Goal: Task Accomplishment & Management: Complete application form

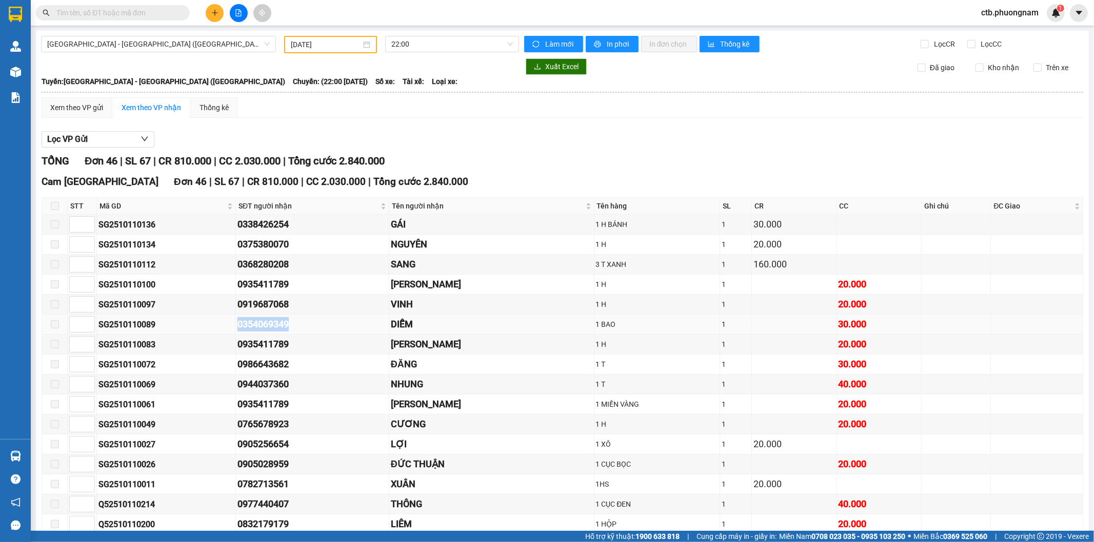
drag, startPoint x: 226, startPoint y: 321, endPoint x: 318, endPoint y: 320, distance: 92.8
click at [310, 325] on tr "SG2510110089 0354069349 DIỄM 1 BAO 1 30.000" at bounding box center [562, 325] width 1041 height 20
click at [326, 310] on div "0919687068" at bounding box center [312, 304] width 150 height 14
drag, startPoint x: 230, startPoint y: 304, endPoint x: 322, endPoint y: 309, distance: 92.4
click at [322, 309] on tr "SG2510110097 0919687068 VINH 1 H 1 20.000" at bounding box center [562, 305] width 1041 height 20
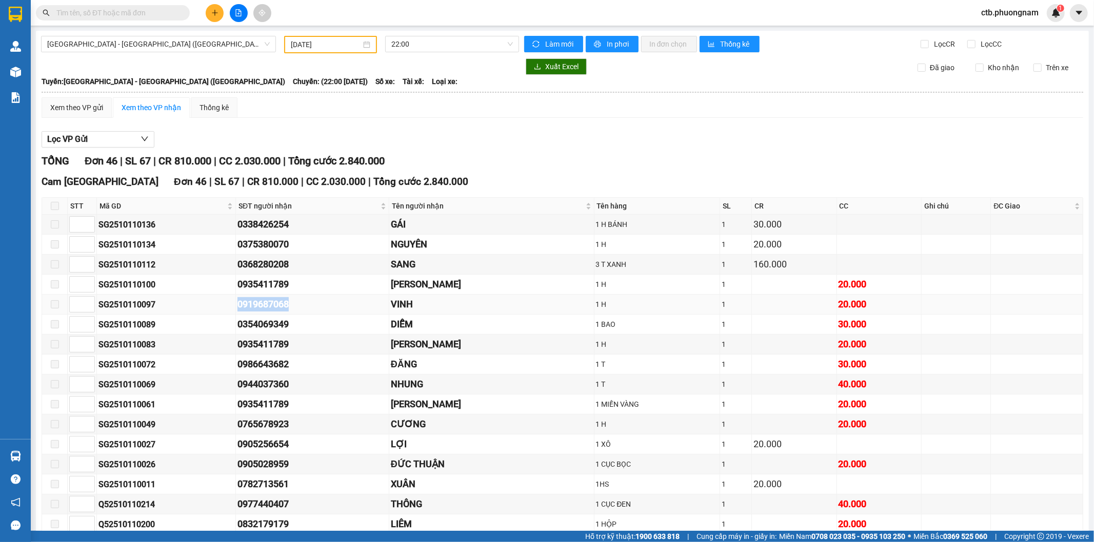
copy tr "0919687068"
click at [217, 9] on icon "plus" at bounding box center [214, 12] width 7 height 7
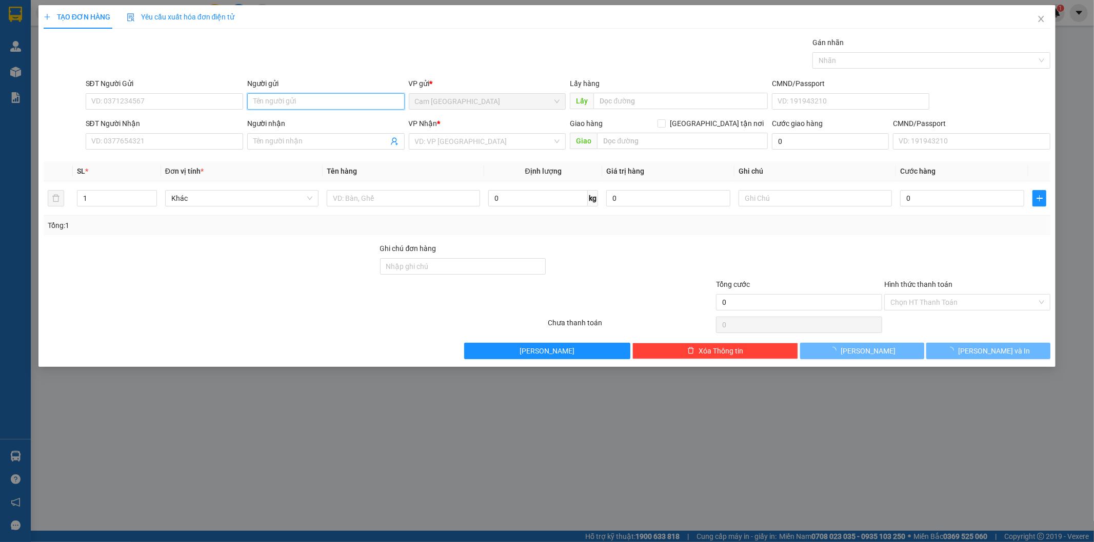
click at [265, 100] on input "Người gửi" at bounding box center [325, 101] width 157 height 16
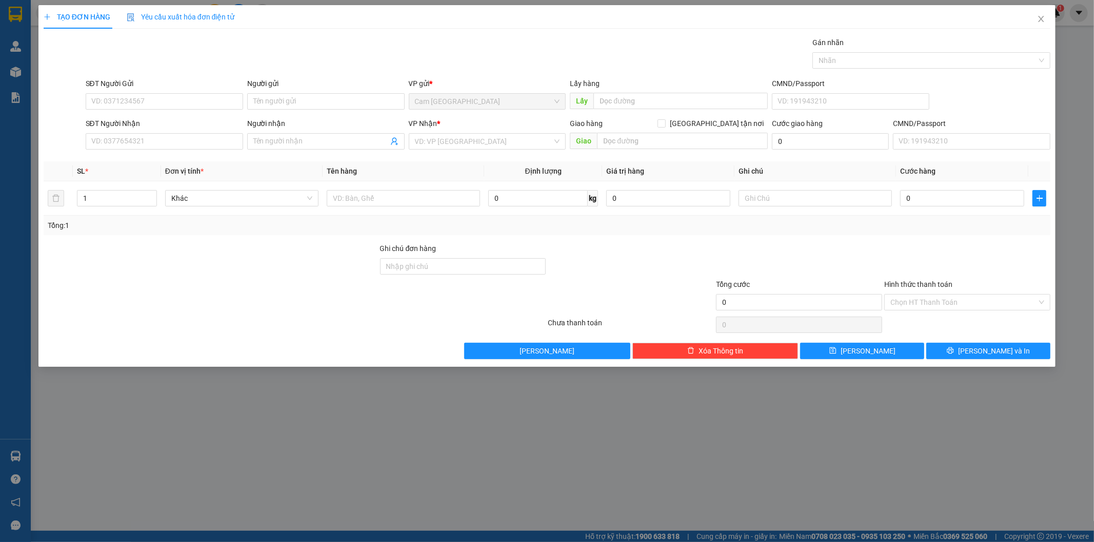
drag, startPoint x: 354, startPoint y: 114, endPoint x: 290, endPoint y: 448, distance: 339.9
click at [298, 454] on div "TẠO ĐƠN HÀNG Yêu cầu xuất hóa đơn điện tử Transit Pickup Surcharge Ids Transit …" at bounding box center [547, 271] width 1094 height 542
click at [130, 100] on input "SĐT Người Gửi" at bounding box center [164, 101] width 157 height 16
click at [130, 102] on input "SĐT Người Gửi" at bounding box center [164, 101] width 157 height 16
type input "0388756807"
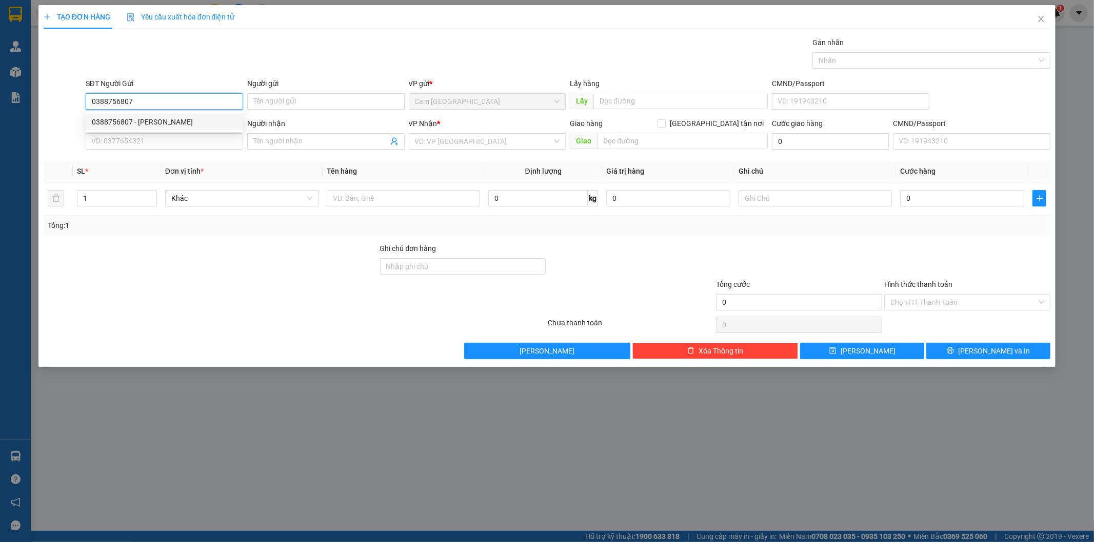
click at [147, 125] on div "0388756807 - [PERSON_NAME]" at bounding box center [164, 121] width 145 height 11
type input "[PERSON_NAME]"
type input "0909570382"
type input "[PERSON_NAME]"
type input "0388756807"
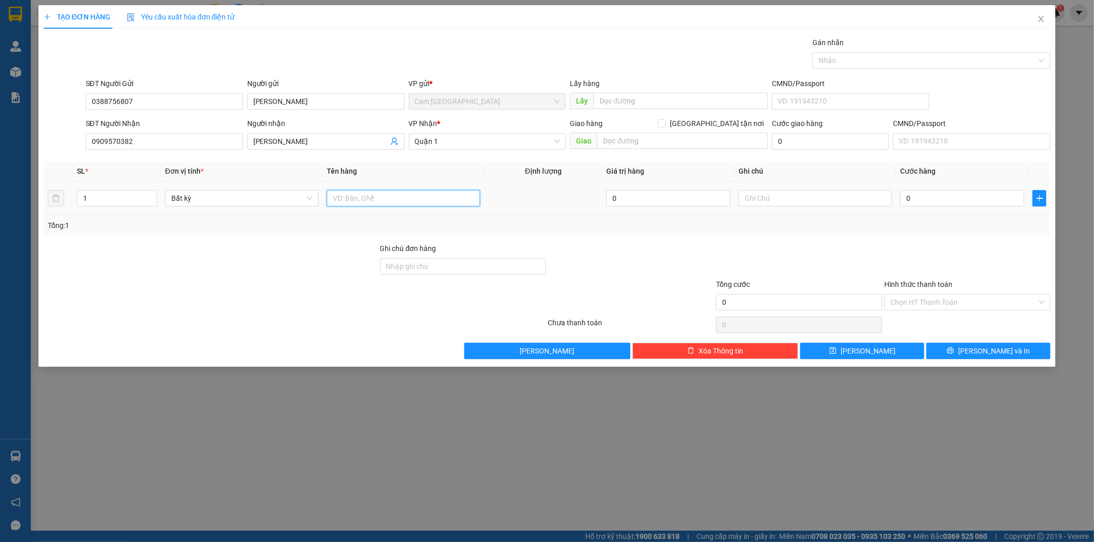
click at [371, 203] on input "text" at bounding box center [403, 198] width 153 height 16
click at [393, 197] on input "text" at bounding box center [403, 198] width 153 height 16
type input "1TX"
click at [799, 198] on input "text" at bounding box center [814, 198] width 153 height 16
type input "38912"
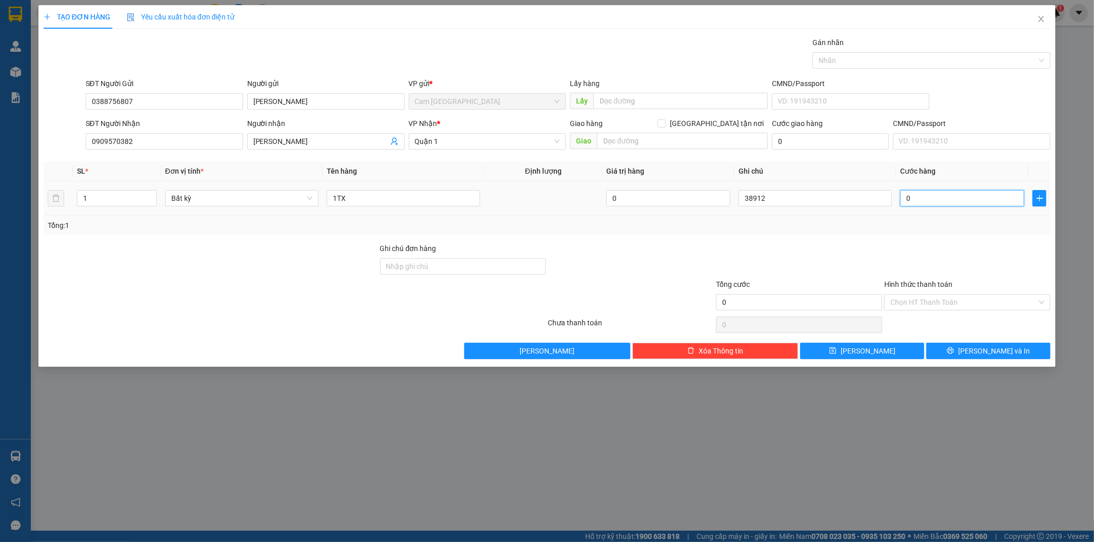
click at [950, 194] on input "0" at bounding box center [962, 198] width 124 height 16
type input "6"
type input "60"
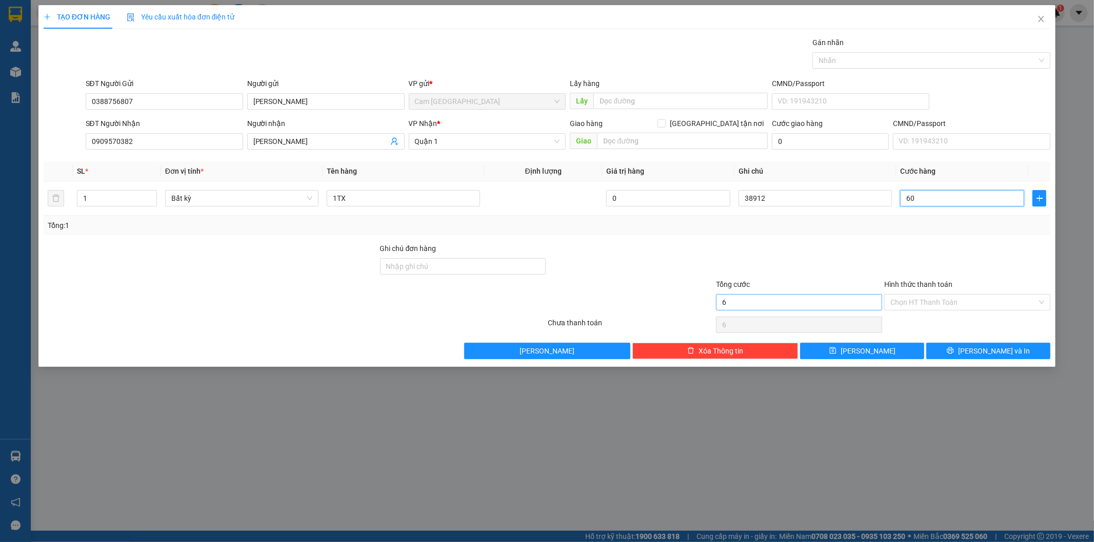
type input "60"
type input "600"
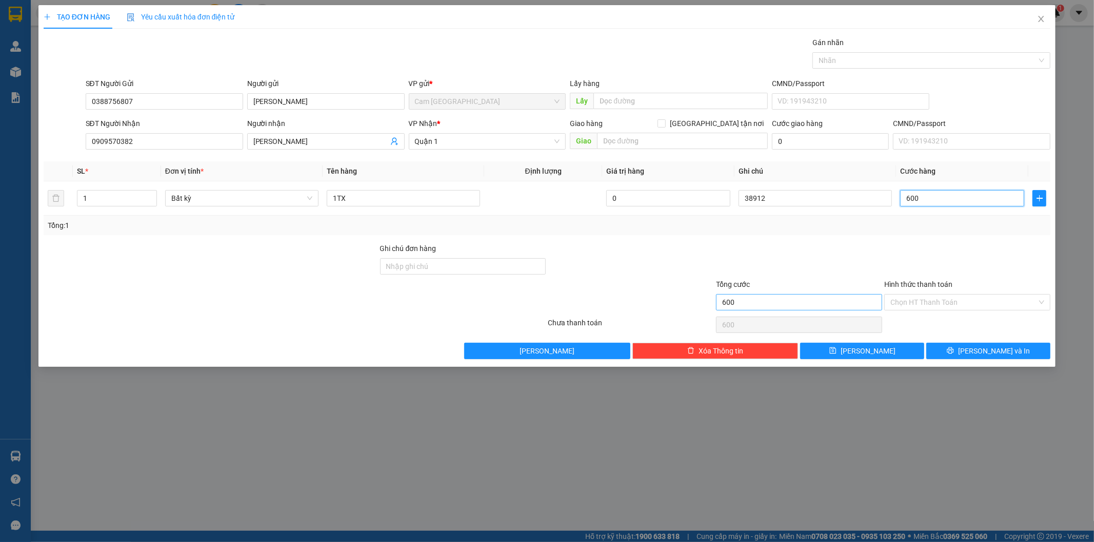
type input "6.000"
type input "60.000"
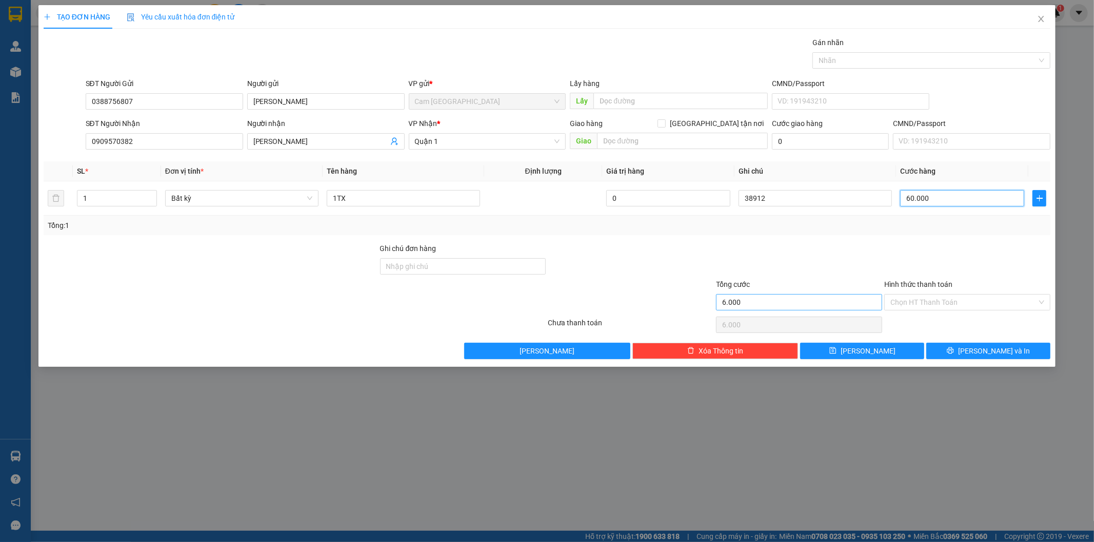
type input "60.000"
drag, startPoint x: 906, startPoint y: 295, endPoint x: 906, endPoint y: 310, distance: 14.4
click at [906, 296] on input "Hình thức thanh toán" at bounding box center [963, 302] width 147 height 15
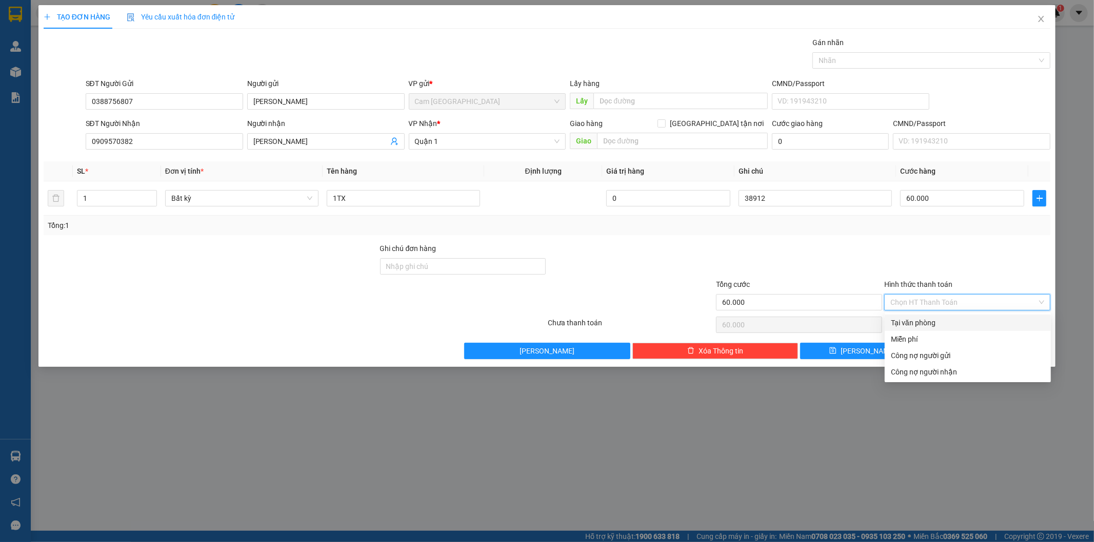
click at [906, 310] on input "Hình thức thanh toán" at bounding box center [963, 302] width 147 height 15
click at [913, 315] on div "Tại văn phòng" at bounding box center [967, 323] width 166 height 16
type input "0"
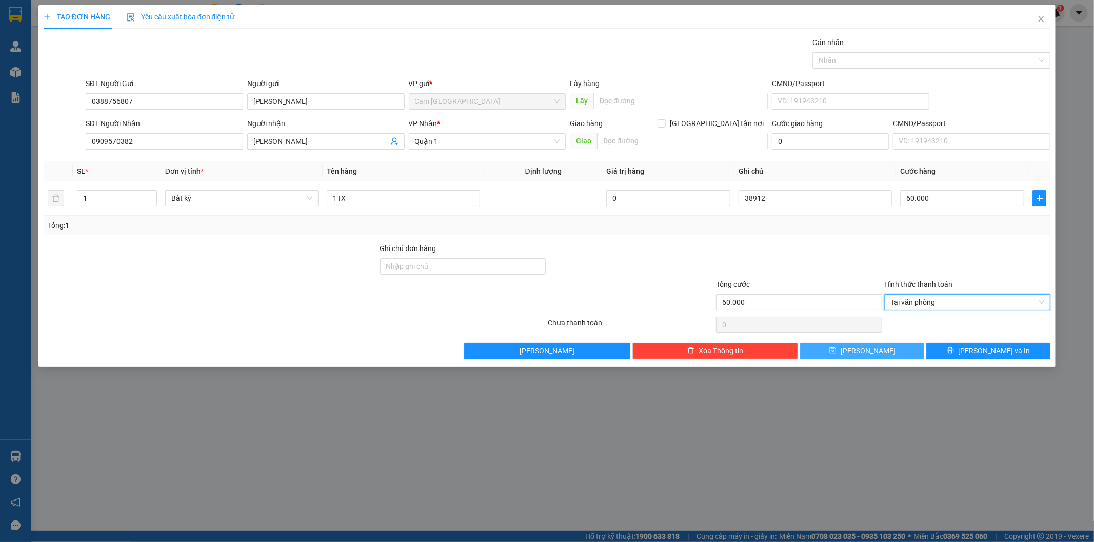
click at [890, 357] on button "[PERSON_NAME]" at bounding box center [862, 351] width 124 height 16
type input "0"
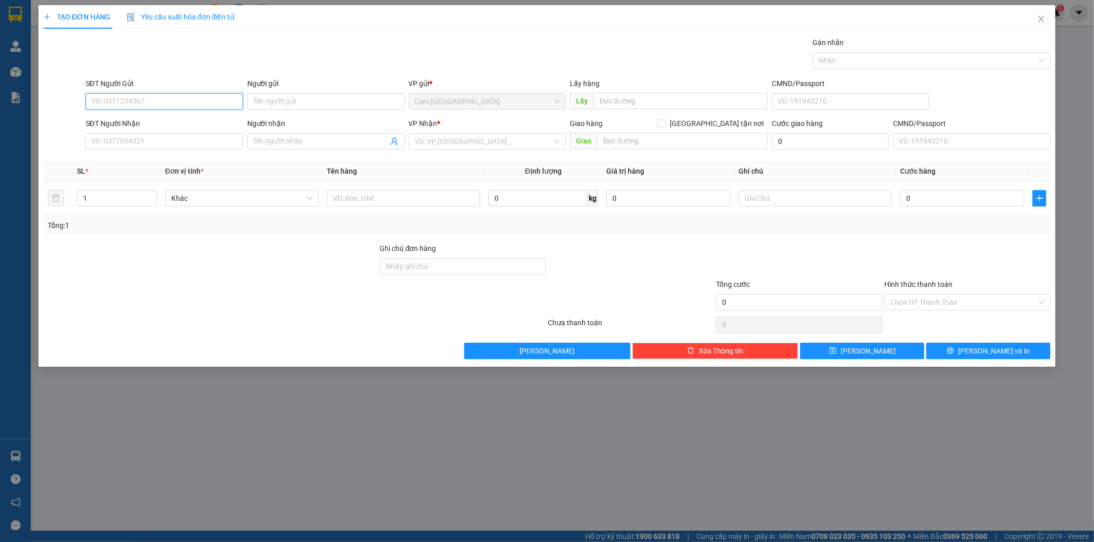
click at [207, 96] on input "SĐT Người Gửi" at bounding box center [164, 101] width 157 height 16
click at [164, 95] on input "SĐT Người Gửi" at bounding box center [164, 101] width 157 height 16
click at [163, 120] on div "0368280208 - SANG" at bounding box center [164, 121] width 145 height 11
type input "0368280208"
type input "SANG"
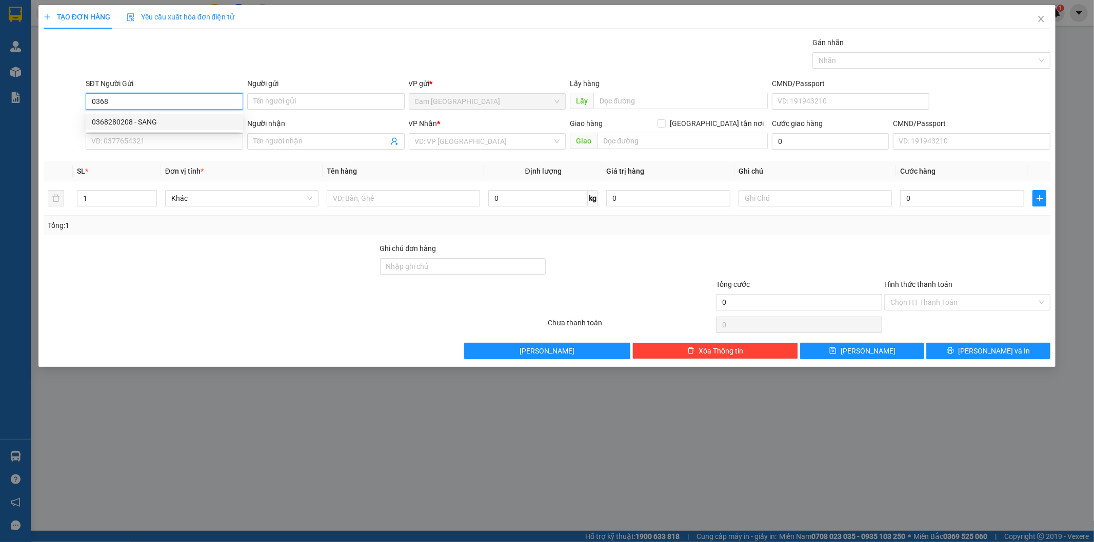
type input "0937866880"
type input "TÙNG"
type input "0368280208"
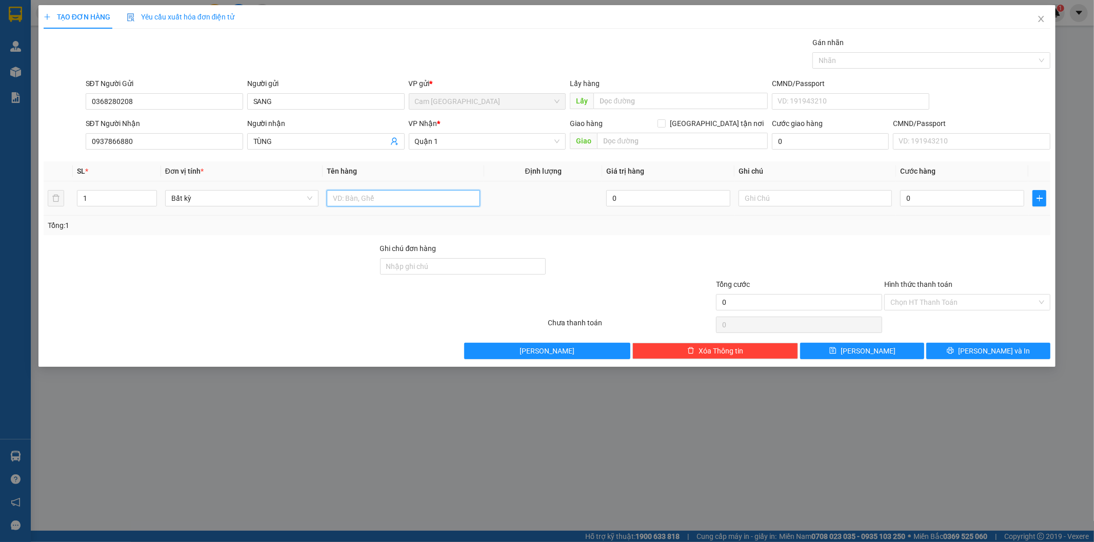
click at [370, 198] on input "text" at bounding box center [403, 198] width 153 height 16
type input "1T"
click at [752, 198] on input "text" at bounding box center [814, 198] width 153 height 16
click at [777, 199] on input "text" at bounding box center [814, 198] width 153 height 16
type input "38913"
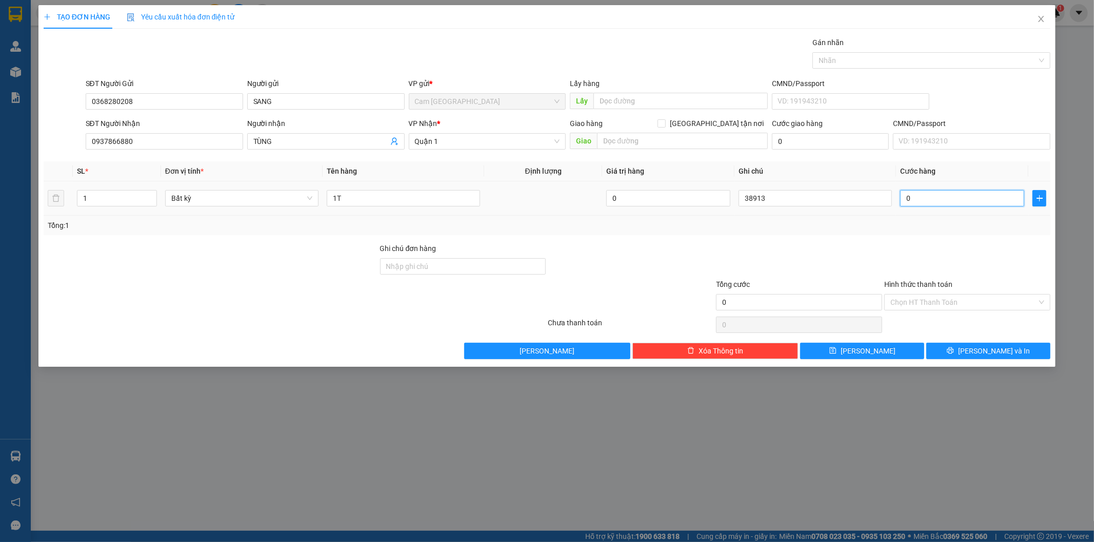
click at [949, 205] on input "0" at bounding box center [962, 198] width 124 height 16
type input "3"
type input "30"
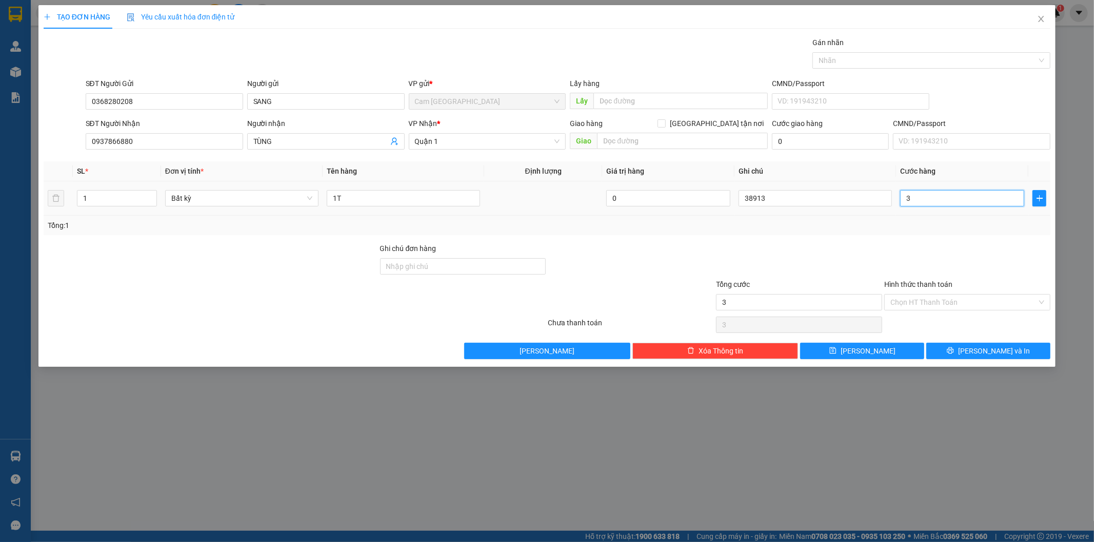
type input "30"
type input "300"
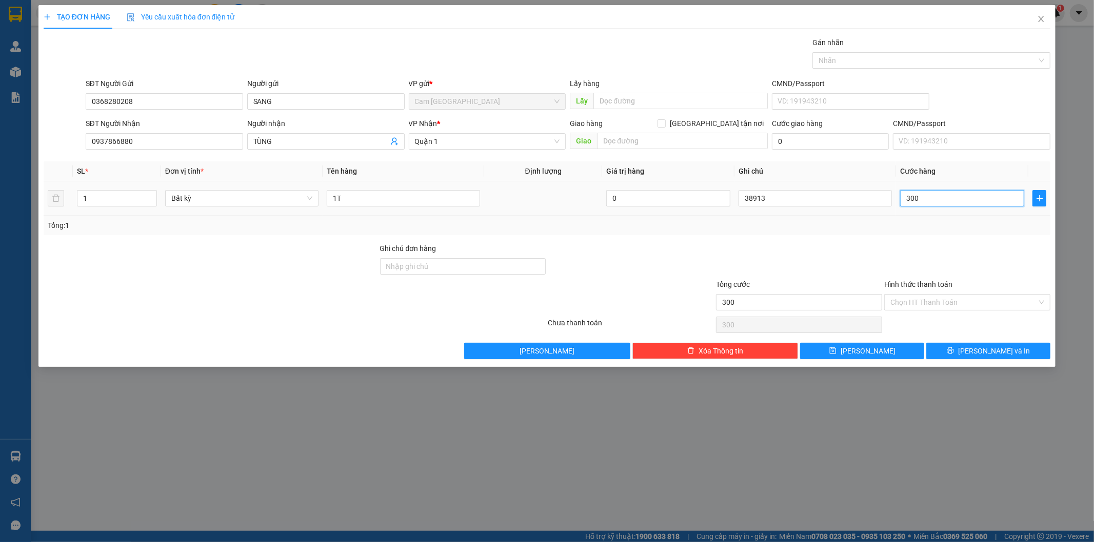
type input "3.000"
type input "30.000"
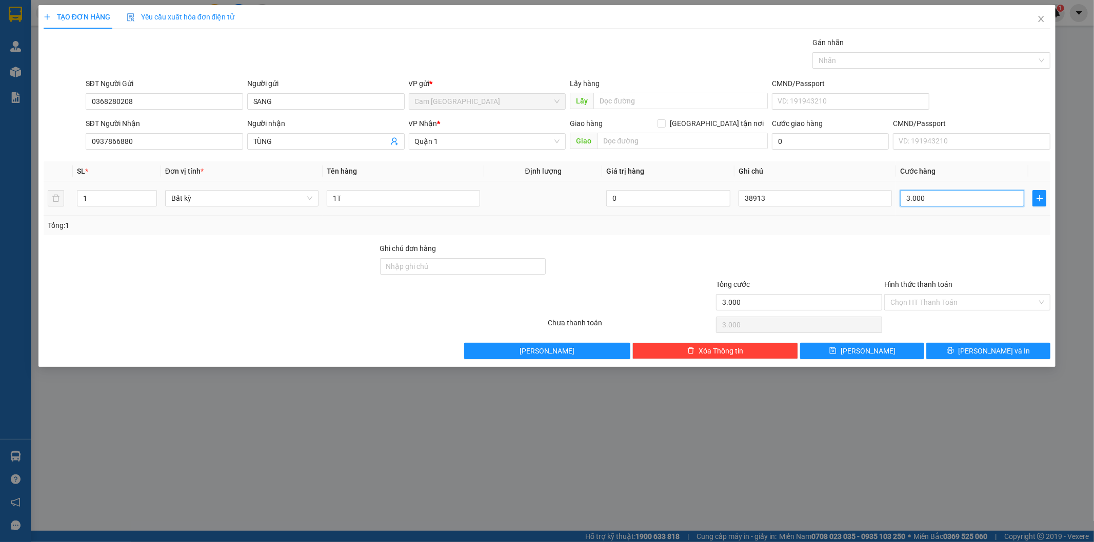
type input "30.000"
click at [944, 299] on input "Hình thức thanh toán" at bounding box center [963, 302] width 147 height 15
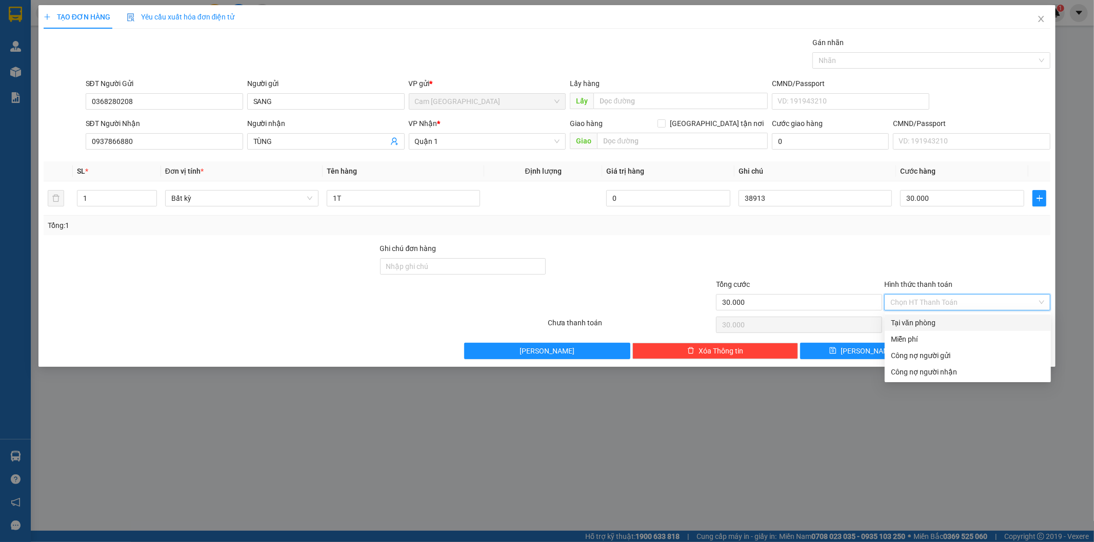
click at [941, 311] on div "Hình thức thanh toán Chọn HT Thanh Toán" at bounding box center [967, 297] width 166 height 36
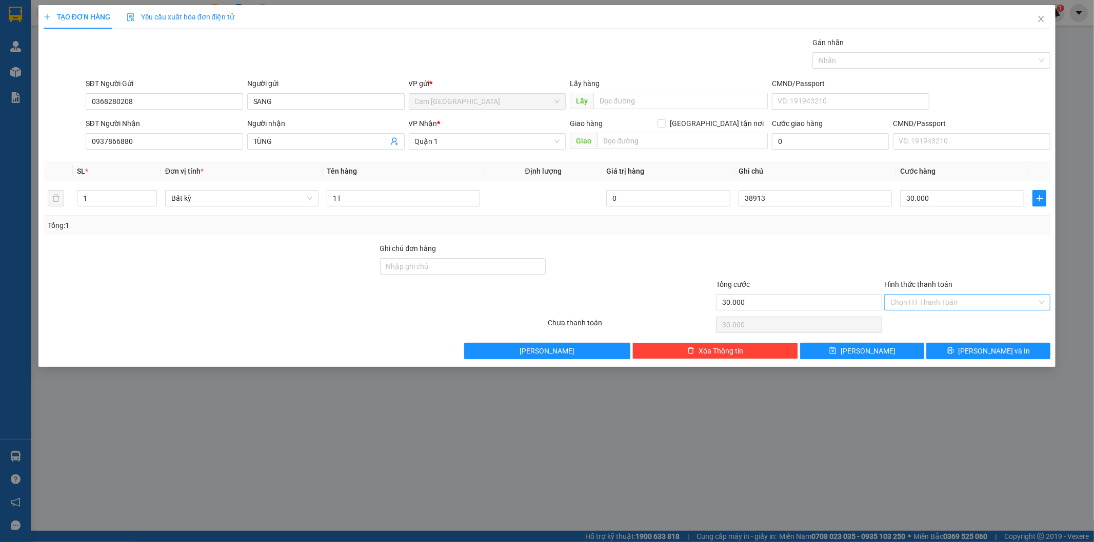
click at [925, 305] on input "Hình thức thanh toán" at bounding box center [963, 302] width 147 height 15
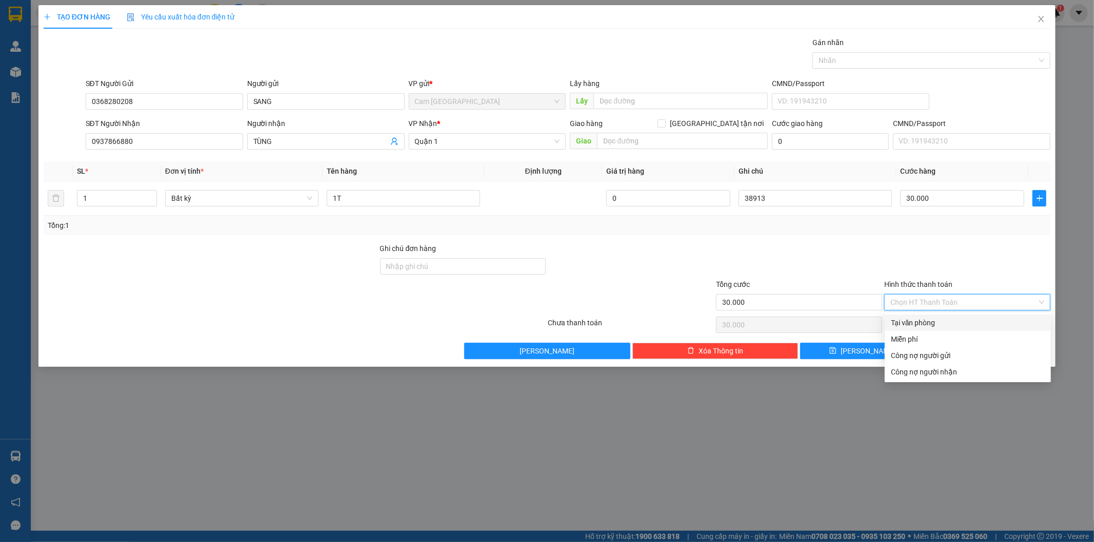
click at [924, 324] on div "Tại văn phòng" at bounding box center [968, 322] width 154 height 11
type input "0"
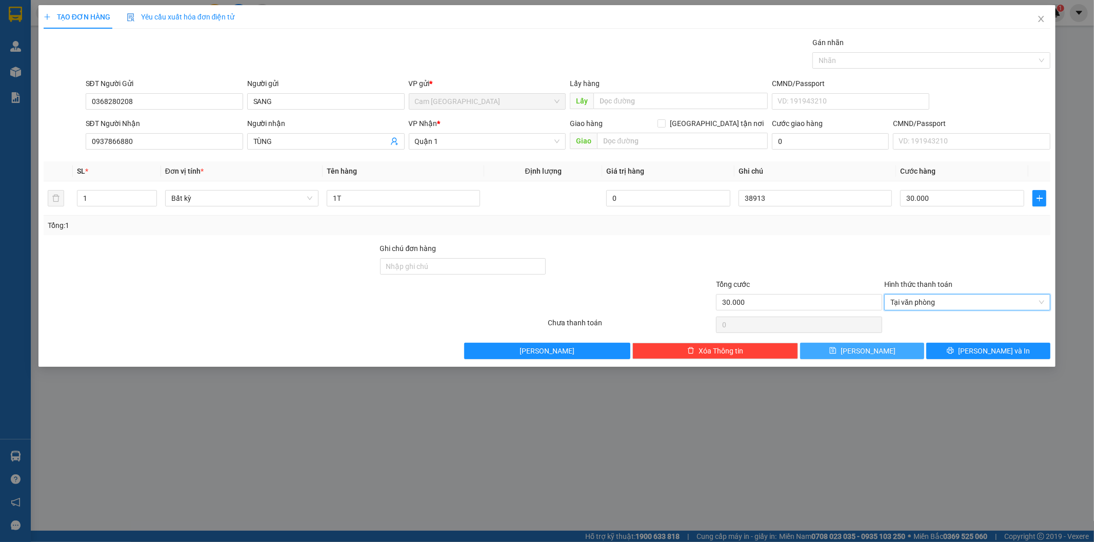
click at [870, 352] on span "[PERSON_NAME]" at bounding box center [867, 351] width 55 height 11
type input "0"
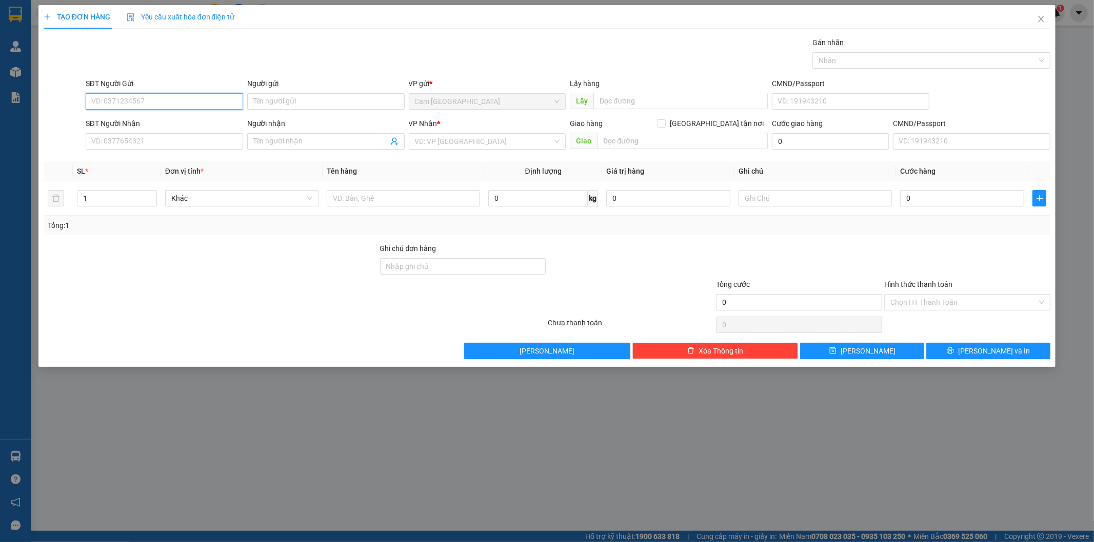
click at [216, 102] on input "SĐT Người Gửi" at bounding box center [164, 101] width 157 height 16
click at [212, 101] on input "SĐT Người Gửi" at bounding box center [164, 101] width 157 height 16
click at [148, 103] on input "SĐT Người Gửi" at bounding box center [164, 101] width 157 height 16
type input "0378823470"
click at [219, 120] on div "0378823470 - NGA" at bounding box center [164, 121] width 145 height 11
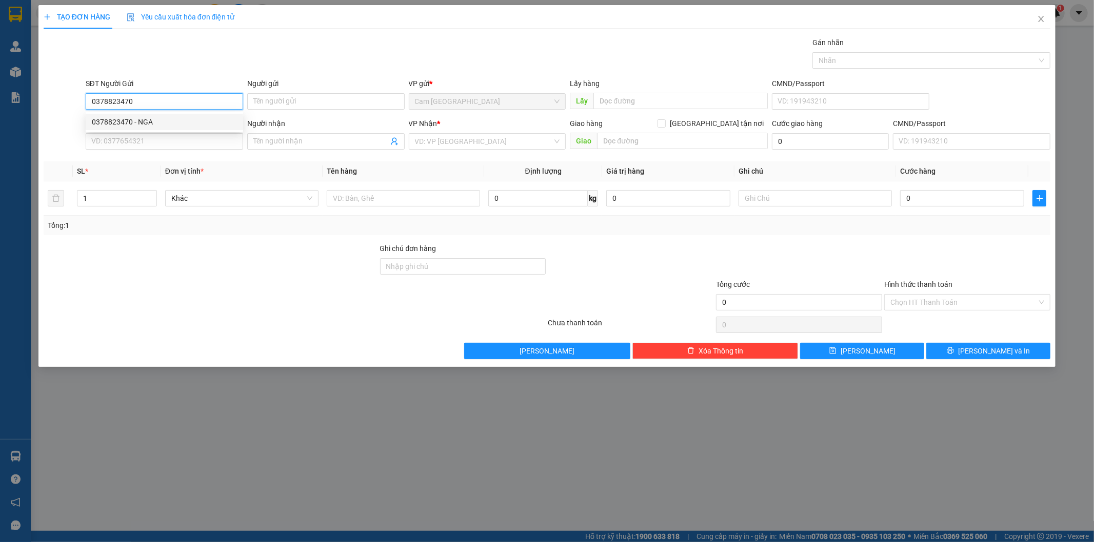
type input "NGA"
type input "0347400317"
type input "THIỆN"
type input "0378823470"
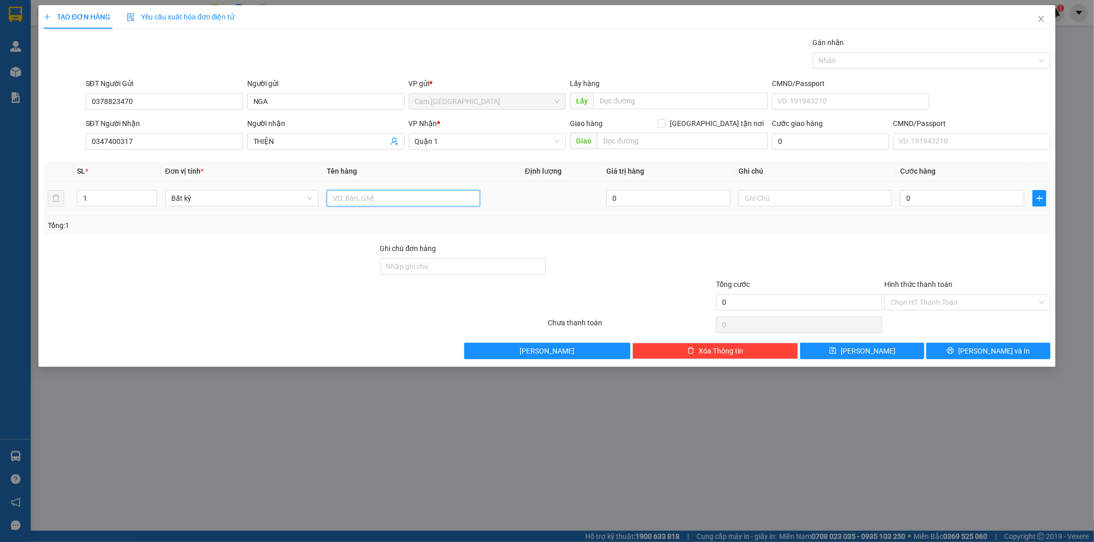
click at [387, 203] on input "text" at bounding box center [403, 198] width 153 height 16
type input "1xe số (86B4-03937)"
click at [847, 203] on input "text" at bounding box center [814, 198] width 153 height 16
type input "38914"
click at [966, 196] on input "0" at bounding box center [962, 198] width 124 height 16
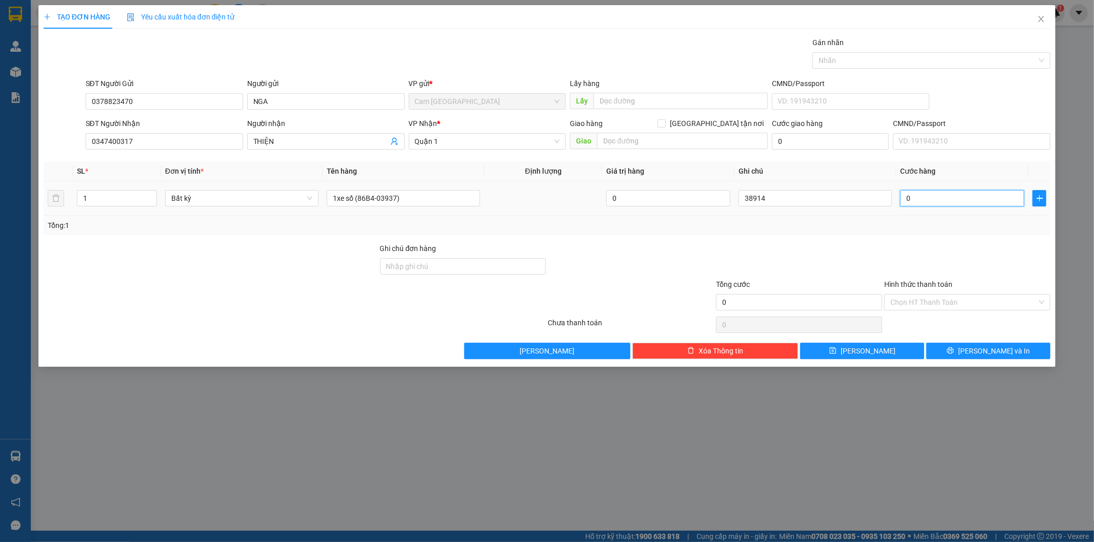
type input "3"
type input "35"
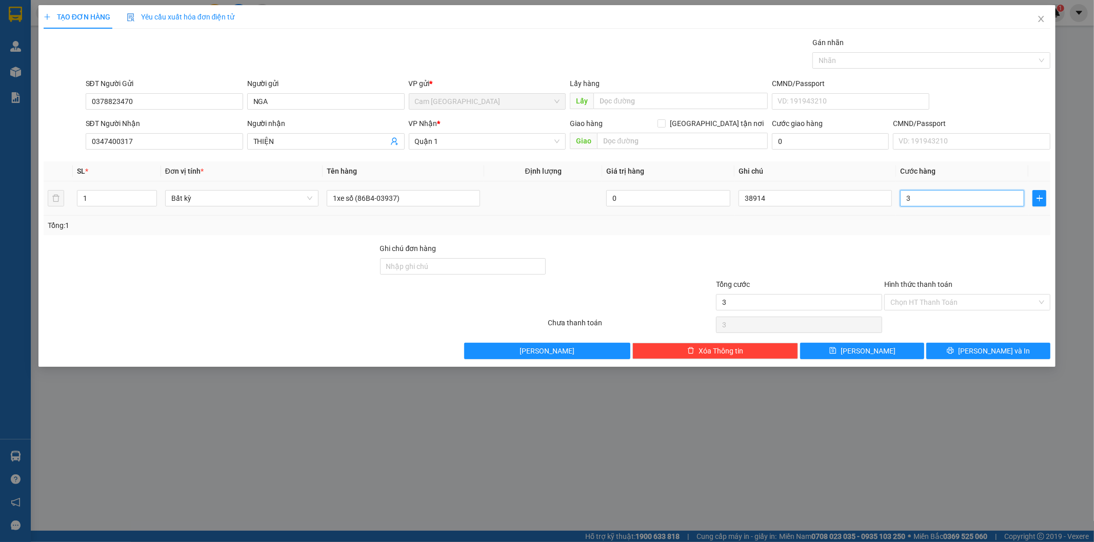
type input "35"
type input "350"
type input "3.500"
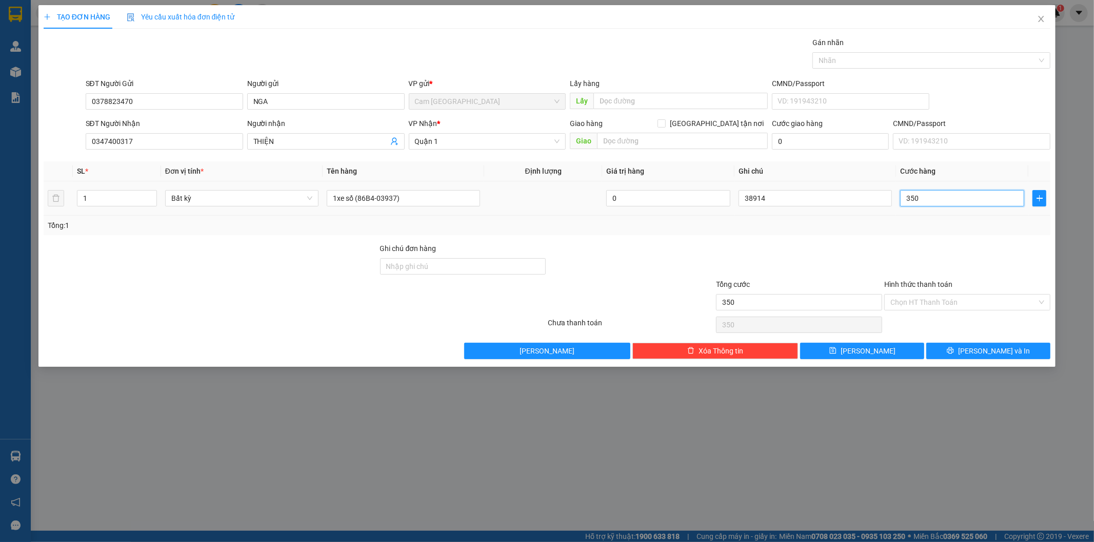
type input "3.500"
type input "35.000"
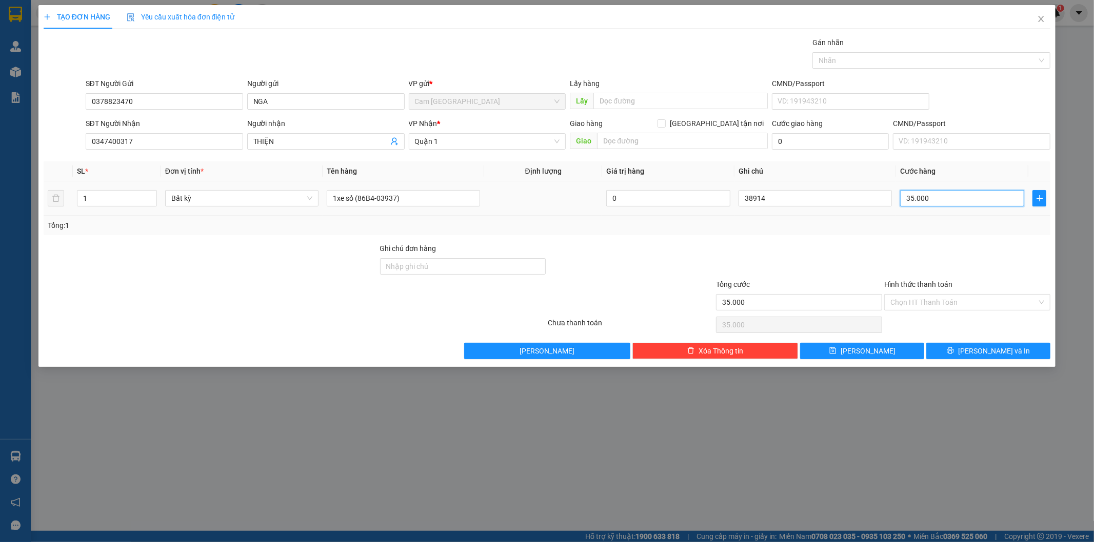
type input "350.000"
click at [934, 304] on input "Hình thức thanh toán" at bounding box center [963, 302] width 147 height 15
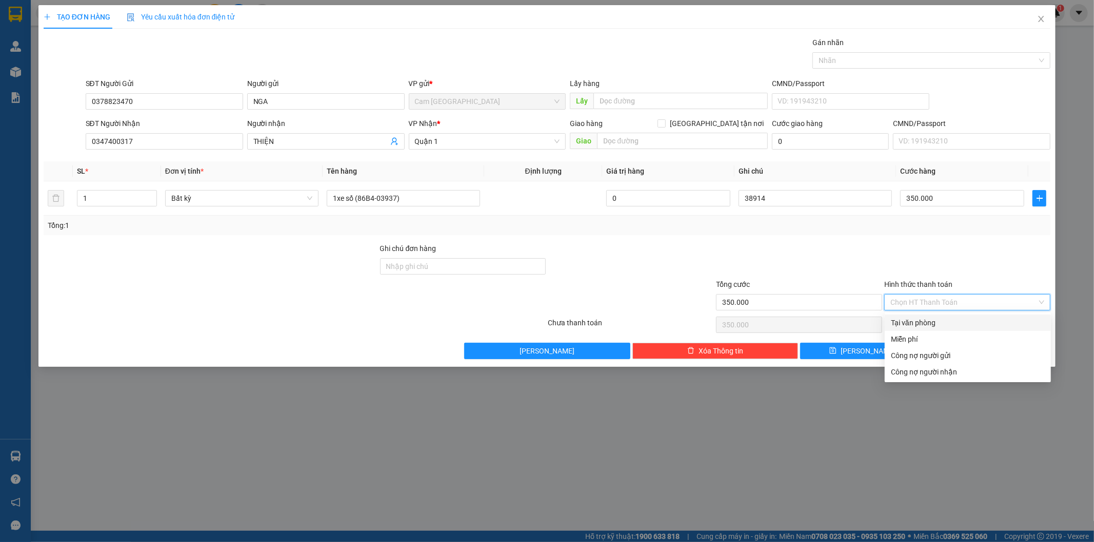
click at [919, 318] on div "Tại văn phòng" at bounding box center [968, 322] width 154 height 11
type input "0"
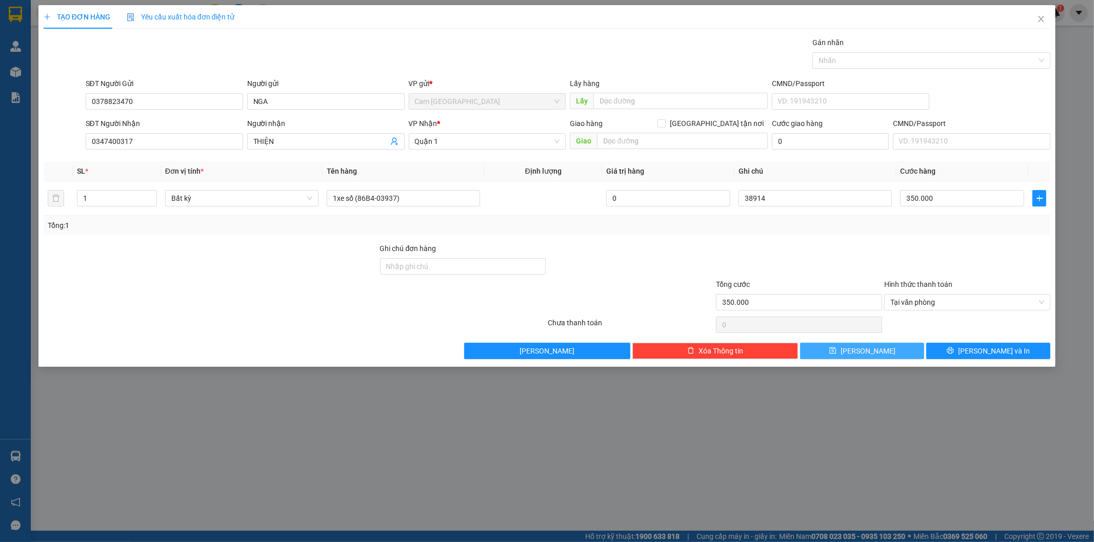
click at [862, 355] on span "[PERSON_NAME]" at bounding box center [867, 351] width 55 height 11
type input "0"
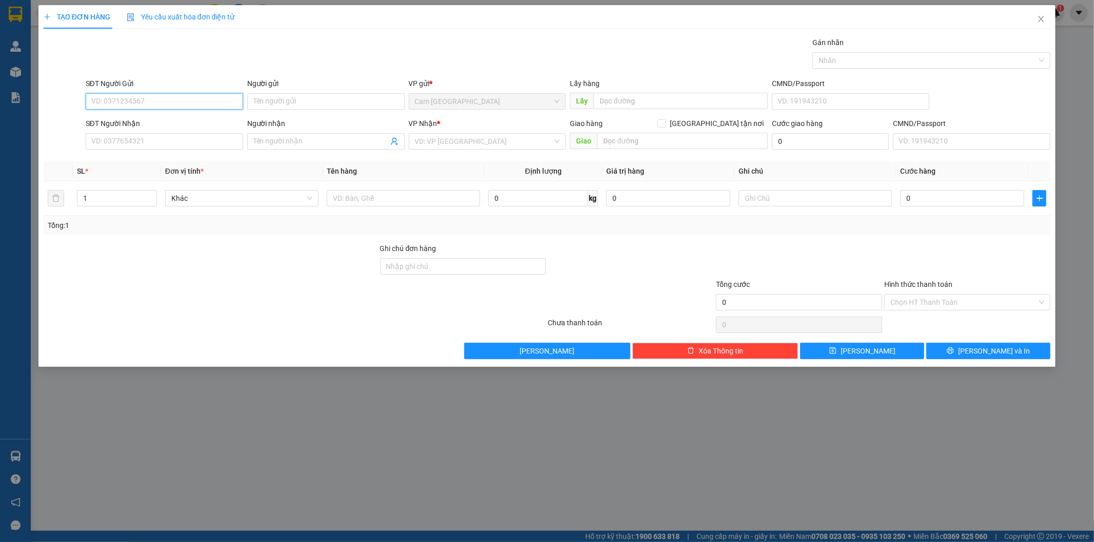
click at [180, 104] on input "SĐT Người Gửi" at bounding box center [164, 101] width 157 height 16
type input "0393523395"
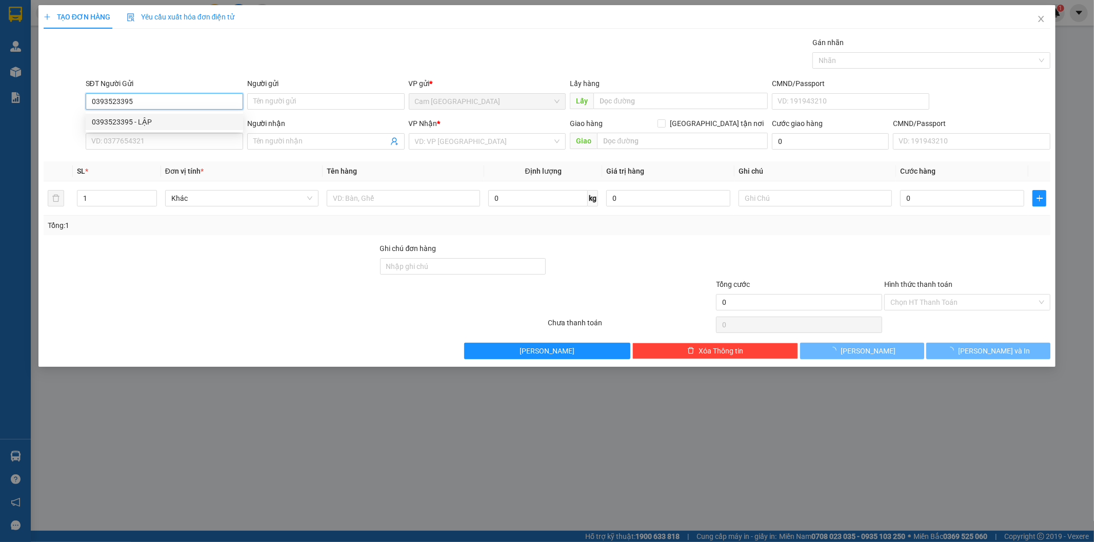
click at [178, 125] on div "0393523395 - LẬP" at bounding box center [164, 121] width 145 height 11
type input "LẬP"
type input "0909566186"
type input "TUẤN ANH"
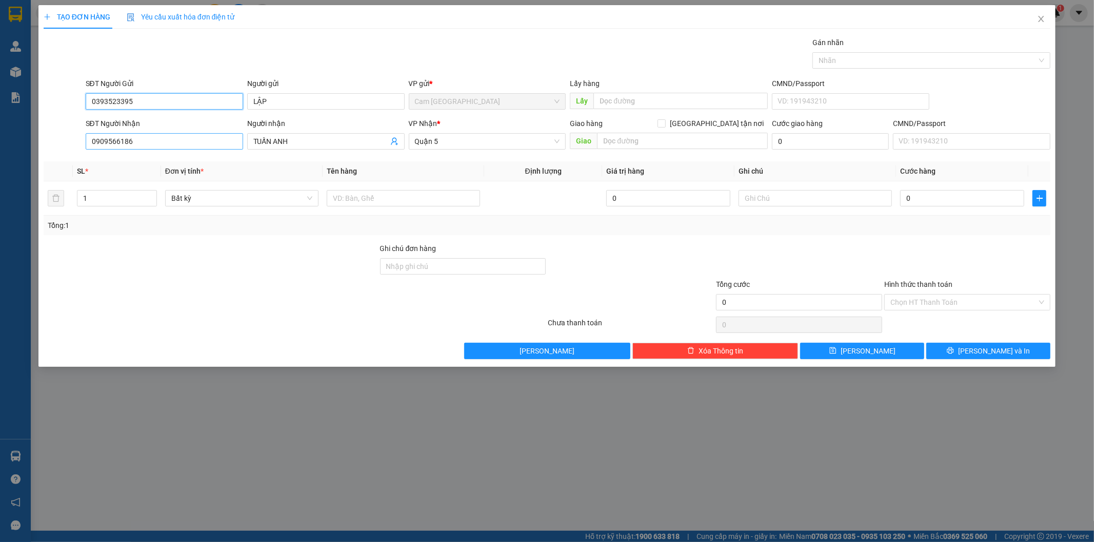
type input "0393523395"
drag, startPoint x: 135, startPoint y: 146, endPoint x: 118, endPoint y: 137, distance: 18.3
click at [73, 135] on div "SĐT Người Nhận 0909566186 0909566186 Người nhận TUẤN ANH VP Nhận * [GEOGRAPHIC_…" at bounding box center [547, 136] width 1009 height 36
type input "0388899956"
click at [142, 163] on div "0388899956 - CHUNG" at bounding box center [164, 161] width 145 height 11
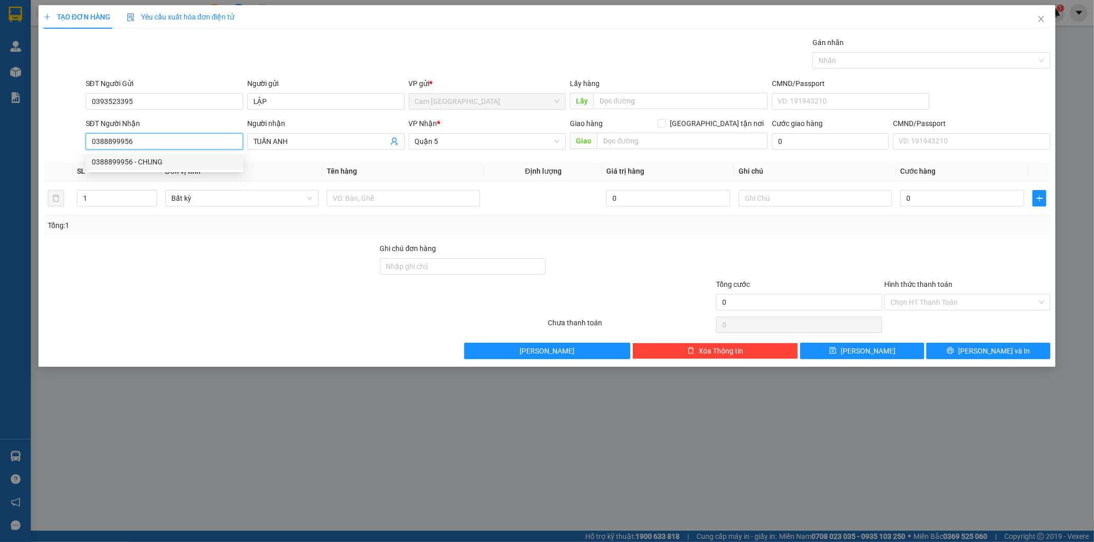
type input "CHUNG"
type input "0388899956"
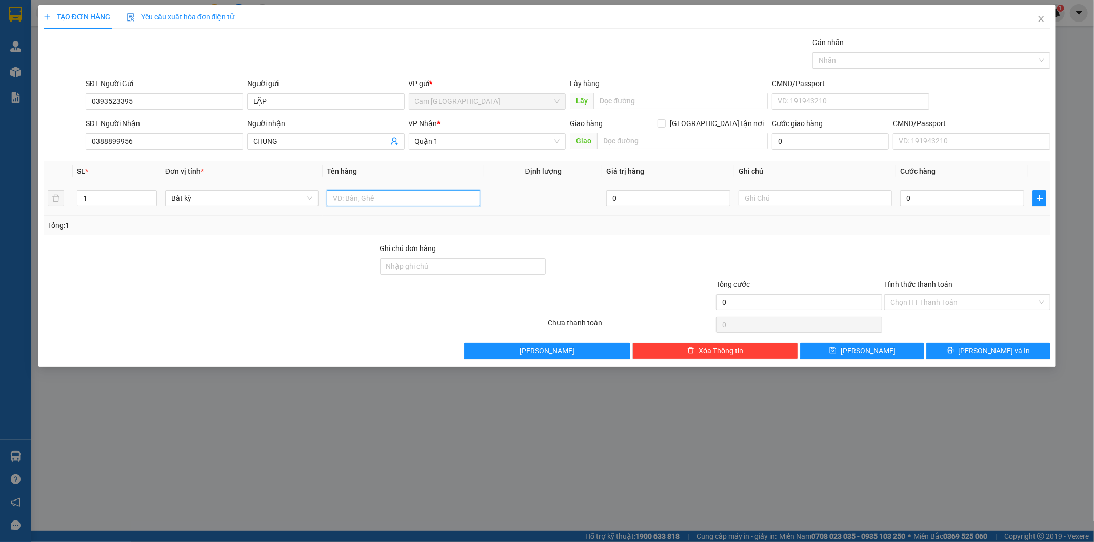
click at [349, 196] on input "text" at bounding box center [403, 198] width 153 height 16
click at [462, 140] on span "Quận 1" at bounding box center [487, 141] width 145 height 15
type input "1 CỤC TRẮNG"
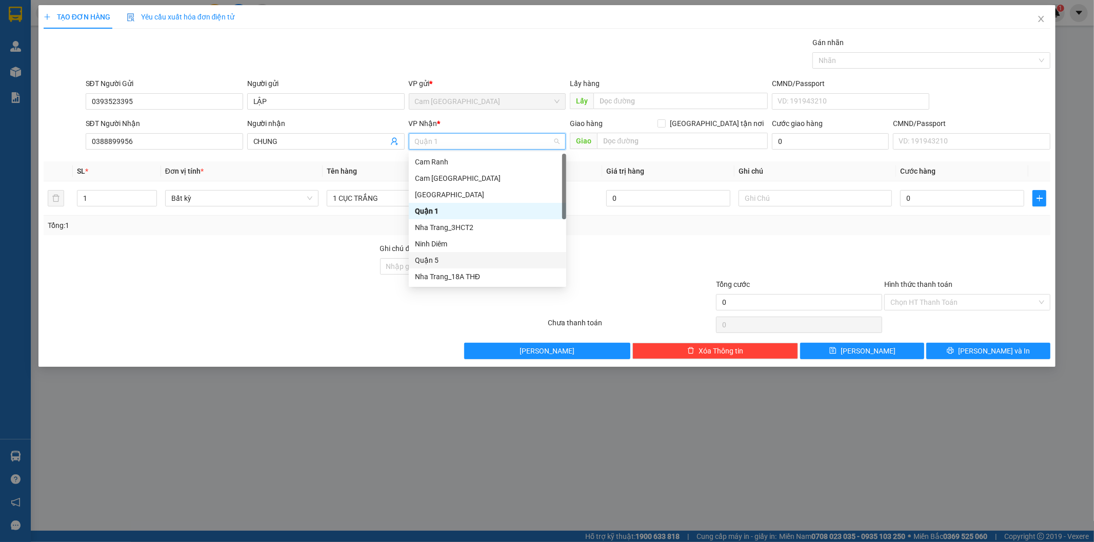
click at [453, 258] on div "Quận 5" at bounding box center [487, 260] width 145 height 11
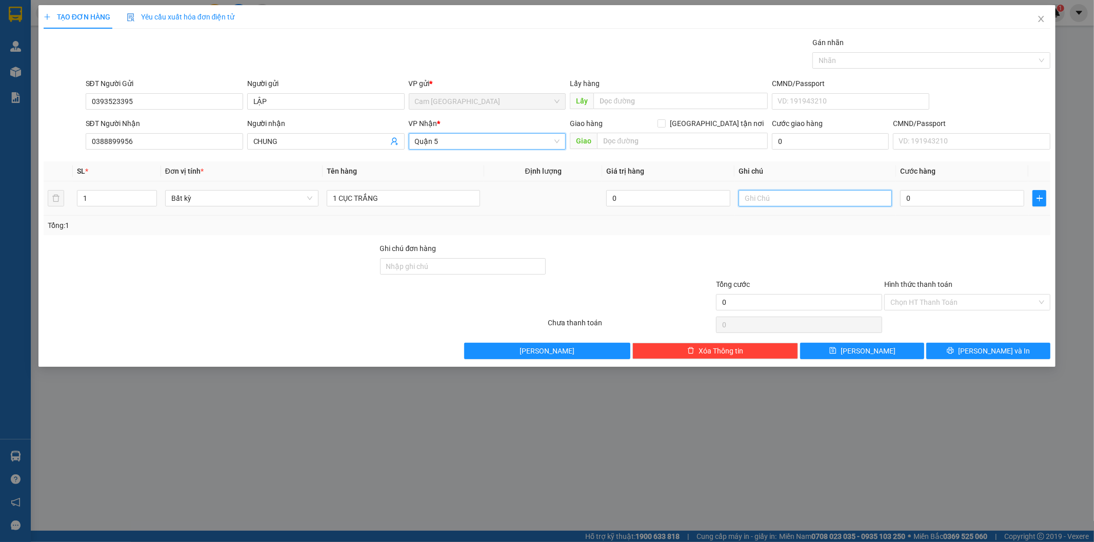
click at [783, 199] on input "text" at bounding box center [814, 198] width 153 height 16
type input "38915"
click at [914, 206] on input "0" at bounding box center [962, 198] width 124 height 16
type input "3"
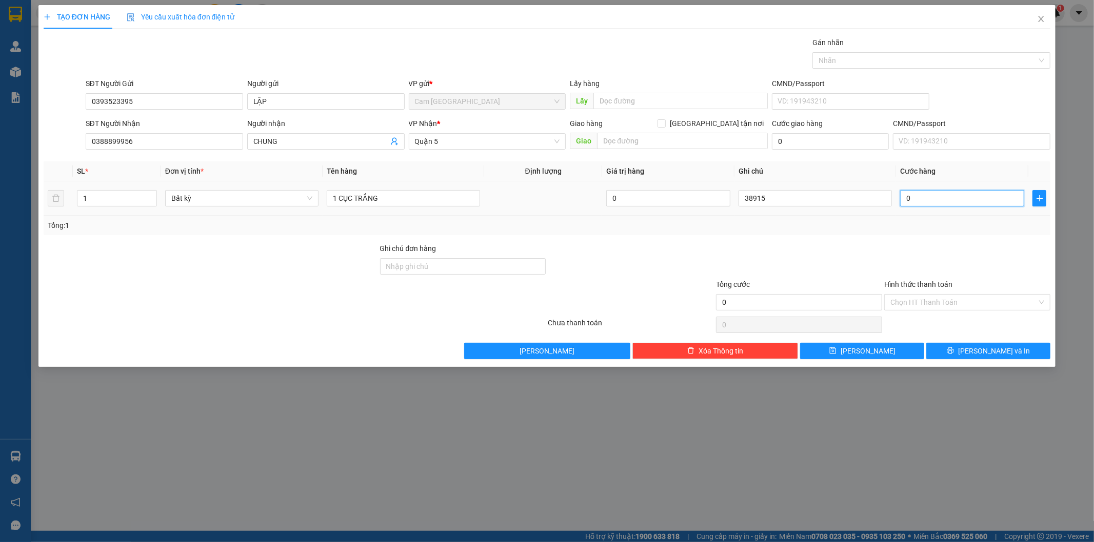
type input "3"
type input "30"
type input "300"
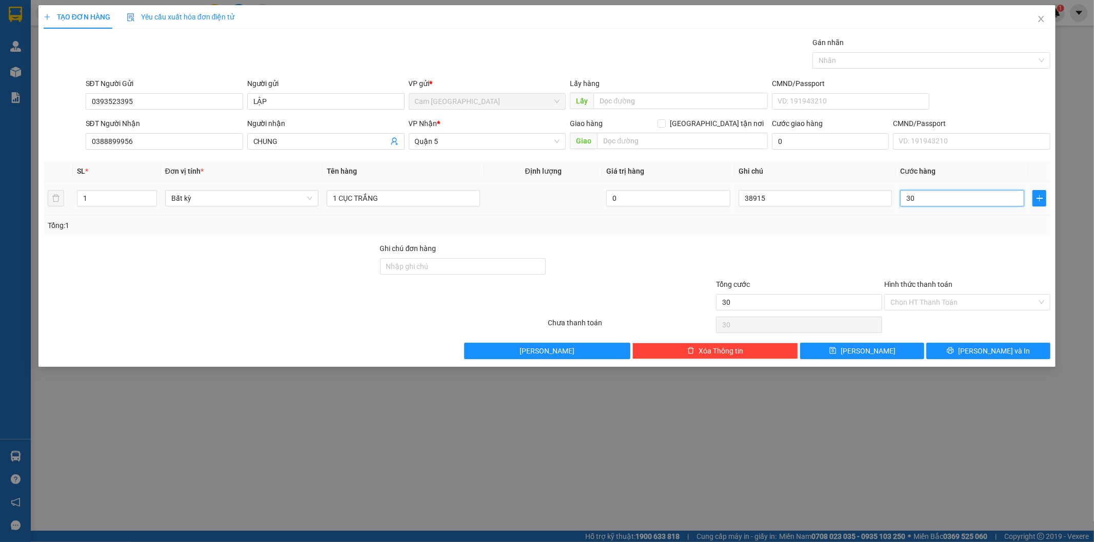
type input "300"
type input "3.000"
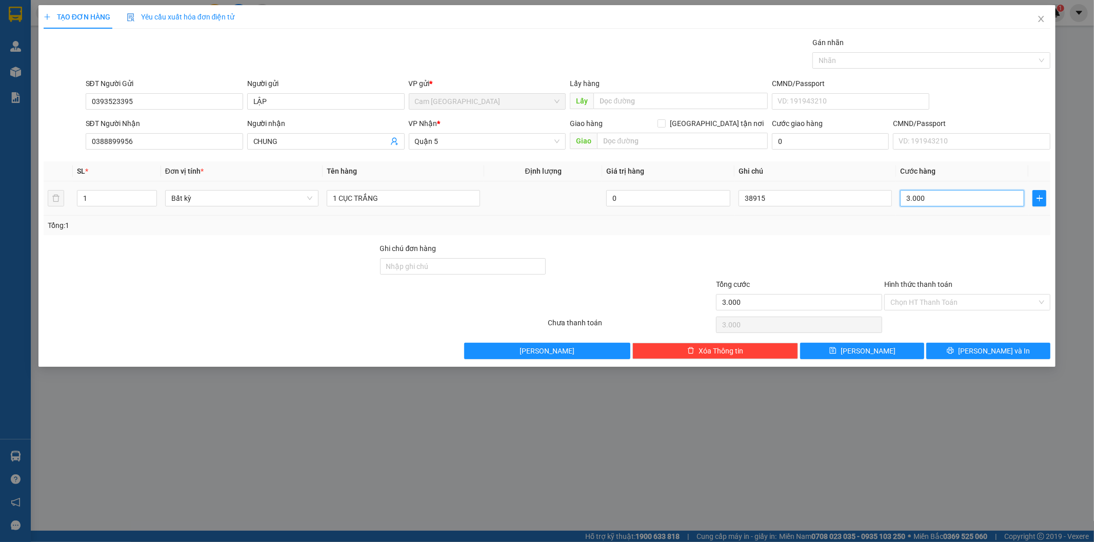
type input "30.000"
click at [916, 302] on input "Hình thức thanh toán" at bounding box center [963, 302] width 147 height 15
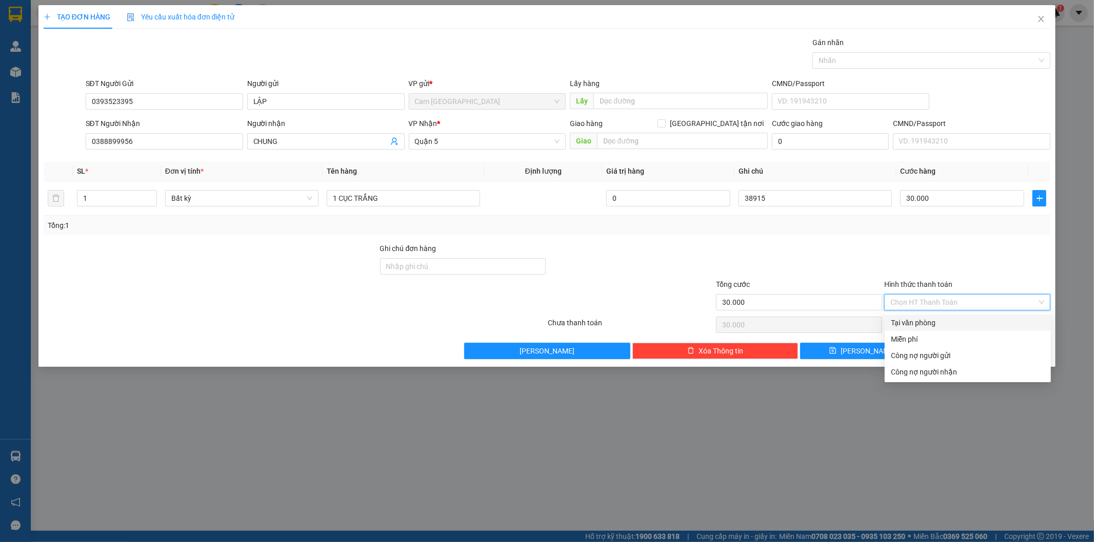
click at [906, 319] on div "Tại văn phòng" at bounding box center [968, 322] width 154 height 11
type input "0"
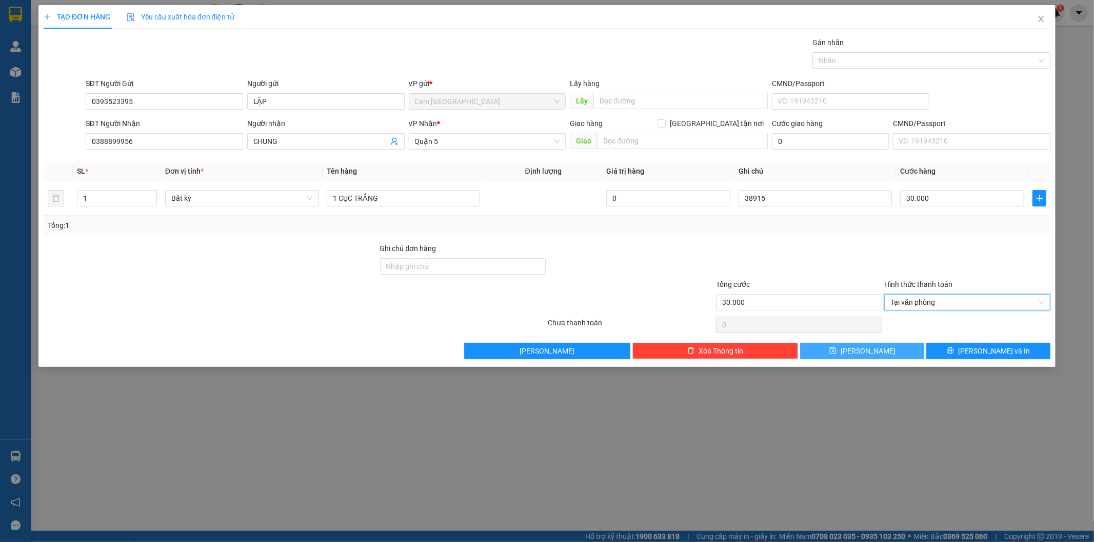
click at [869, 346] on span "[PERSON_NAME]" at bounding box center [867, 351] width 55 height 11
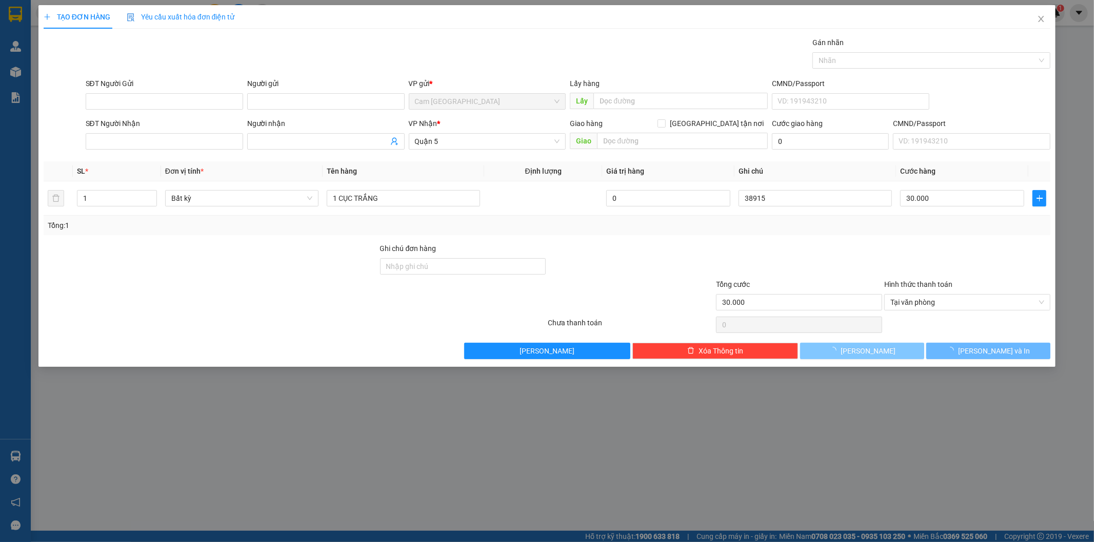
type input "0"
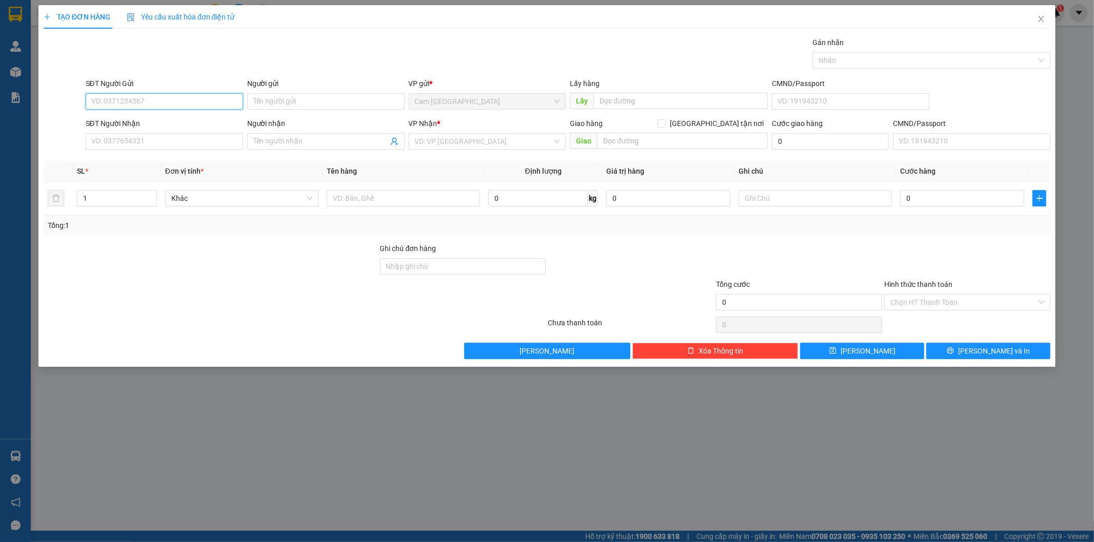
click at [195, 100] on input "SĐT Người Gửi" at bounding box center [164, 101] width 157 height 16
type input "0982933979"
click at [191, 123] on div "0982933979 - VIỆT" at bounding box center [164, 121] width 145 height 11
type input "VIỆT"
type input "0909111767"
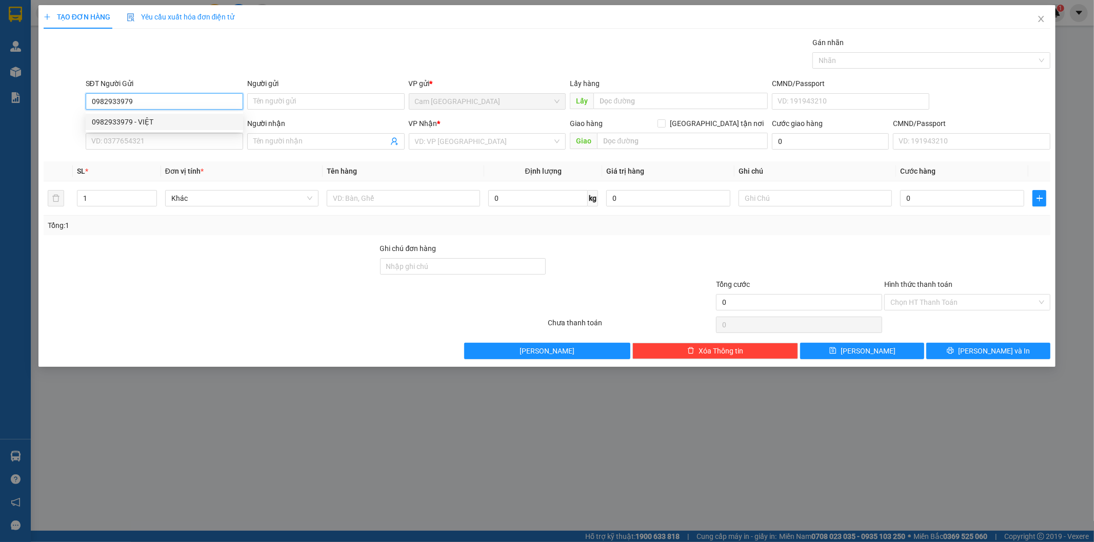
type input "HÒA"
type input "0982933979"
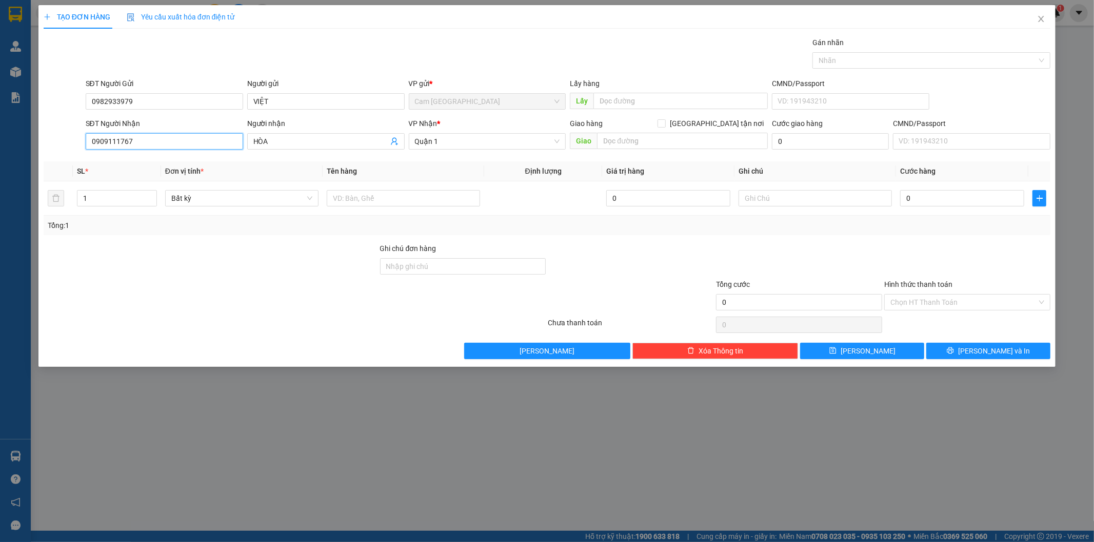
drag, startPoint x: 131, startPoint y: 144, endPoint x: 63, endPoint y: 150, distance: 69.0
click at [63, 150] on div "SĐT Người Nhận 0909111767 0909111767 Người nhận HÒA VP Nhận * [GEOGRAPHIC_DATA]…" at bounding box center [547, 136] width 1009 height 36
type input "0905328152"
click at [167, 158] on div "0905328152 - VÂN" at bounding box center [164, 161] width 145 height 11
type input "VÂN"
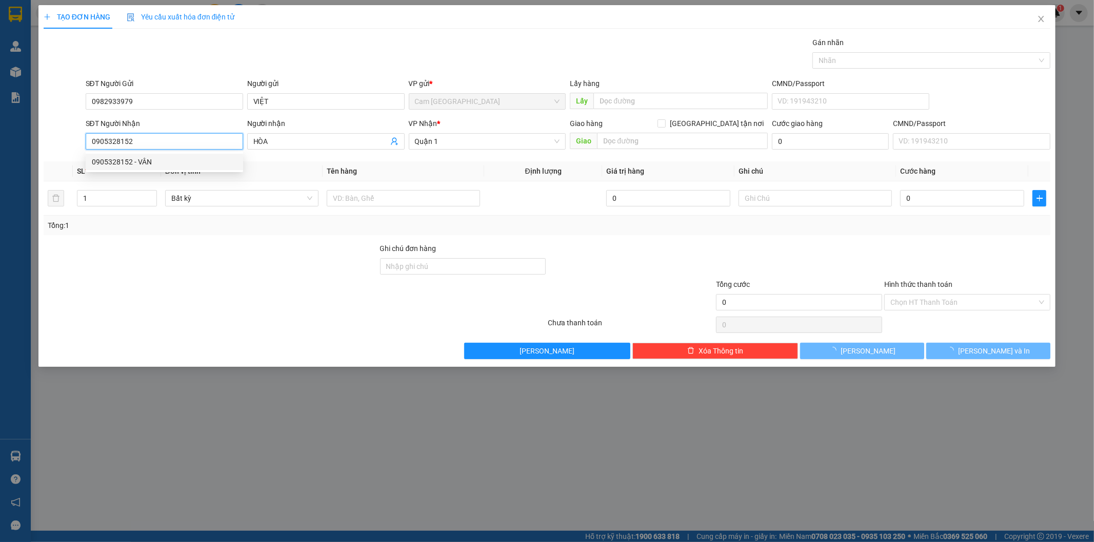
type input "59/13/8 ĐSỐ 8 TRƯỜNG THỌ THỦ [GEOGRAPHIC_DATA]"
type input "120.000"
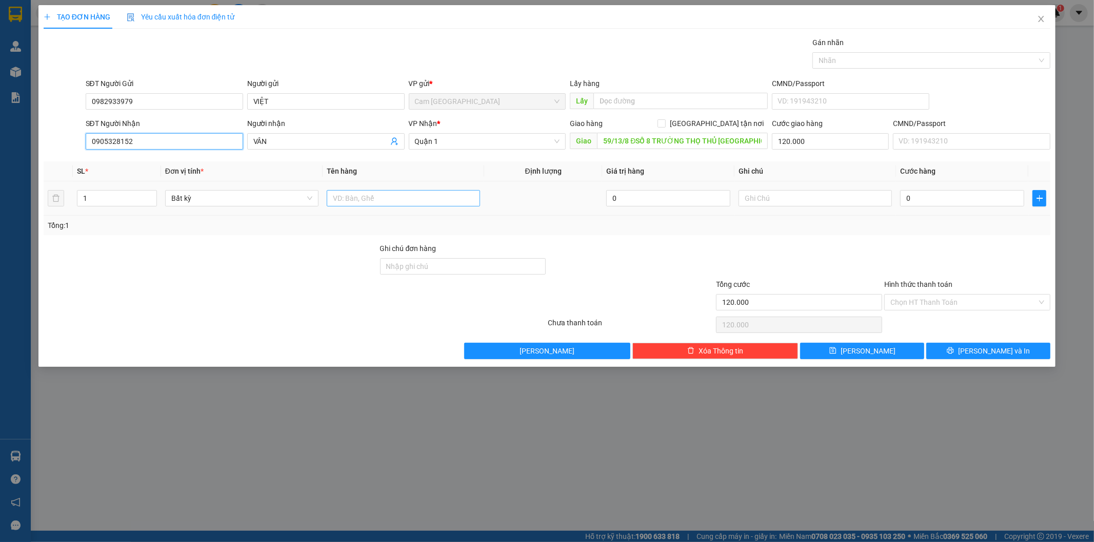
type input "0905328152"
click at [371, 197] on input "text" at bounding box center [403, 198] width 153 height 16
type input "1TX"
click at [598, 141] on input "59/13/8 ĐSỐ 8 TRƯỜNG THỌ THỦ [GEOGRAPHIC_DATA]" at bounding box center [682, 141] width 171 height 16
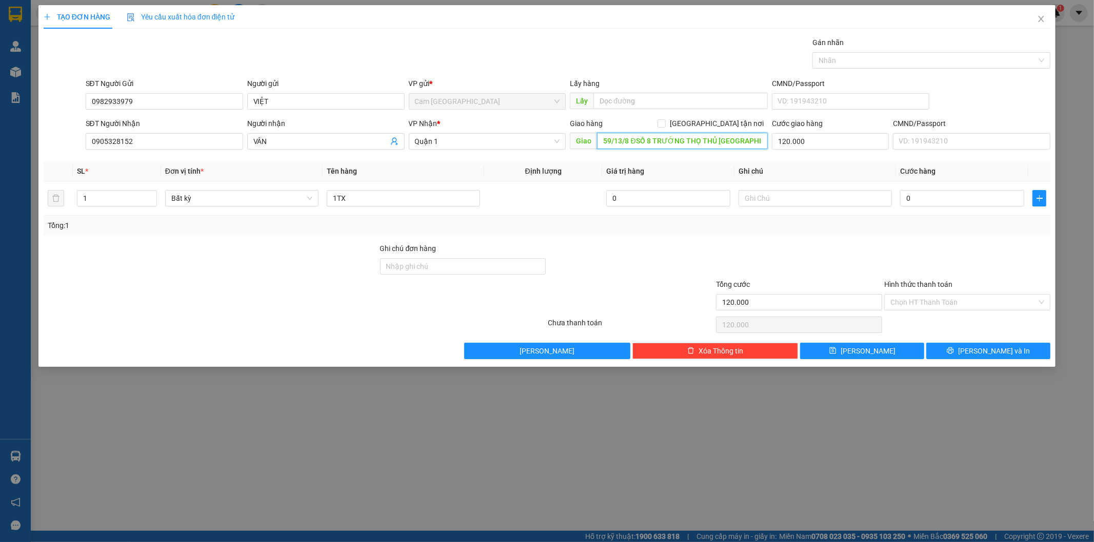
click at [600, 137] on input "59/13/8 ĐSỐ 8 TRƯỜNG THỌ THỦ [GEOGRAPHIC_DATA]" at bounding box center [682, 141] width 171 height 16
click at [601, 142] on input "59/13/8 ĐSỐ 8 TRƯỜNG THỌ THỦ [GEOGRAPHIC_DATA]" at bounding box center [682, 141] width 171 height 16
type input "120KGTN-59/13/8 ĐSỐ 8 TRƯỜNG THỌ THỦ [GEOGRAPHIC_DATA]"
click at [839, 201] on input "text" at bounding box center [814, 198] width 153 height 16
type input "38916"
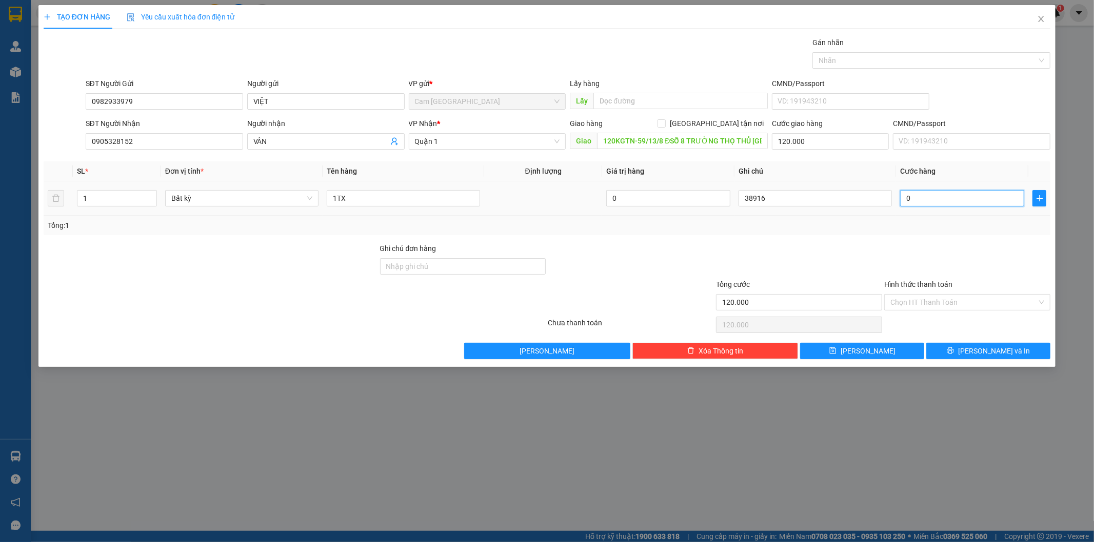
click at [970, 197] on input "0" at bounding box center [962, 198] width 124 height 16
type input "6"
type input "120.006"
type input "60"
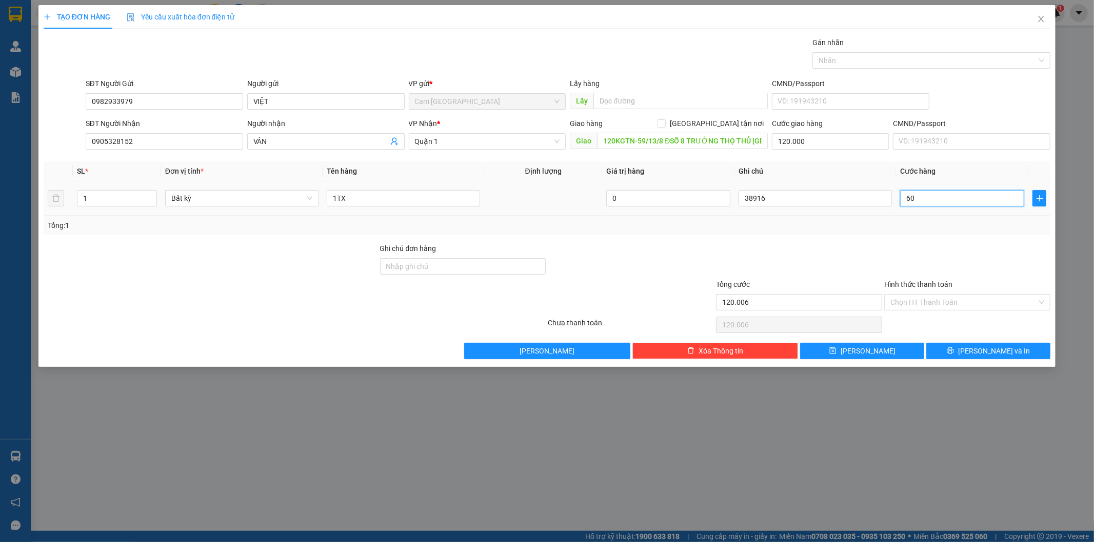
type input "120.060"
type input "600"
type input "120.600"
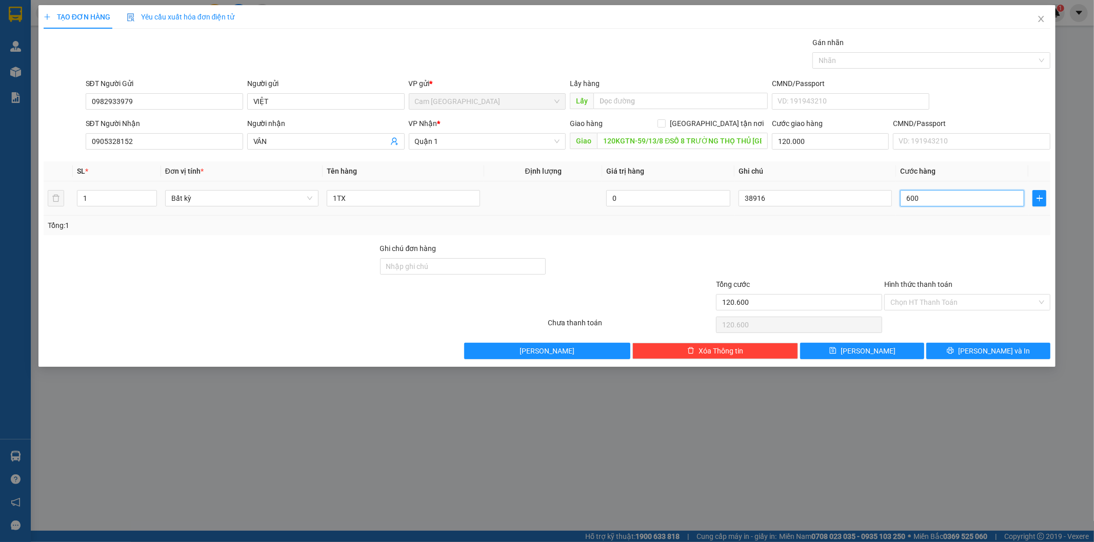
type input "6.000"
type input "126.000"
type input "60.000"
type input "180.000"
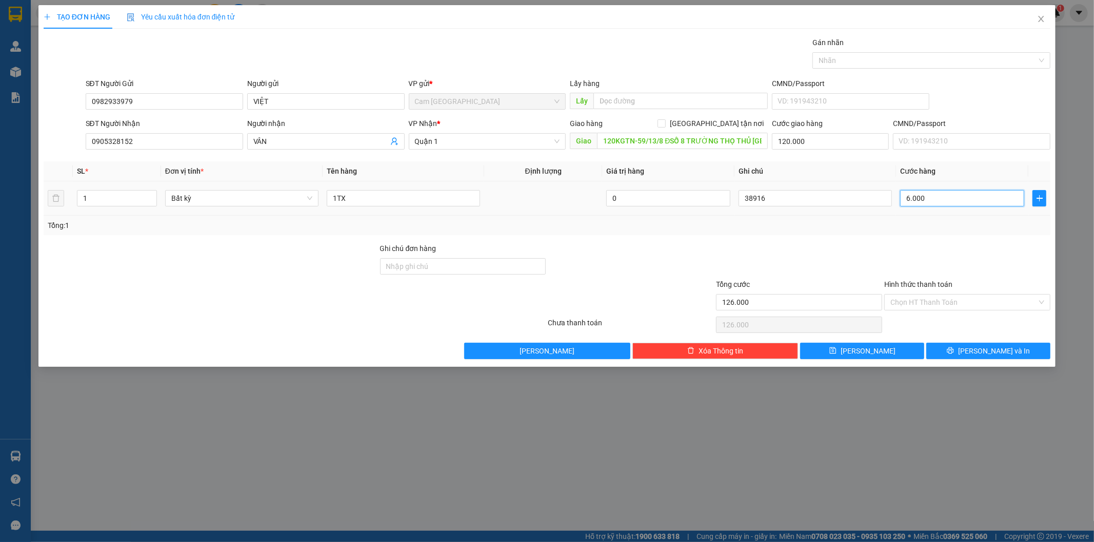
type input "180.000"
type input "60.000"
drag, startPoint x: 929, startPoint y: 305, endPoint x: 916, endPoint y: 315, distance: 17.1
click at [928, 305] on input "Hình thức thanh toán" at bounding box center [963, 302] width 147 height 15
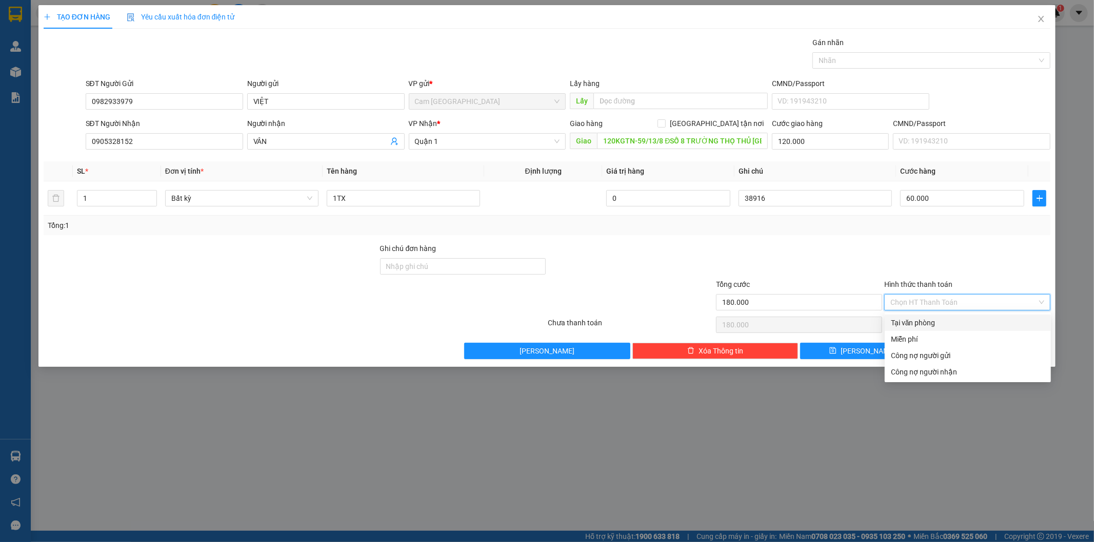
click at [912, 319] on div "Tại văn phòng" at bounding box center [968, 322] width 154 height 11
type input "0"
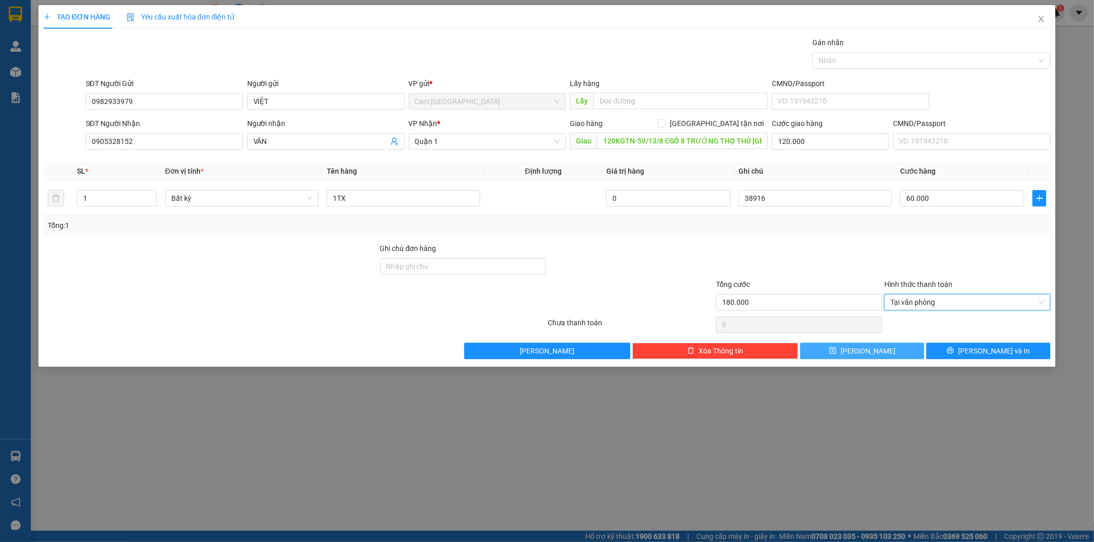
click at [871, 347] on span "[PERSON_NAME]" at bounding box center [867, 351] width 55 height 11
type input "0"
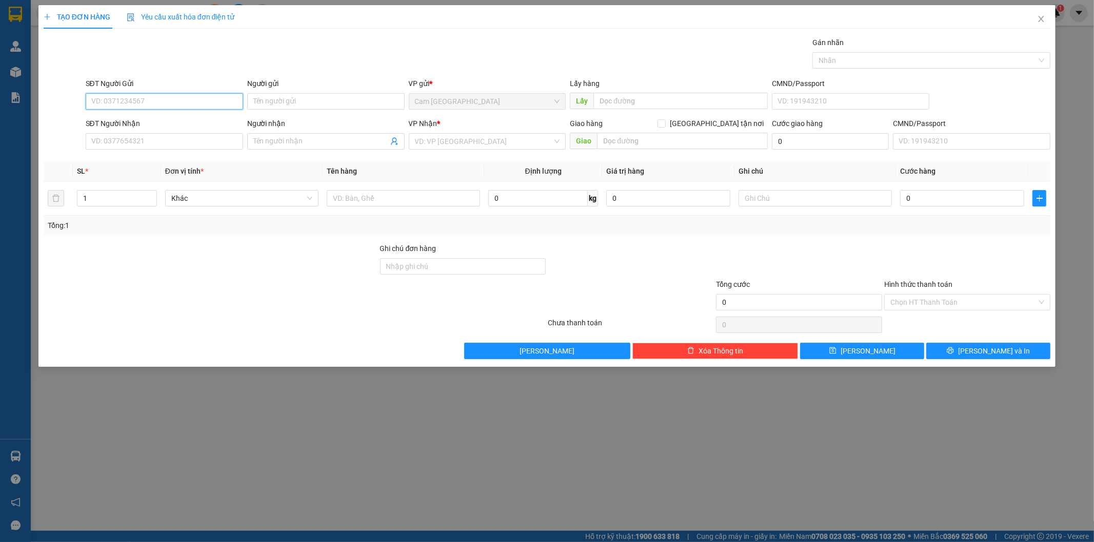
click at [185, 93] on input "SĐT Người Gửi" at bounding box center [164, 101] width 157 height 16
click at [186, 98] on input "SĐT Người Gửi" at bounding box center [164, 101] width 157 height 16
type input "0985817879"
click at [216, 118] on div "0985817879 - QUÝ" at bounding box center [164, 121] width 145 height 11
type input "QUÝ"
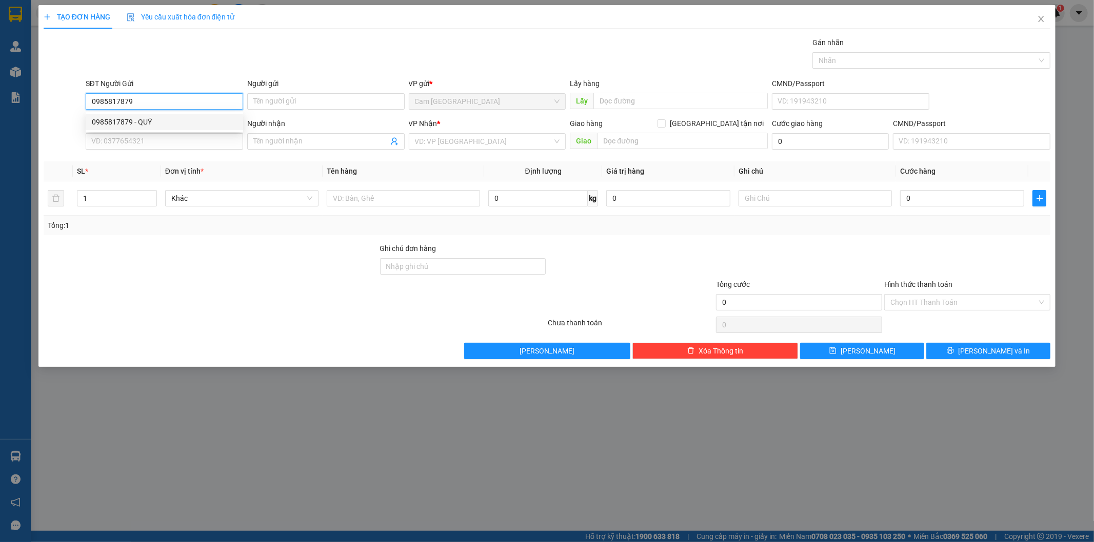
type input "0349703965"
type input "THÚY NGA"
type input "241 HÒA BÌNH P HIỆP [GEOGRAPHIC_DATA]"
type input "0985817879"
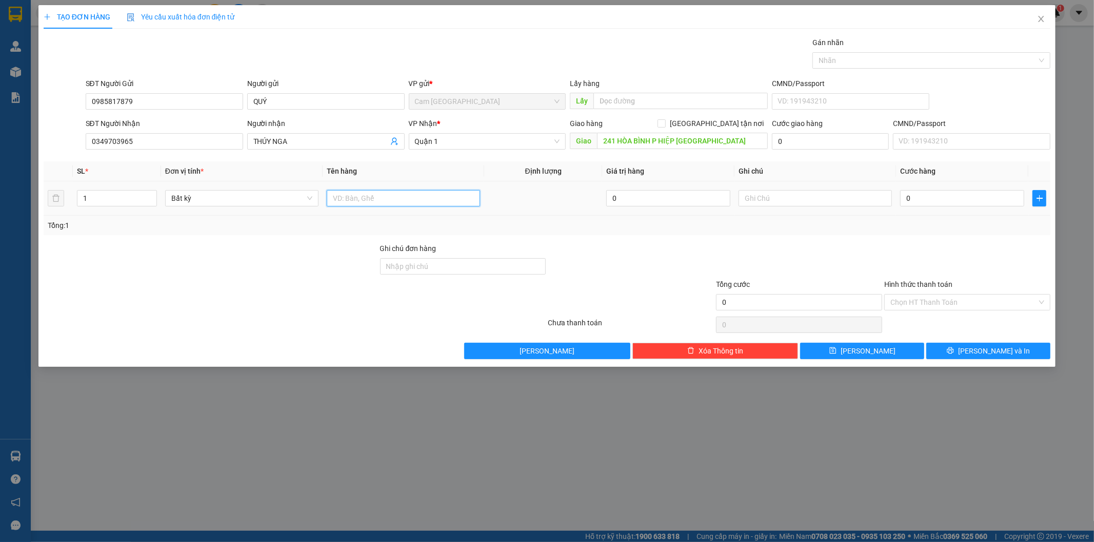
click at [422, 200] on input "text" at bounding box center [403, 198] width 153 height 16
click at [418, 198] on input "text" at bounding box center [403, 198] width 153 height 16
click at [413, 204] on input "text" at bounding box center [403, 198] width 153 height 16
type input "1TX"
type input "A TÝ GIAO"
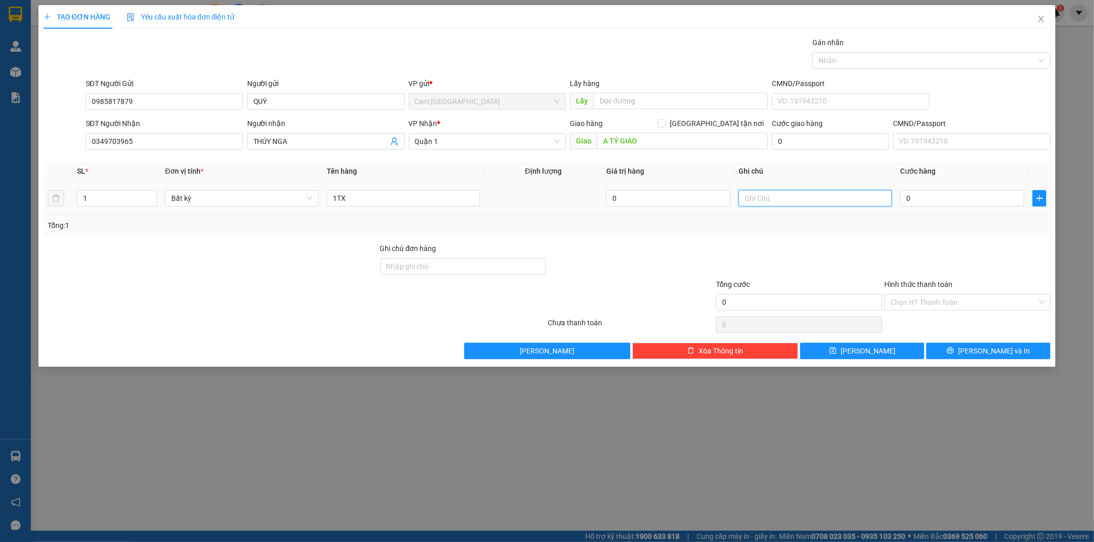
click at [819, 206] on input "text" at bounding box center [814, 198] width 153 height 16
type input "38917"
click at [965, 197] on input "0" at bounding box center [962, 198] width 124 height 16
type input "6"
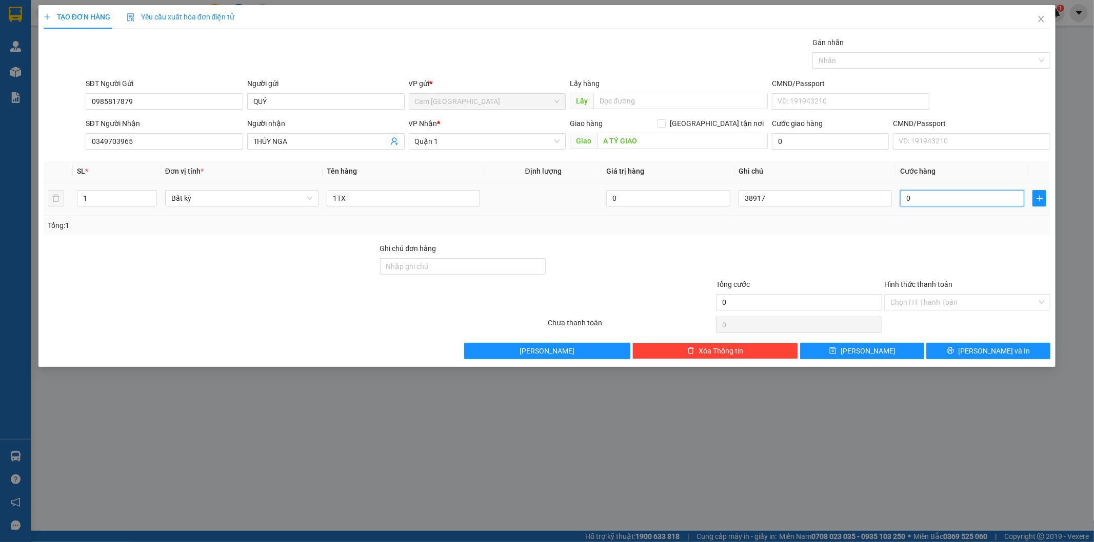
type input "6"
type input "60"
type input "600"
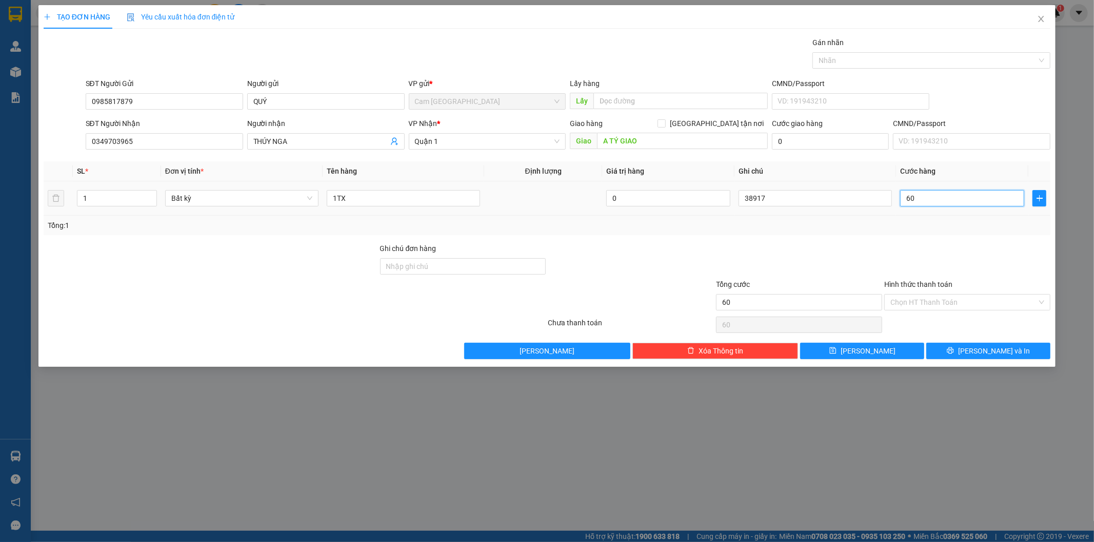
type input "600"
type input "6.000"
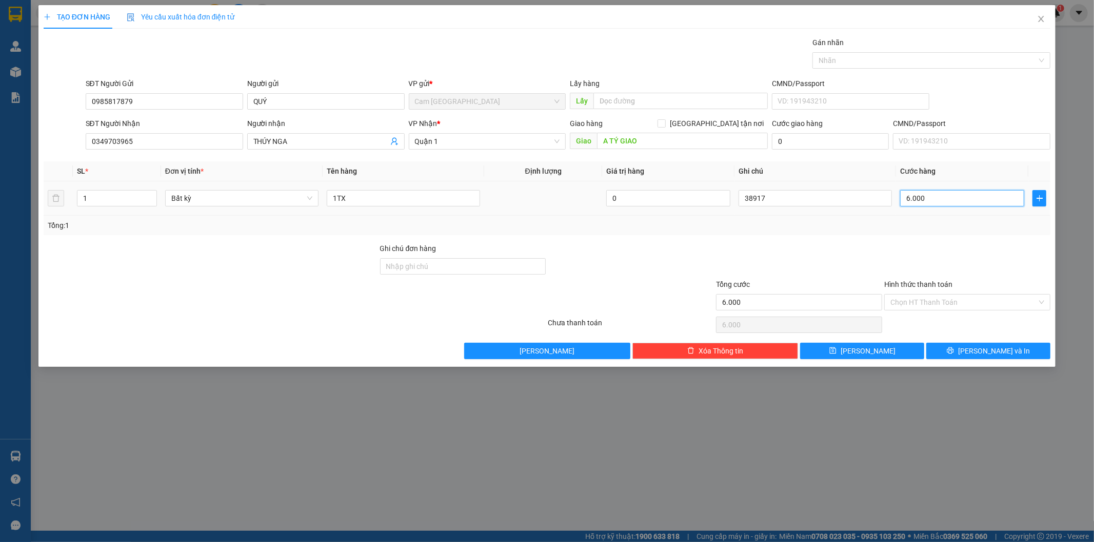
type input "60.000"
click at [940, 304] on input "Hình thức thanh toán" at bounding box center [963, 302] width 147 height 15
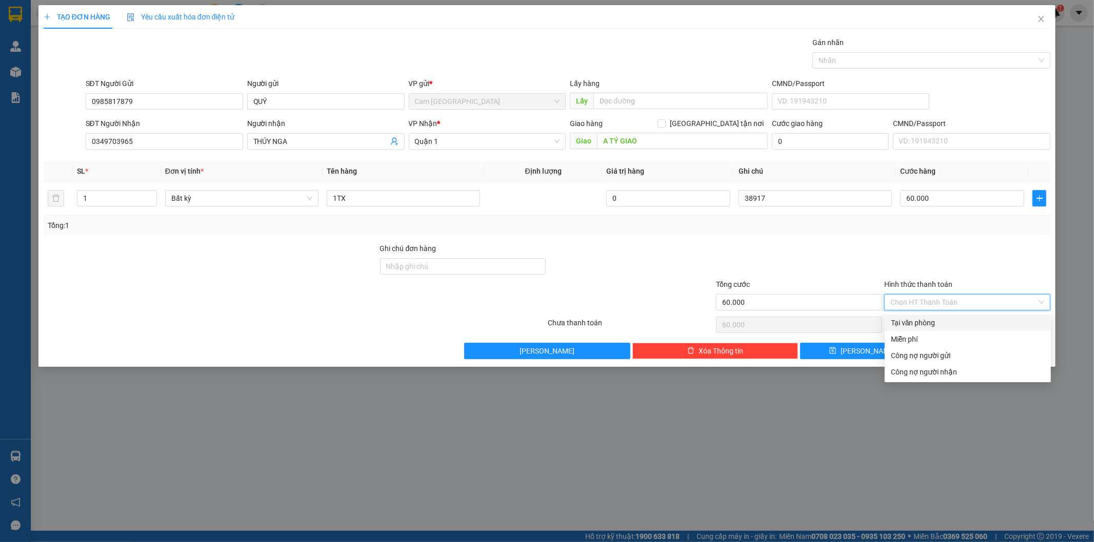
click at [921, 330] on div "Tại văn phòng" at bounding box center [967, 323] width 166 height 16
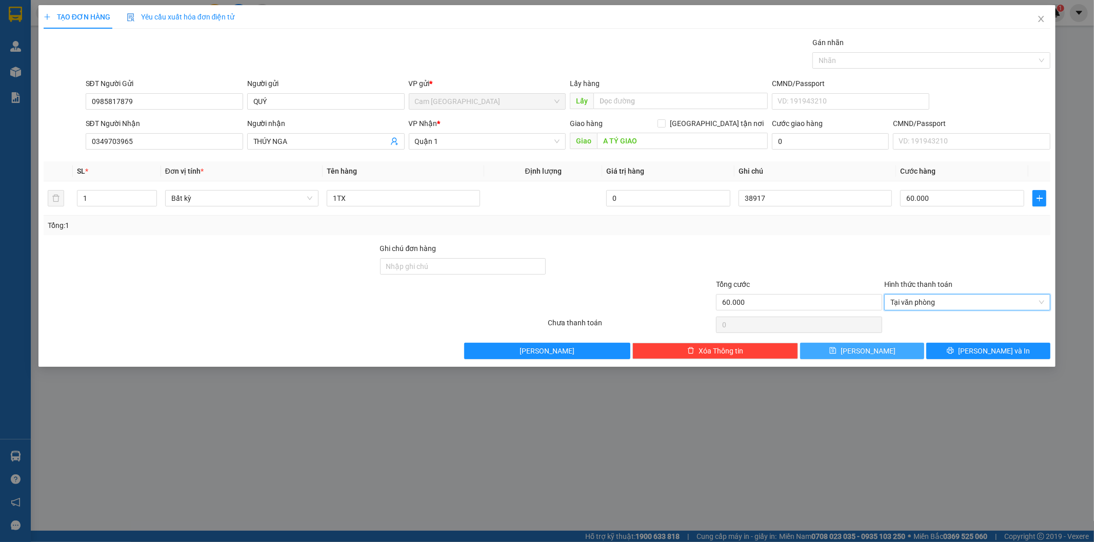
click at [866, 346] on span "[PERSON_NAME]" at bounding box center [867, 351] width 55 height 11
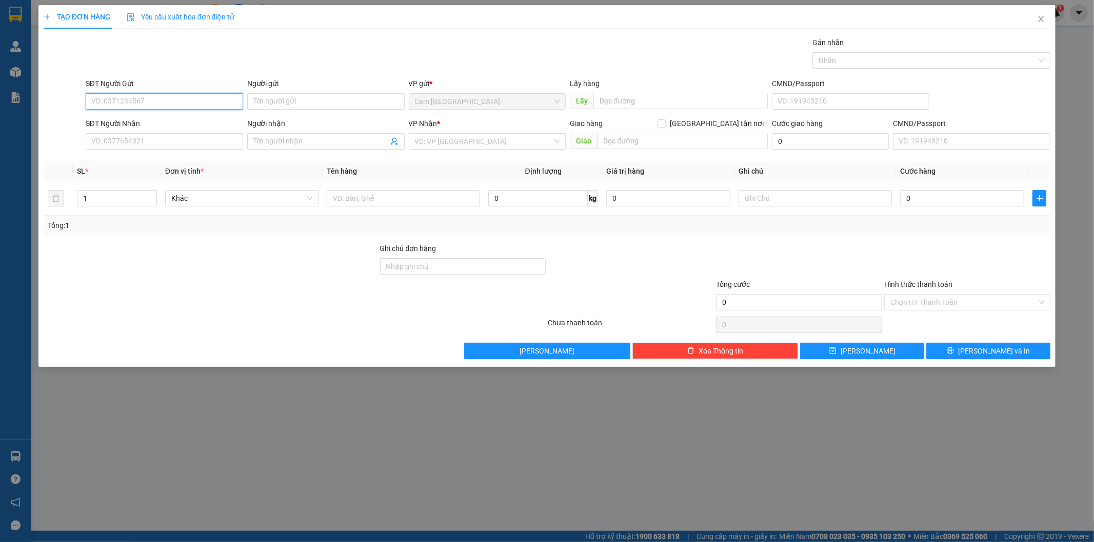
click at [155, 99] on input "SĐT Người Gửi" at bounding box center [164, 101] width 157 height 16
click at [168, 126] on div "0989636665 - [PERSON_NAME]" at bounding box center [164, 121] width 145 height 11
click at [348, 196] on input "text" at bounding box center [403, 198] width 153 height 16
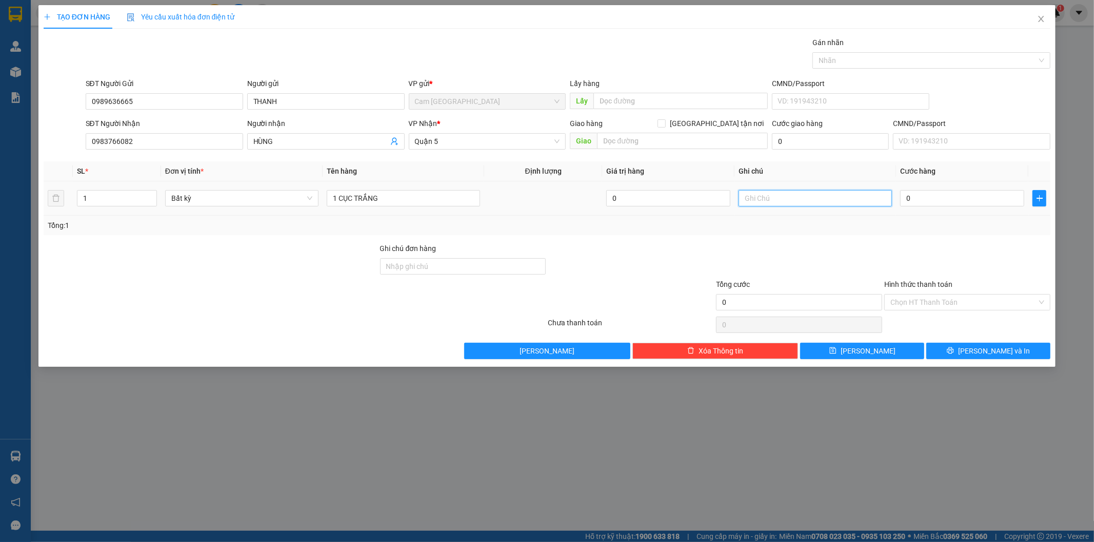
click at [755, 192] on input "text" at bounding box center [814, 198] width 153 height 16
click at [921, 207] on input "0" at bounding box center [962, 198] width 124 height 16
click at [921, 203] on input "0" at bounding box center [962, 198] width 124 height 16
click at [904, 200] on input "0" at bounding box center [962, 198] width 124 height 16
drag, startPoint x: 956, startPoint y: 298, endPoint x: 948, endPoint y: 315, distance: 18.4
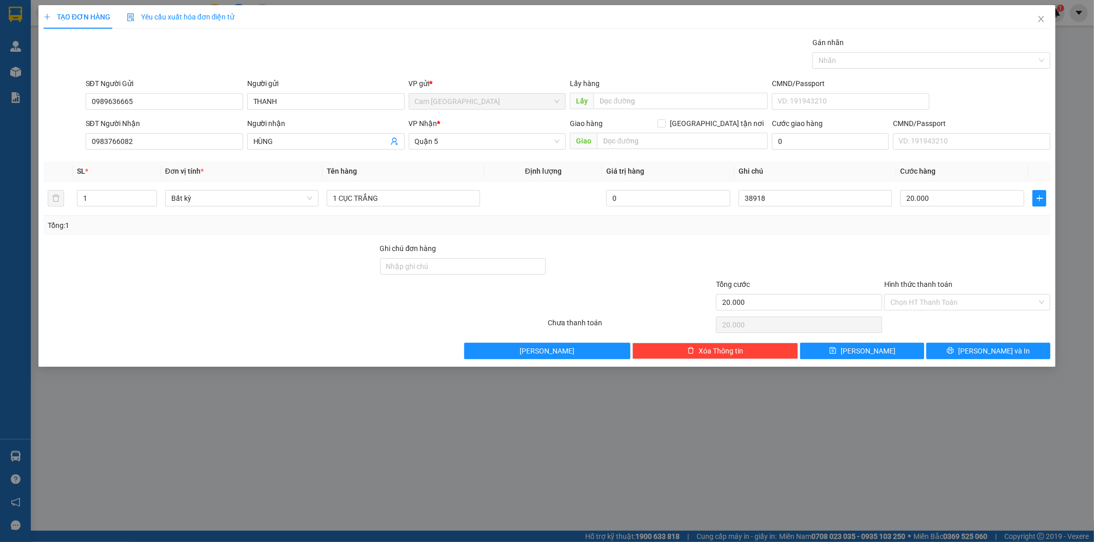
click at [955, 299] on input "Hình thức thanh toán" at bounding box center [963, 302] width 147 height 15
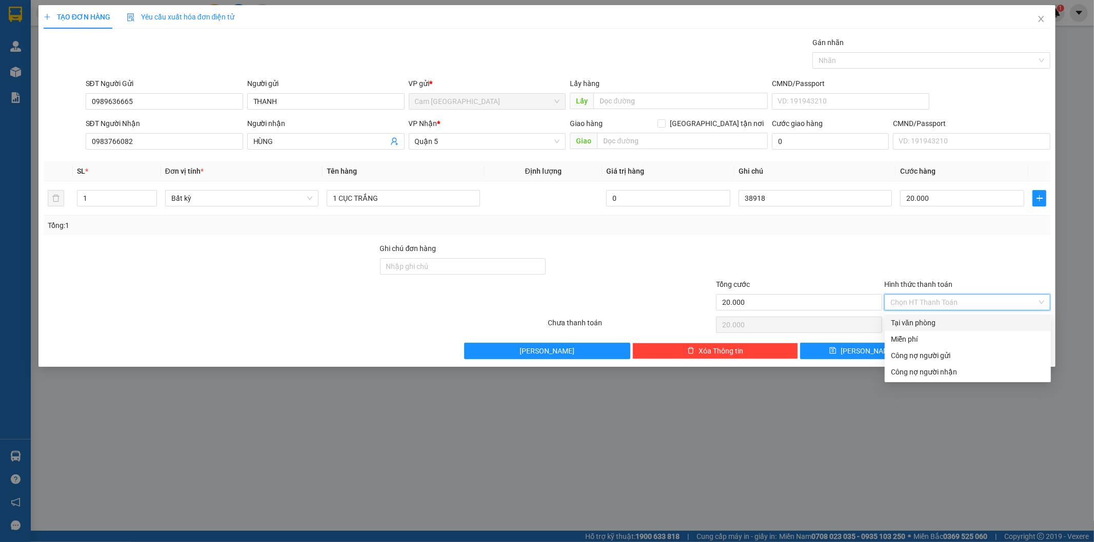
click at [948, 316] on div "Tại văn phòng" at bounding box center [967, 323] width 166 height 16
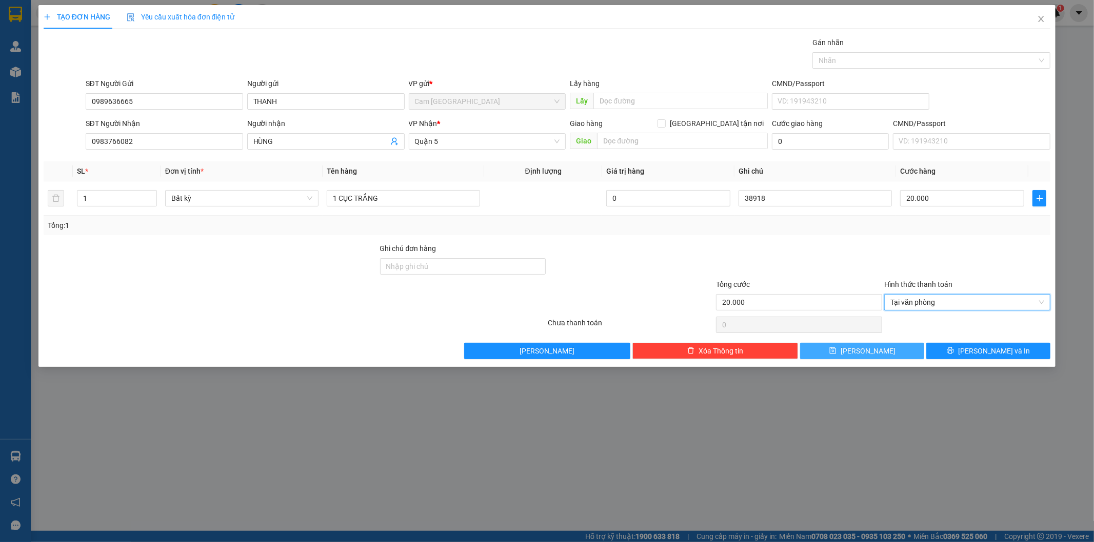
click at [891, 351] on button "[PERSON_NAME]" at bounding box center [862, 351] width 124 height 16
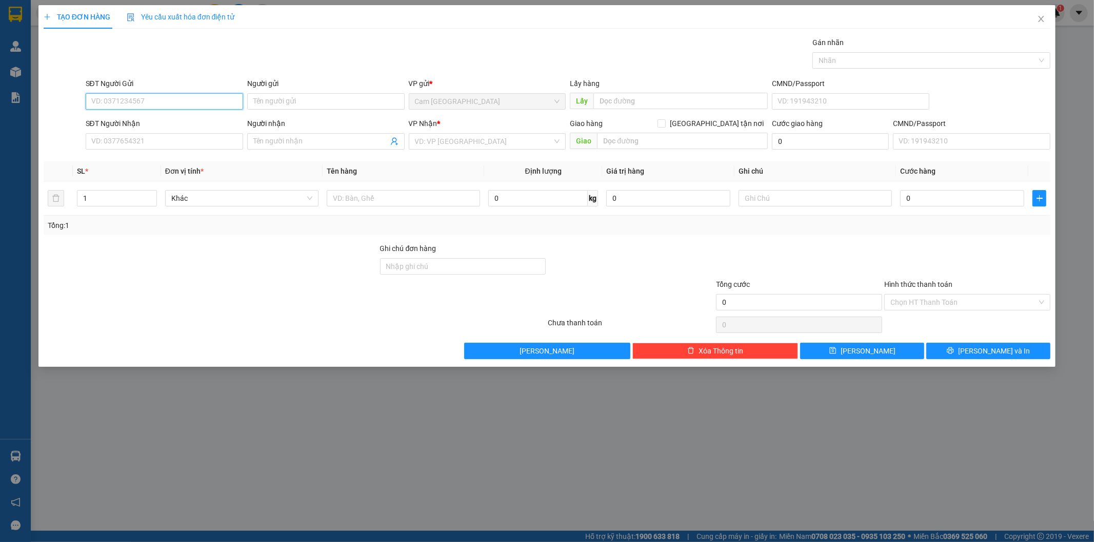
click at [213, 102] on input "SĐT Người Gửi" at bounding box center [164, 101] width 157 height 16
click at [286, 98] on input "Người gửi" at bounding box center [325, 101] width 157 height 16
click at [191, 137] on input "SĐT Người Nhận" at bounding box center [164, 141] width 157 height 16
click at [186, 140] on input "SĐT Người Nhận" at bounding box center [164, 141] width 157 height 16
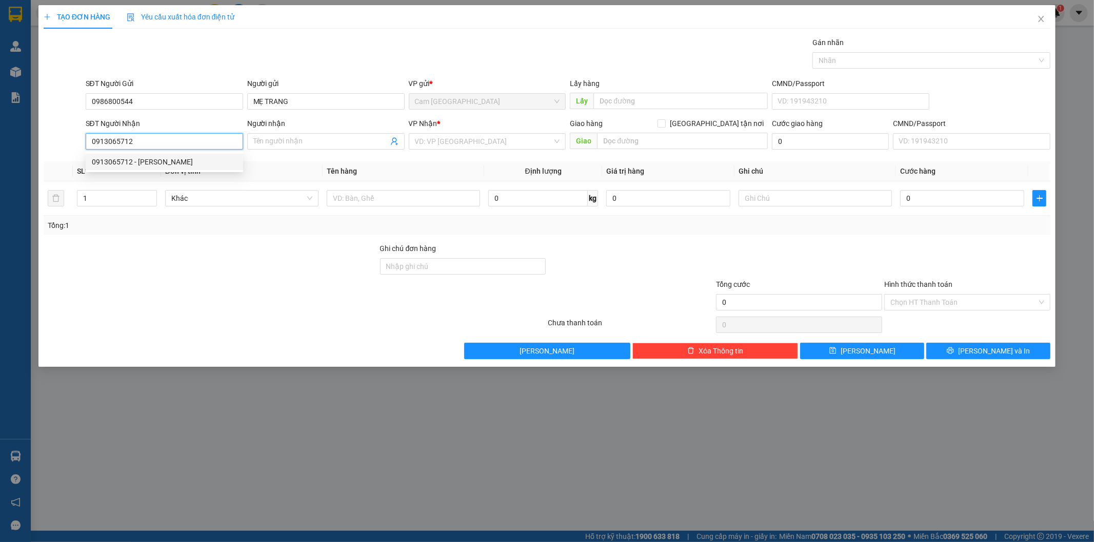
drag, startPoint x: 191, startPoint y: 162, endPoint x: 196, endPoint y: 165, distance: 6.4
click at [191, 162] on div "0913065712 - [PERSON_NAME]" at bounding box center [164, 161] width 145 height 11
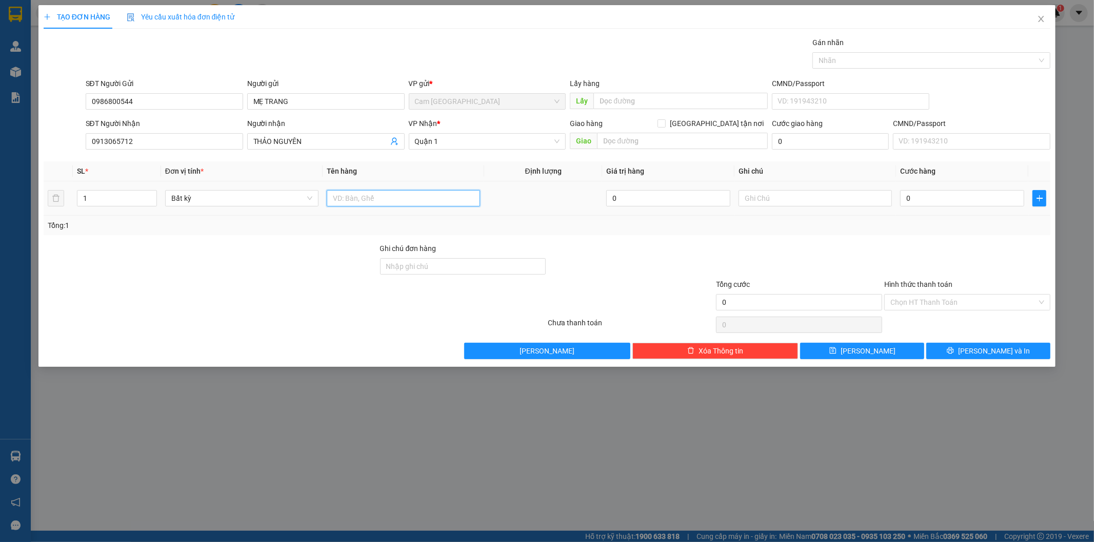
click at [394, 198] on input "text" at bounding box center [403, 198] width 153 height 16
click at [397, 197] on input "text" at bounding box center [403, 198] width 153 height 16
click at [429, 197] on input "text" at bounding box center [403, 198] width 153 height 16
click at [387, 197] on input "text" at bounding box center [403, 198] width 153 height 16
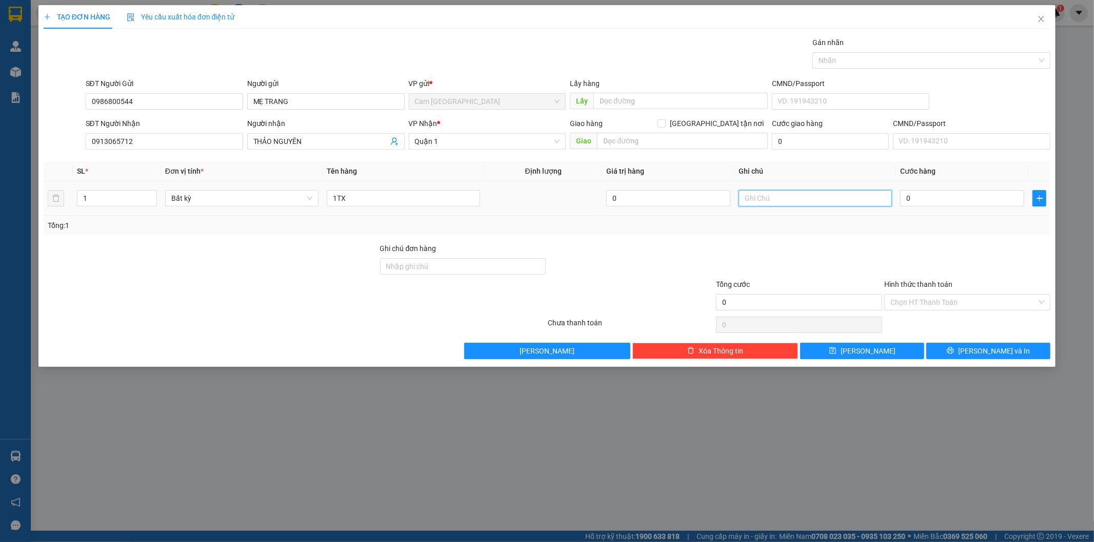
click at [832, 203] on input "text" at bounding box center [814, 198] width 153 height 16
click at [637, 143] on input "text" at bounding box center [682, 141] width 171 height 16
click at [796, 137] on input "0" at bounding box center [830, 141] width 117 height 16
click at [809, 204] on input "text" at bounding box center [814, 198] width 153 height 16
click at [921, 203] on input "0" at bounding box center [962, 198] width 124 height 16
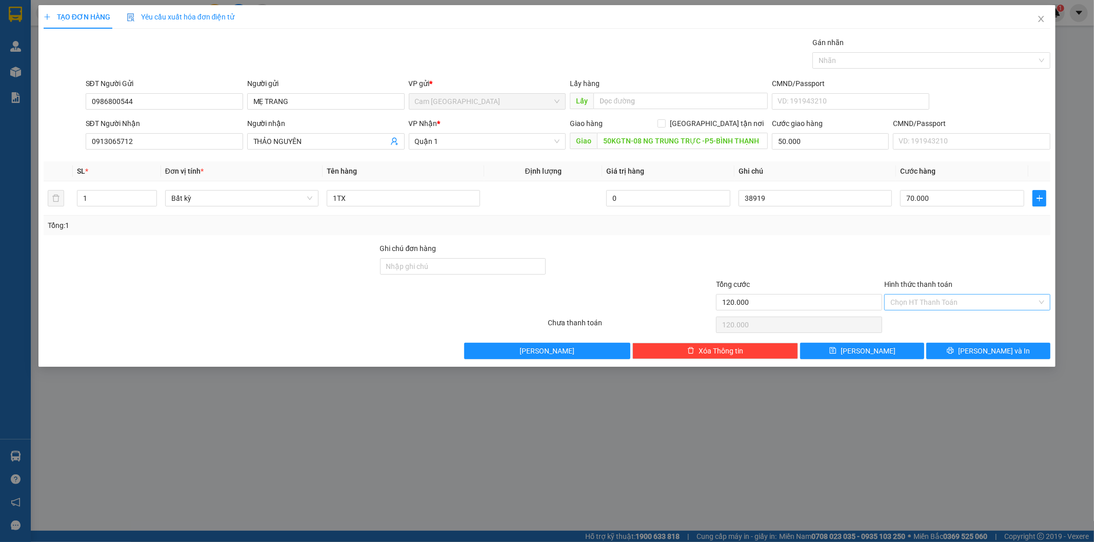
drag, startPoint x: 931, startPoint y: 304, endPoint x: 928, endPoint y: 315, distance: 11.6
click at [931, 304] on input "Hình thức thanh toán" at bounding box center [963, 302] width 147 height 15
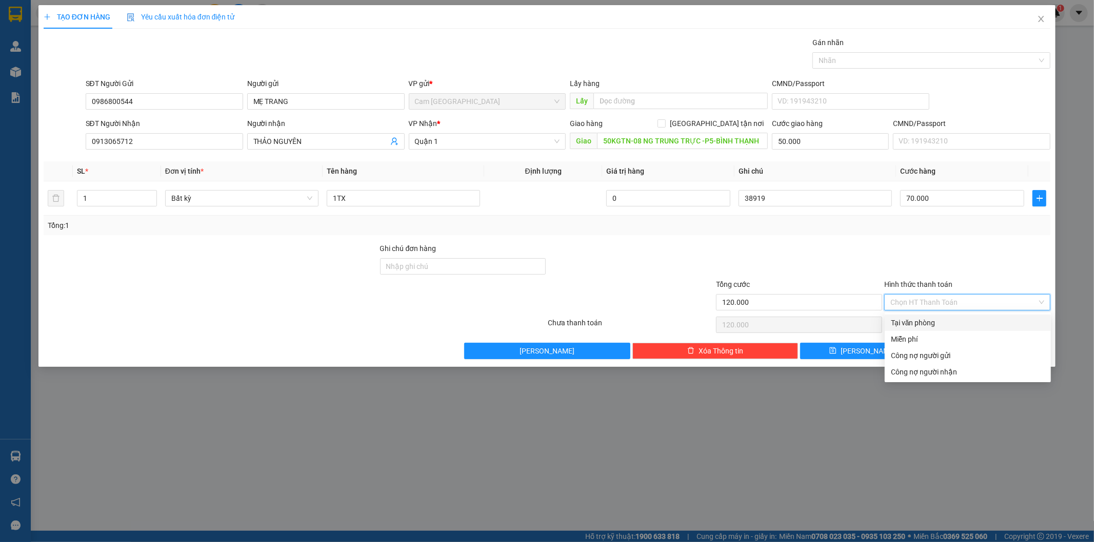
drag, startPoint x: 928, startPoint y: 316, endPoint x: 877, endPoint y: 341, distance: 57.3
click at [927, 317] on div "Tại văn phòng" at bounding box center [967, 323] width 166 height 16
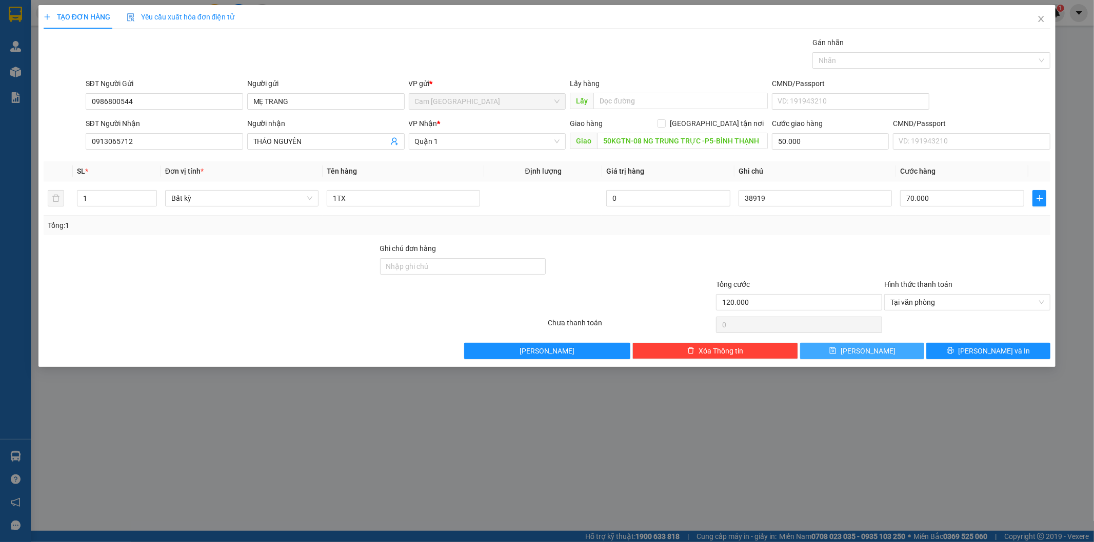
drag, startPoint x: 870, startPoint y: 346, endPoint x: 874, endPoint y: 354, distance: 9.6
click at [870, 347] on span "[PERSON_NAME]" at bounding box center [867, 351] width 55 height 11
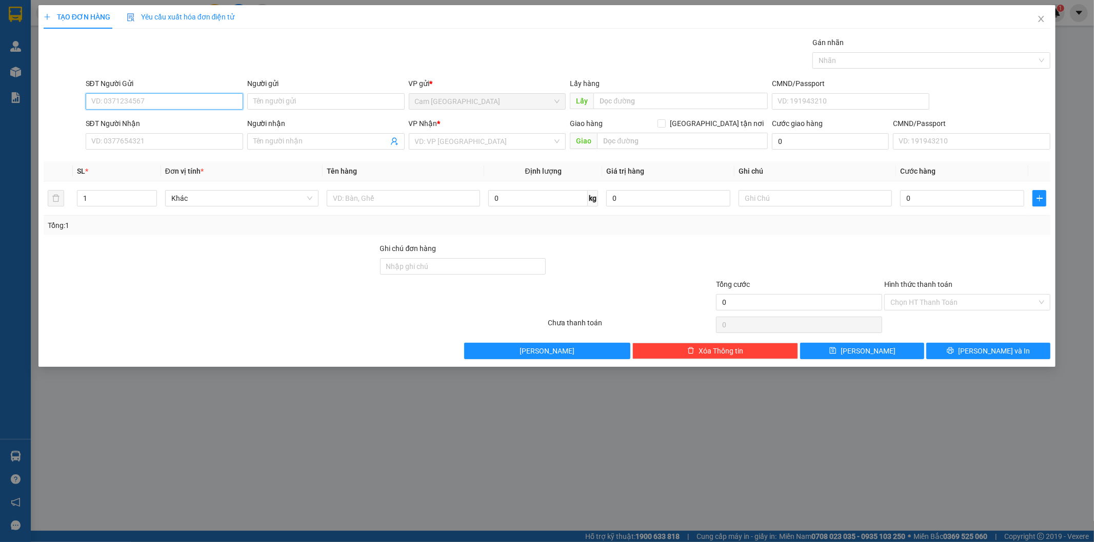
click at [195, 99] on input "SĐT Người Gửi" at bounding box center [164, 101] width 157 height 16
click at [190, 118] on div "0369762002" at bounding box center [164, 121] width 145 height 11
drag, startPoint x: 144, startPoint y: 145, endPoint x: 72, endPoint y: 141, distance: 71.9
click at [72, 141] on div "SĐT Người Nhận 0981770303 0981770303 Người nhận TÂM VP Nhận * [GEOGRAPHIC_DATA]…" at bounding box center [547, 136] width 1009 height 36
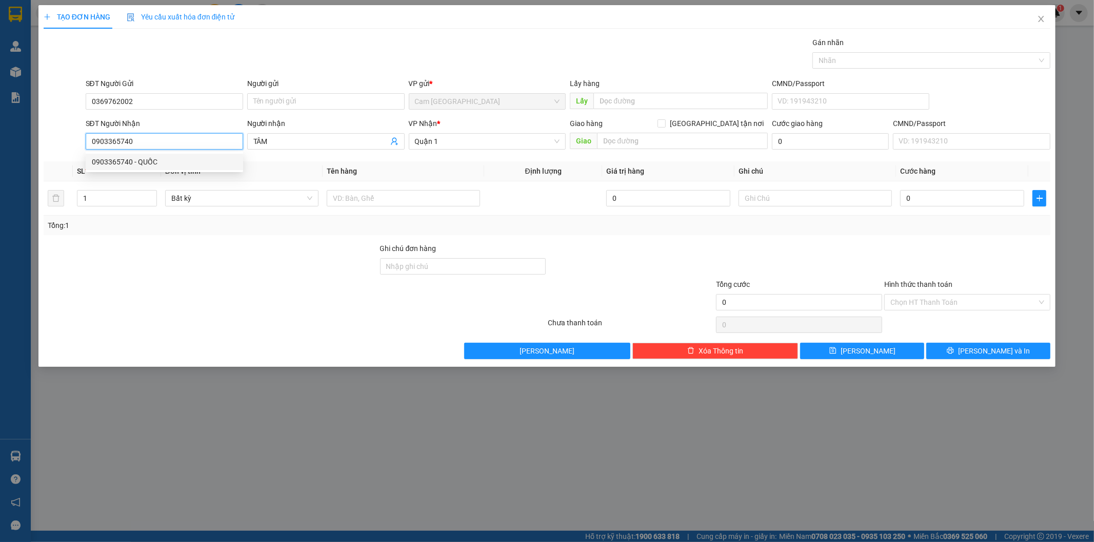
click at [171, 162] on div "0903365740 - QUỐC" at bounding box center [164, 161] width 145 height 11
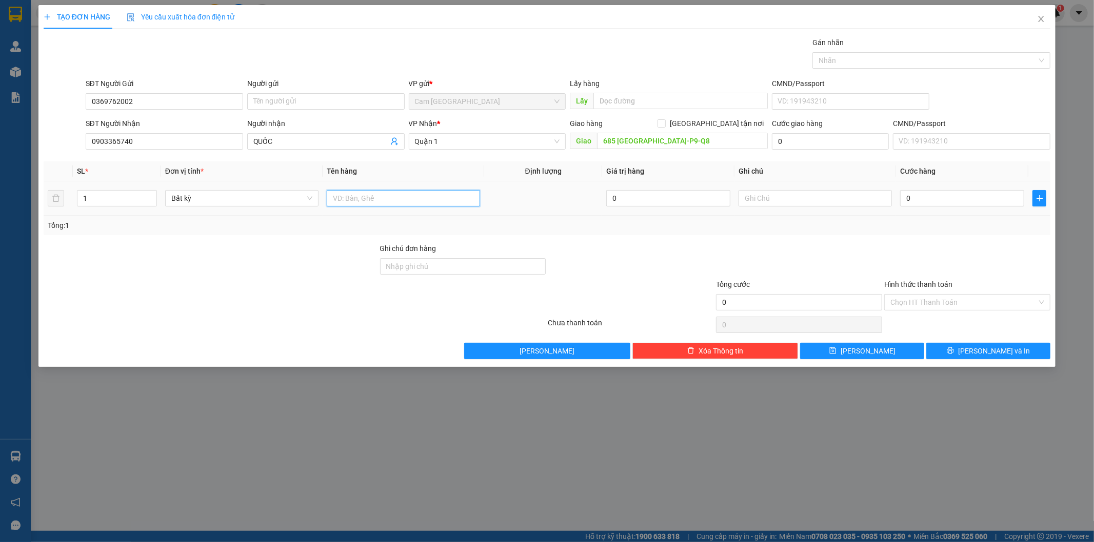
click at [382, 206] on input "text" at bounding box center [403, 198] width 153 height 16
click at [382, 200] on input "text" at bounding box center [403, 198] width 153 height 16
click at [385, 195] on input "text" at bounding box center [403, 198] width 153 height 16
click at [403, 203] on input "text" at bounding box center [403, 198] width 153 height 16
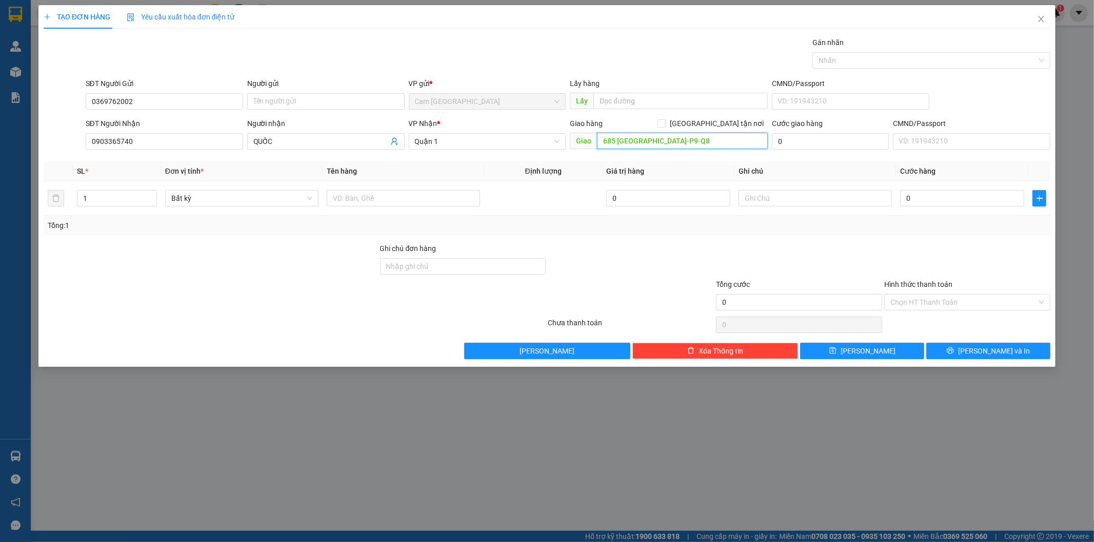
click at [600, 139] on input "685 [GEOGRAPHIC_DATA]-P9-Q8" at bounding box center [682, 141] width 171 height 16
click at [796, 141] on input "0" at bounding box center [830, 141] width 117 height 16
click at [808, 196] on input "text" at bounding box center [814, 198] width 153 height 16
click at [351, 201] on input "text" at bounding box center [403, 198] width 153 height 16
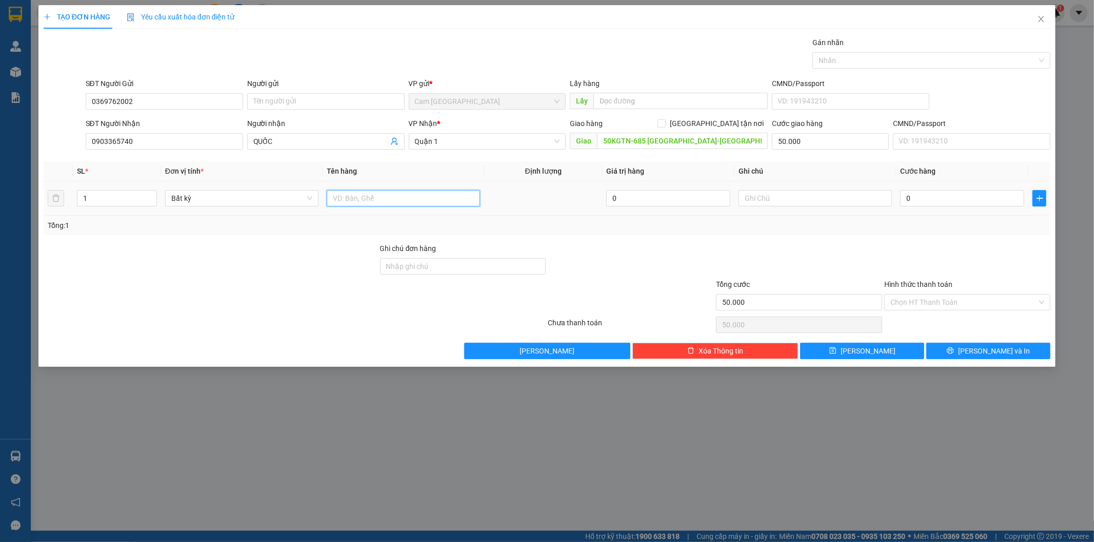
click at [373, 198] on input "text" at bounding box center [403, 198] width 153 height 16
click at [799, 201] on input "text" at bounding box center [814, 198] width 153 height 16
click at [932, 192] on td "0" at bounding box center [962, 198] width 132 height 34
click at [932, 196] on input "0" at bounding box center [962, 198] width 124 height 16
click at [923, 308] on input "Hình thức thanh toán" at bounding box center [963, 302] width 147 height 15
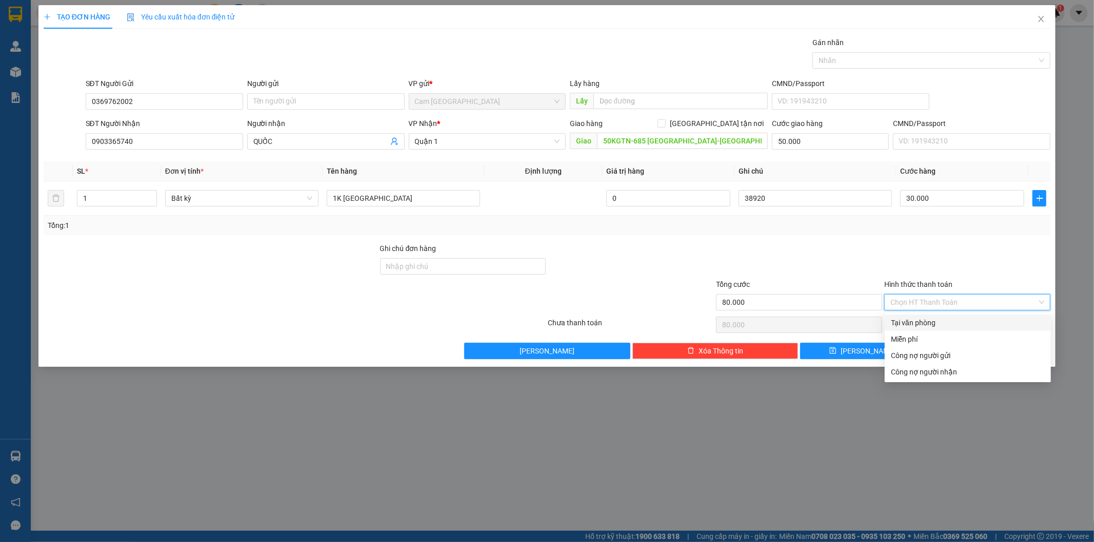
click at [910, 326] on div "Tại văn phòng" at bounding box center [968, 322] width 154 height 11
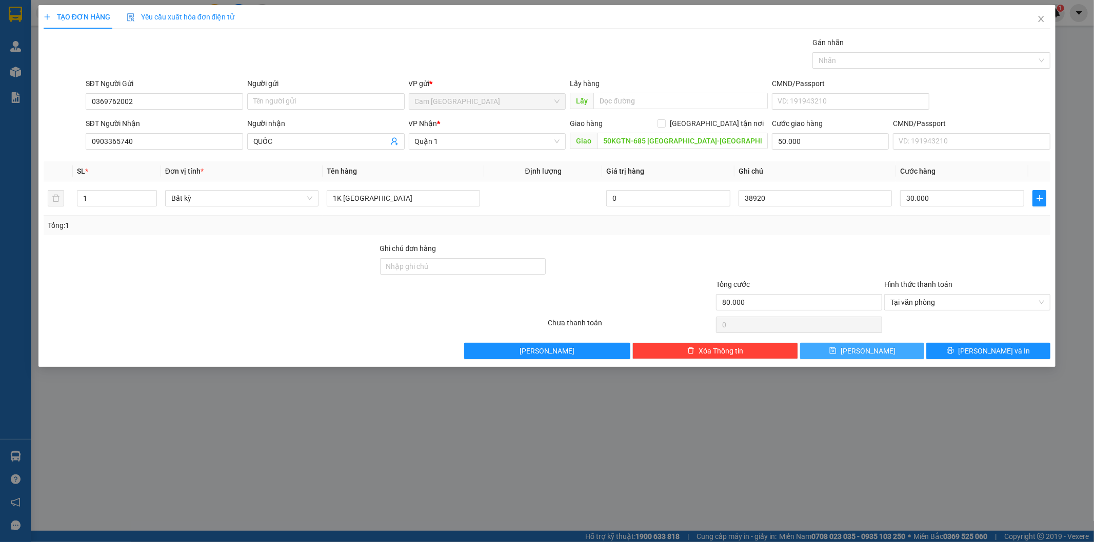
click at [896, 354] on button "[PERSON_NAME]" at bounding box center [862, 351] width 124 height 16
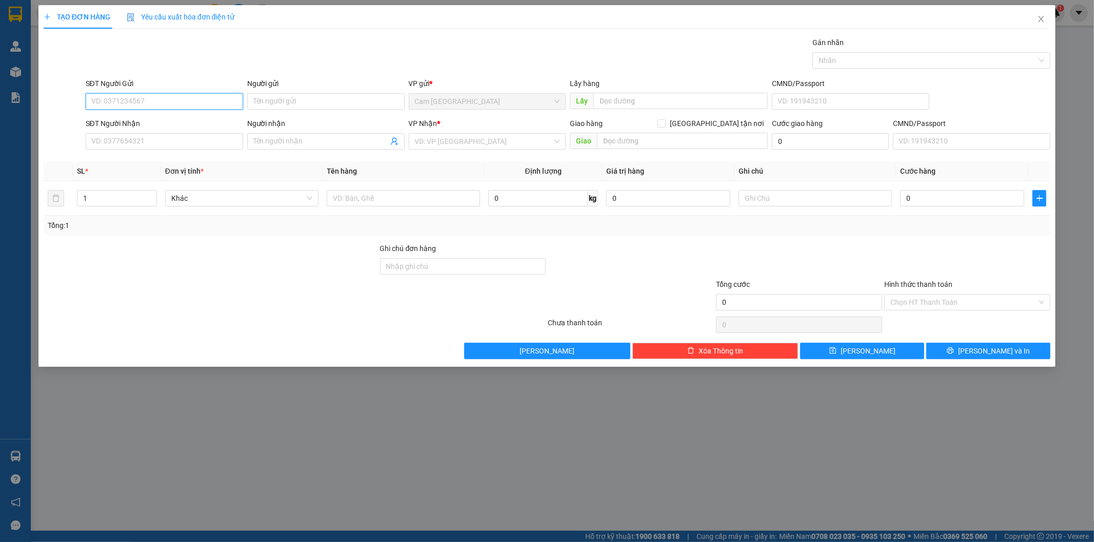
click at [122, 107] on input "SĐT Người Gửi" at bounding box center [164, 101] width 157 height 16
click at [156, 146] on input "SĐT Người Nhận" at bounding box center [164, 141] width 157 height 16
click at [157, 143] on input "SĐT Người Nhận" at bounding box center [164, 141] width 157 height 16
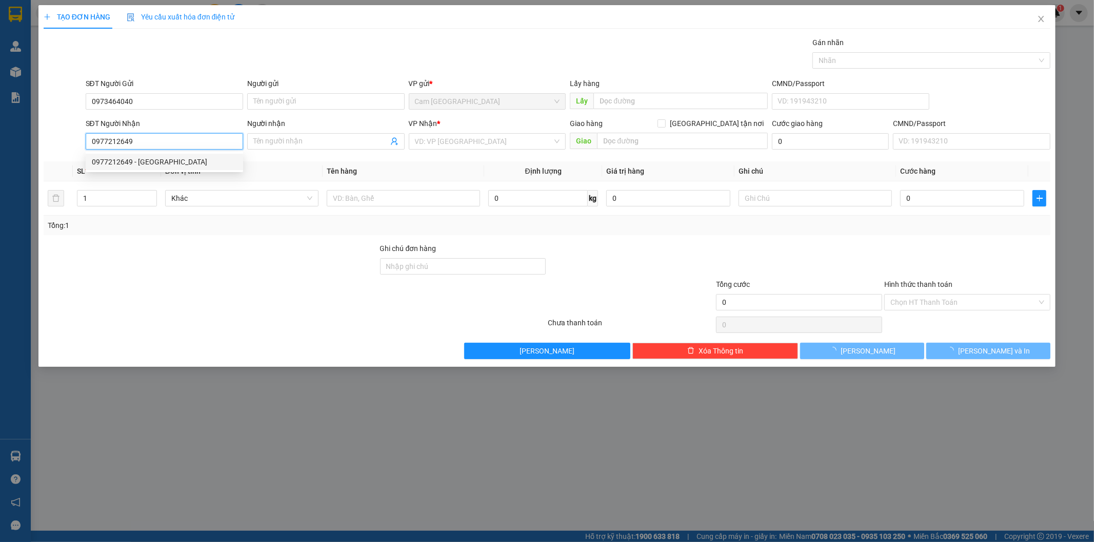
click at [162, 162] on div "0977212649 - [GEOGRAPHIC_DATA]" at bounding box center [164, 161] width 145 height 11
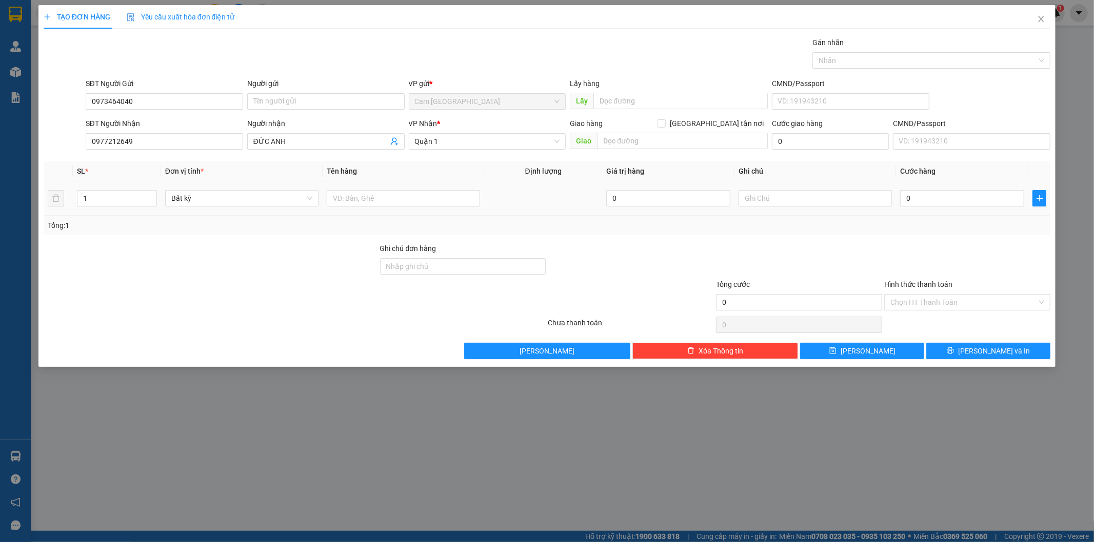
click at [389, 209] on td at bounding box center [403, 198] width 162 height 34
click at [389, 193] on input "text" at bounding box center [403, 198] width 153 height 16
click at [388, 194] on input "text" at bounding box center [403, 198] width 153 height 16
click at [767, 200] on input "text" at bounding box center [814, 198] width 153 height 16
click at [909, 196] on input "0" at bounding box center [962, 198] width 124 height 16
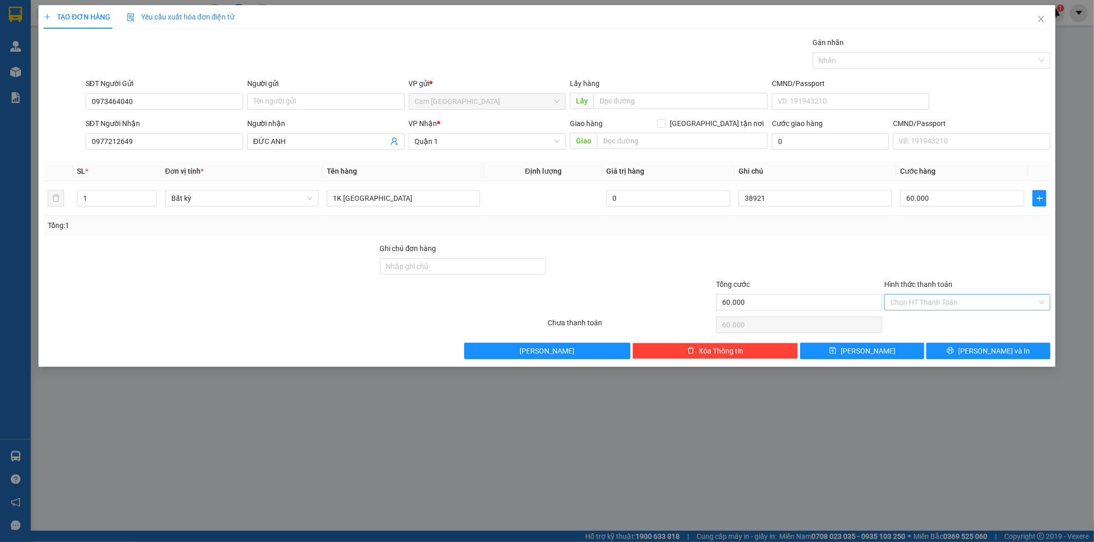
click at [913, 300] on input "Hình thức thanh toán" at bounding box center [963, 302] width 147 height 15
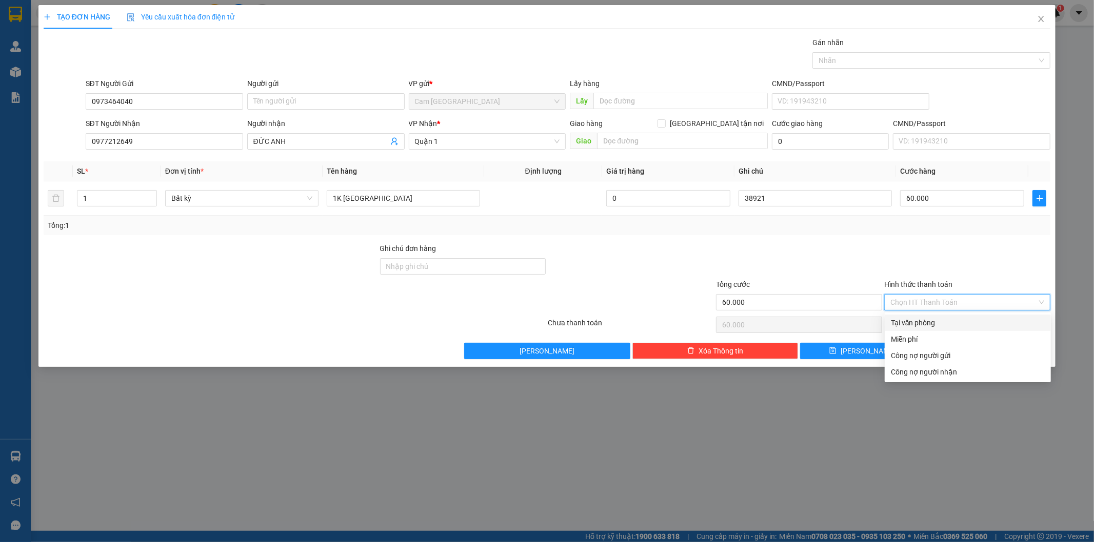
click at [903, 321] on div "Tại văn phòng" at bounding box center [968, 322] width 154 height 11
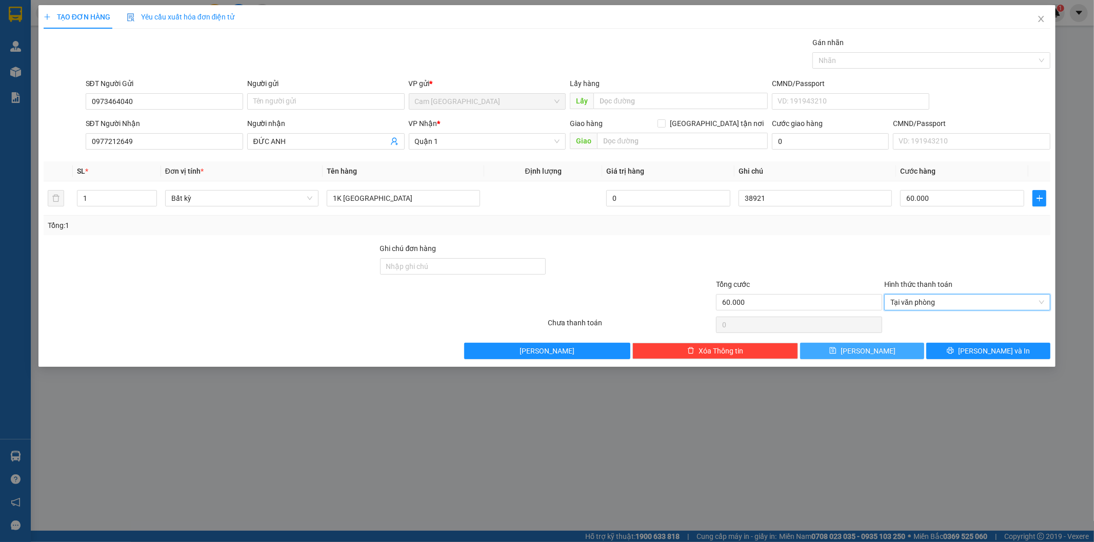
click at [867, 351] on span "[PERSON_NAME]" at bounding box center [867, 351] width 55 height 11
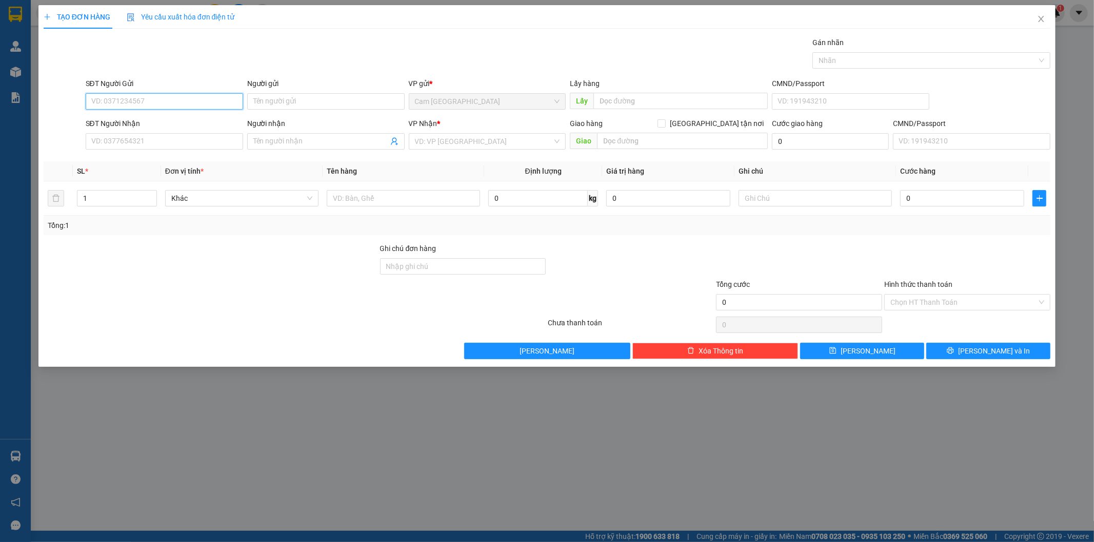
click at [217, 106] on input "SĐT Người Gửi" at bounding box center [164, 101] width 157 height 16
click at [200, 139] on input "SĐT Người Nhận" at bounding box center [164, 141] width 157 height 16
click at [197, 139] on input "SĐT Người Nhận" at bounding box center [164, 141] width 157 height 16
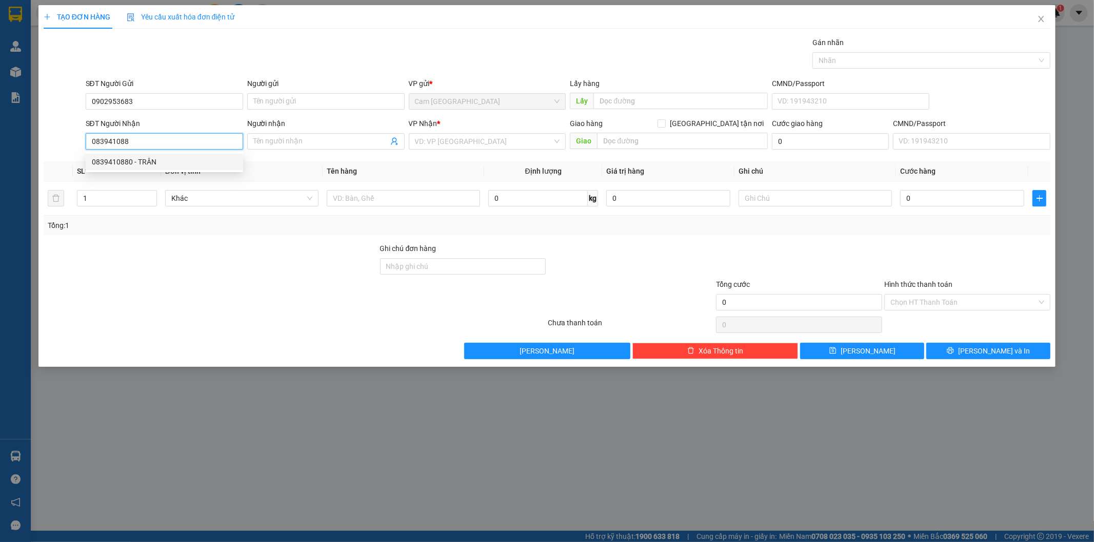
click at [211, 162] on div "0839410880 - TRÂN" at bounding box center [164, 161] width 145 height 11
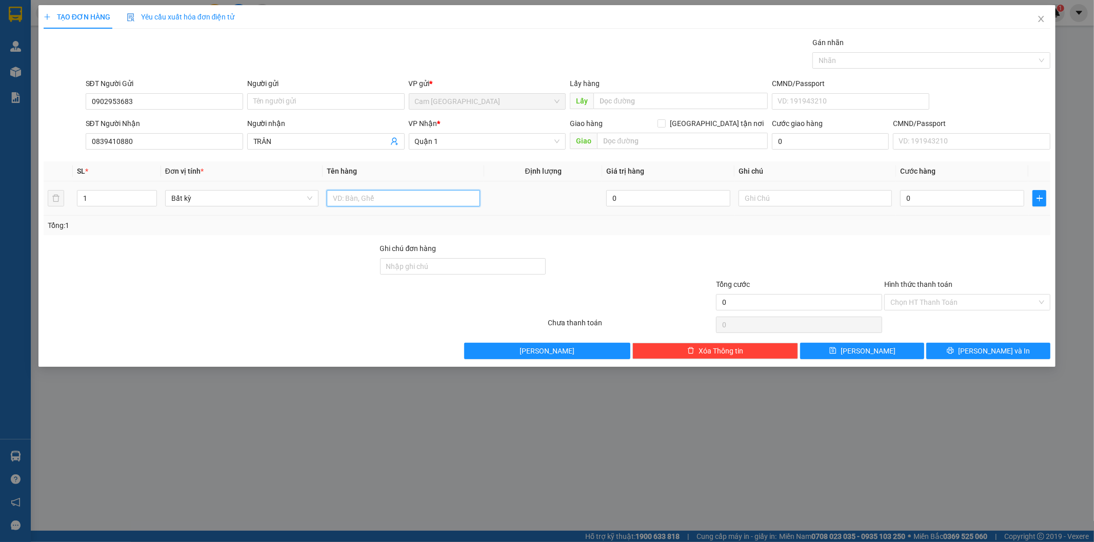
click at [407, 203] on input "text" at bounding box center [403, 198] width 153 height 16
click at [776, 198] on input "text" at bounding box center [814, 198] width 153 height 16
click at [771, 197] on input "text" at bounding box center [814, 198] width 153 height 16
click at [925, 203] on input "0" at bounding box center [962, 198] width 124 height 16
click at [904, 301] on input "Hình thức thanh toán" at bounding box center [963, 302] width 147 height 15
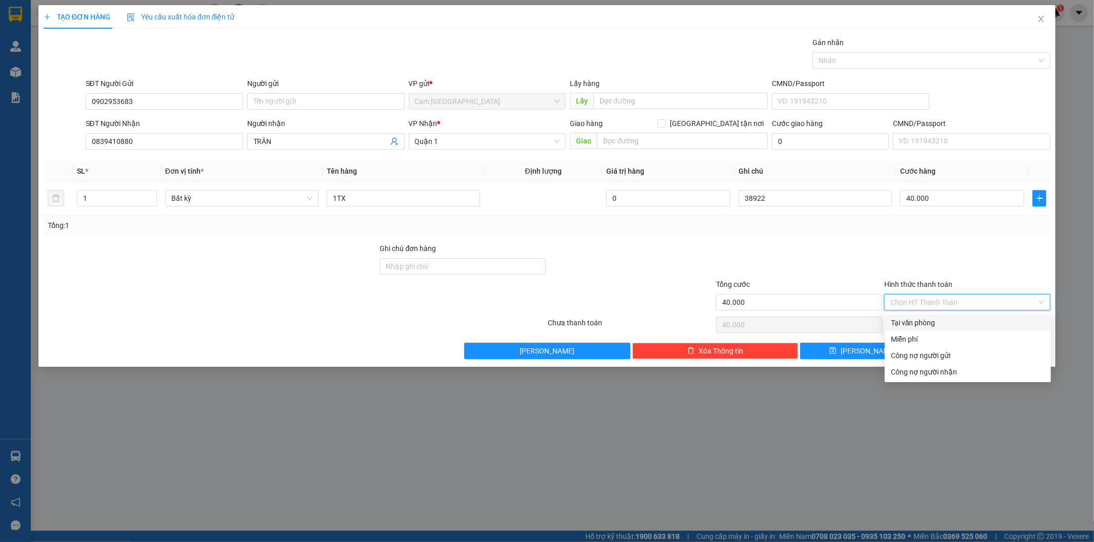
click at [899, 320] on div "Tại văn phòng" at bounding box center [968, 322] width 154 height 11
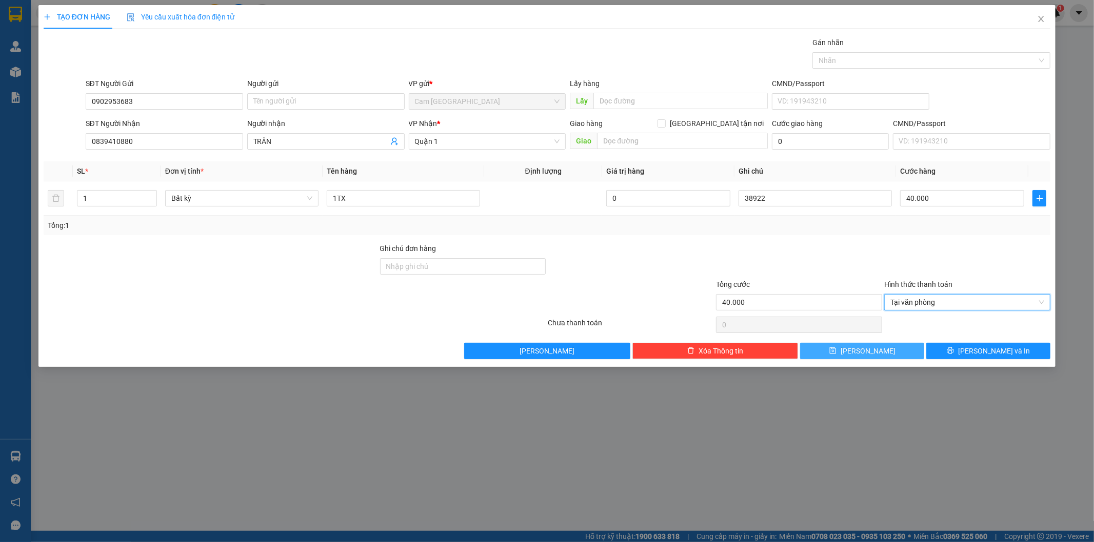
click at [871, 355] on span "[PERSON_NAME]" at bounding box center [867, 351] width 55 height 11
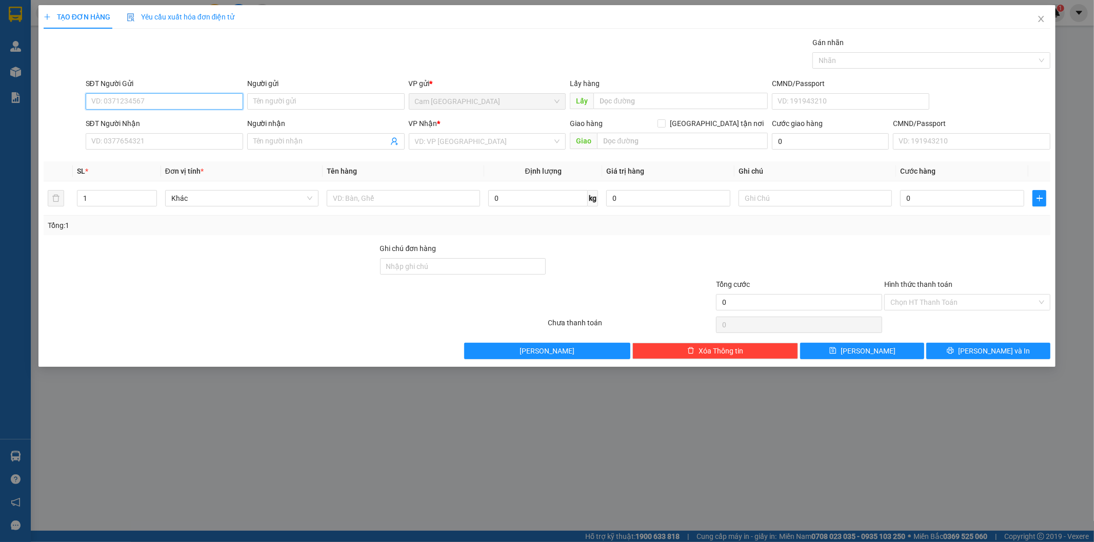
click at [145, 98] on input "SĐT Người Gửi" at bounding box center [164, 101] width 157 height 16
click at [145, 98] on input "0977" at bounding box center [164, 101] width 157 height 16
drag, startPoint x: 151, startPoint y: 118, endPoint x: 169, endPoint y: 134, distance: 24.4
click at [151, 119] on div "0977633142 - DIỆP" at bounding box center [164, 121] width 145 height 11
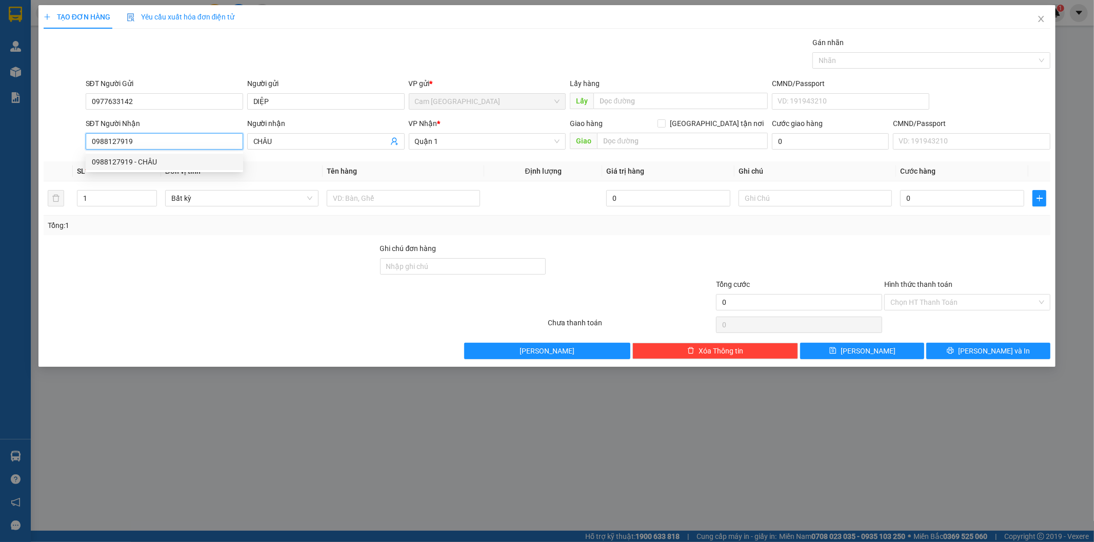
drag, startPoint x: 139, startPoint y: 138, endPoint x: 91, endPoint y: 141, distance: 48.8
click at [91, 141] on input "0988127919" at bounding box center [164, 141] width 157 height 16
drag, startPoint x: 296, startPoint y: 136, endPoint x: 233, endPoint y: 141, distance: 62.8
click at [233, 141] on div "SĐT Người Nhận VD: 0377654321 Người nhận CHÂU CHÂU VP Nhận * [GEOGRAPHIC_DATA] …" at bounding box center [568, 136] width 969 height 36
click at [216, 140] on input "SĐT Người Nhận" at bounding box center [164, 141] width 157 height 16
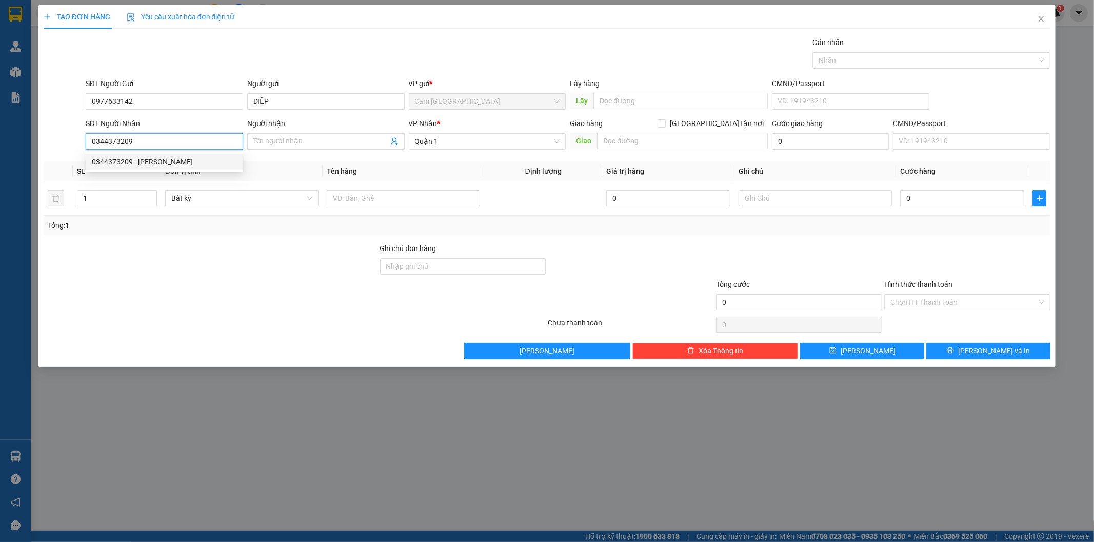
click at [200, 165] on div "0344373209 - [PERSON_NAME]" at bounding box center [164, 161] width 145 height 11
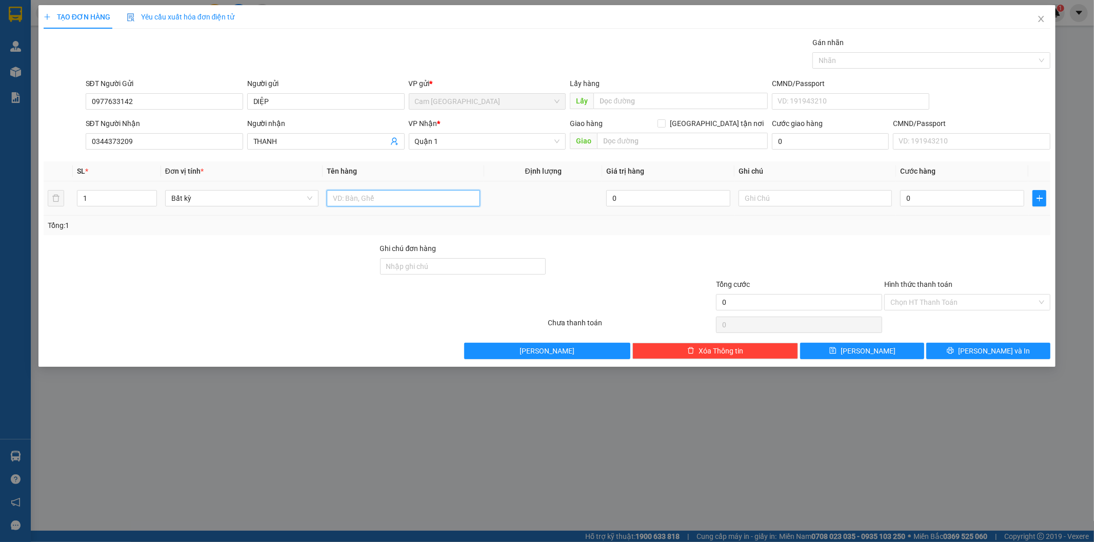
click at [366, 202] on input "text" at bounding box center [403, 198] width 153 height 16
click at [838, 199] on input "text" at bounding box center [814, 198] width 153 height 16
click at [935, 197] on input "0" at bounding box center [962, 198] width 124 height 16
click at [926, 300] on input "Hình thức thanh toán" at bounding box center [963, 302] width 147 height 15
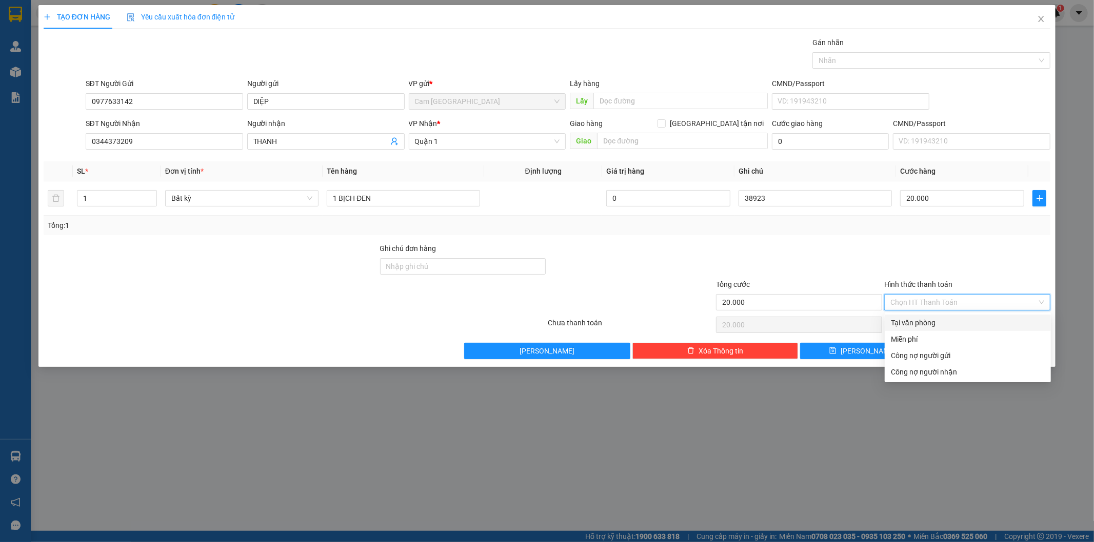
click at [909, 317] on div "Tại văn phòng" at bounding box center [968, 322] width 154 height 11
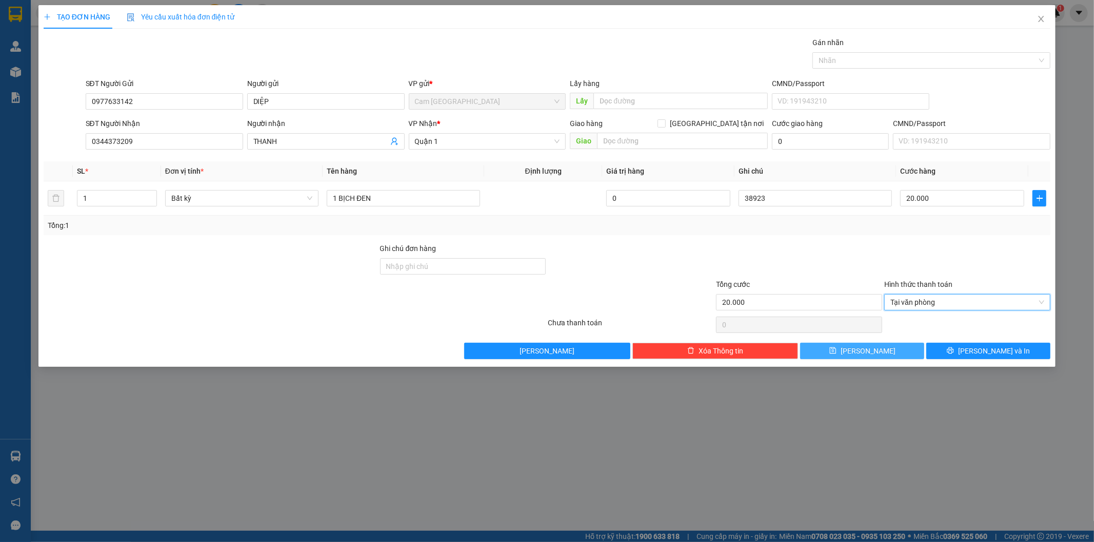
click at [869, 345] on button "[PERSON_NAME]" at bounding box center [862, 351] width 124 height 16
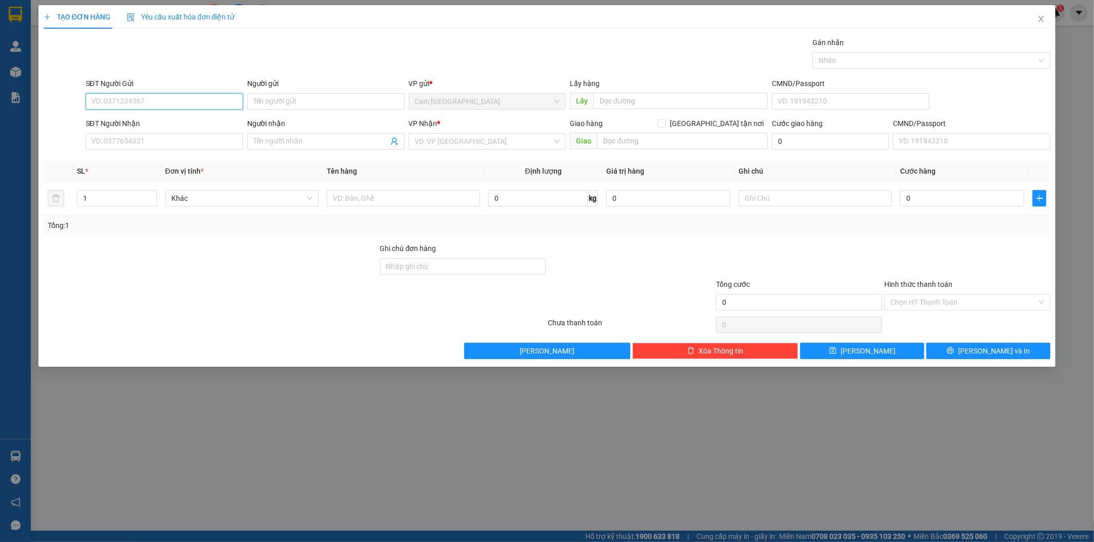
click at [168, 104] on input "SĐT Người Gửi" at bounding box center [164, 101] width 157 height 16
click at [163, 95] on input "SĐT Người Gửi" at bounding box center [164, 101] width 157 height 16
click at [157, 129] on div "0397424314 - THỨC" at bounding box center [164, 122] width 157 height 16
click at [350, 198] on input "text" at bounding box center [403, 198] width 153 height 16
click at [782, 203] on input "text" at bounding box center [814, 198] width 153 height 16
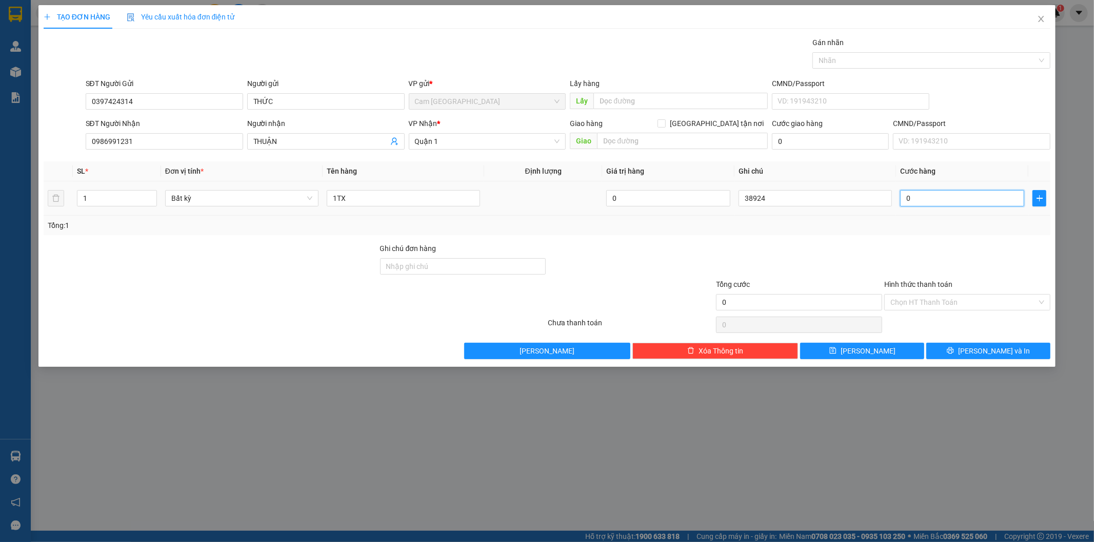
click at [915, 198] on input "0" at bounding box center [962, 198] width 124 height 16
click at [913, 305] on input "Hình thức thanh toán" at bounding box center [963, 302] width 147 height 15
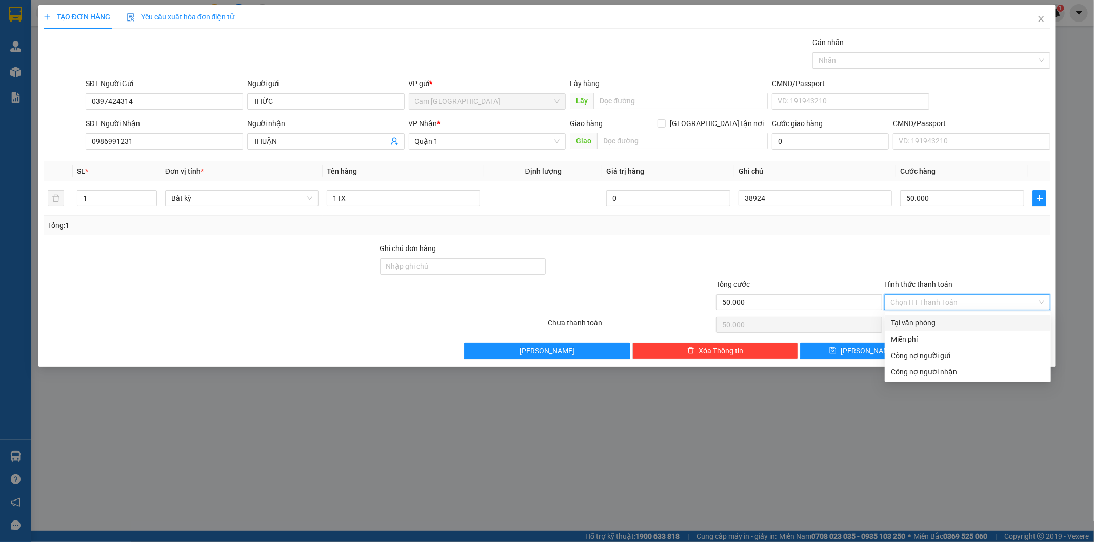
click at [913, 316] on div "Tại văn phòng" at bounding box center [967, 323] width 166 height 16
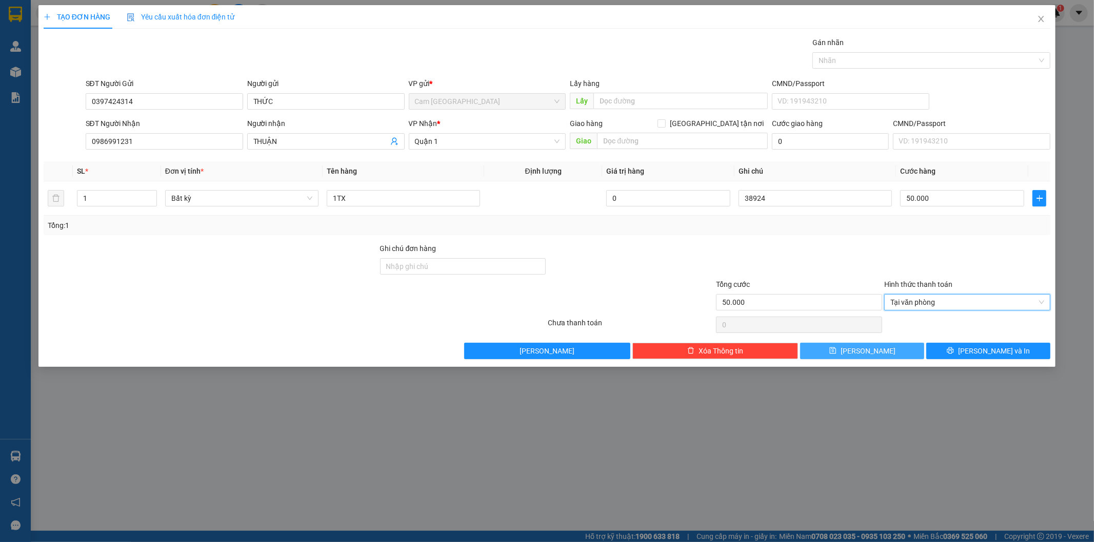
click at [872, 348] on span "[PERSON_NAME]" at bounding box center [867, 351] width 55 height 11
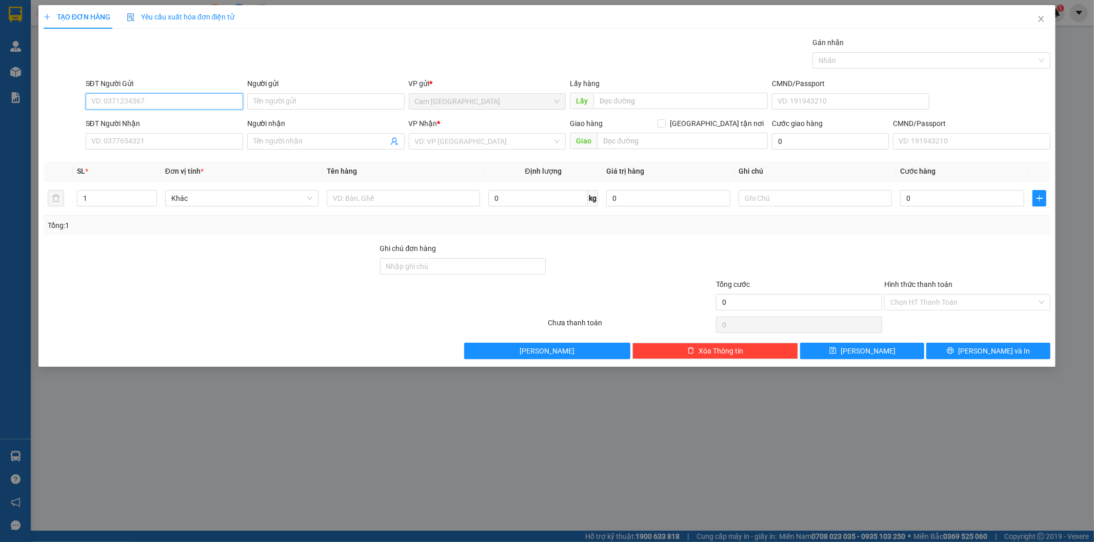
click at [217, 95] on input "SĐT Người Gửi" at bounding box center [164, 101] width 157 height 16
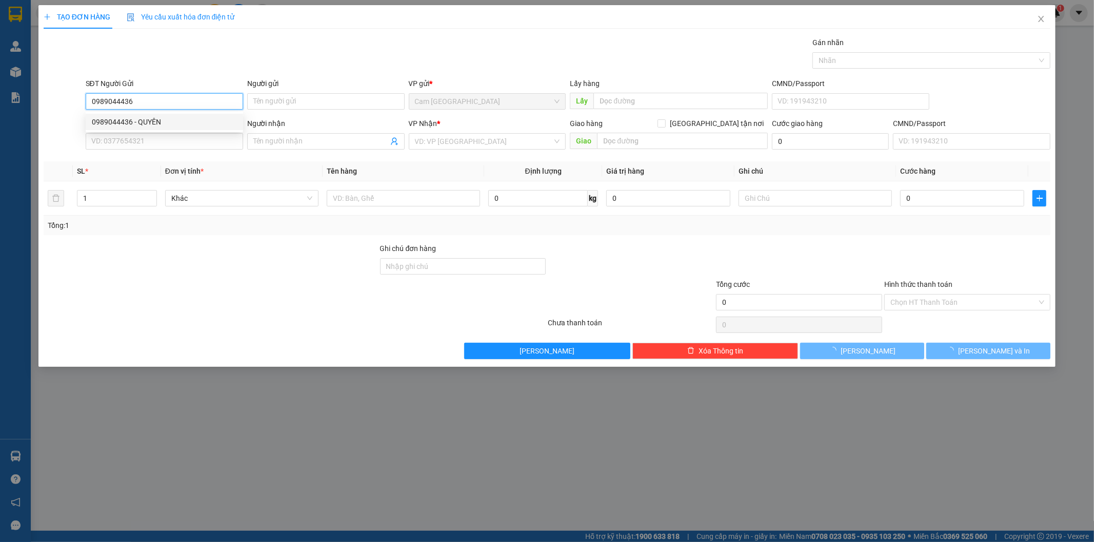
click at [213, 118] on div "0989044436 - QUYÊN" at bounding box center [164, 121] width 145 height 11
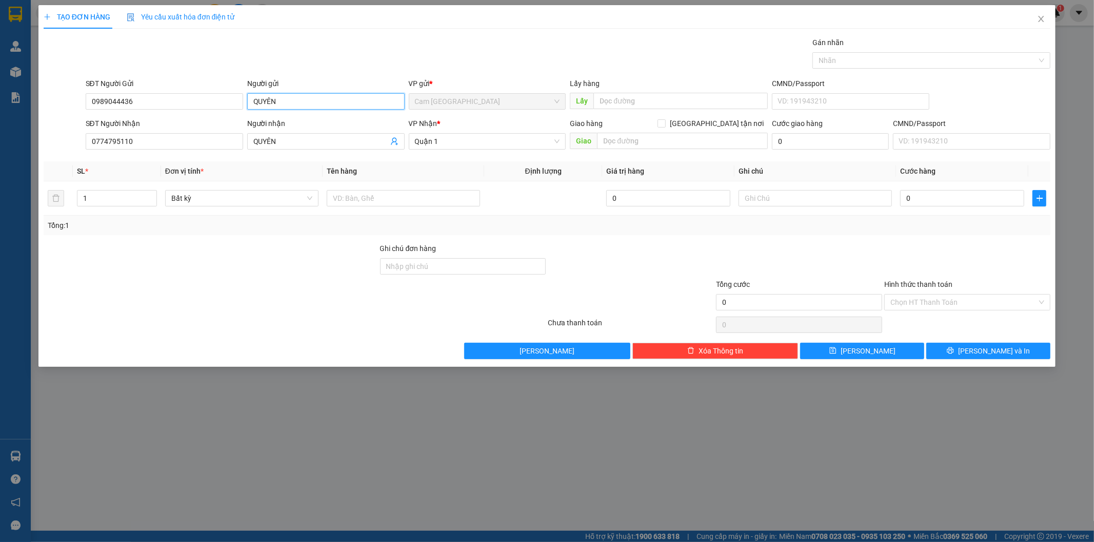
drag, startPoint x: 311, startPoint y: 100, endPoint x: 191, endPoint y: 110, distance: 119.9
click at [191, 109] on div "SĐT Người Gửi 0989044436 Người gửi QUYÊN QUYÊN VP gửi * Cam Thành Bắc Lấy hàng …" at bounding box center [568, 96] width 969 height 36
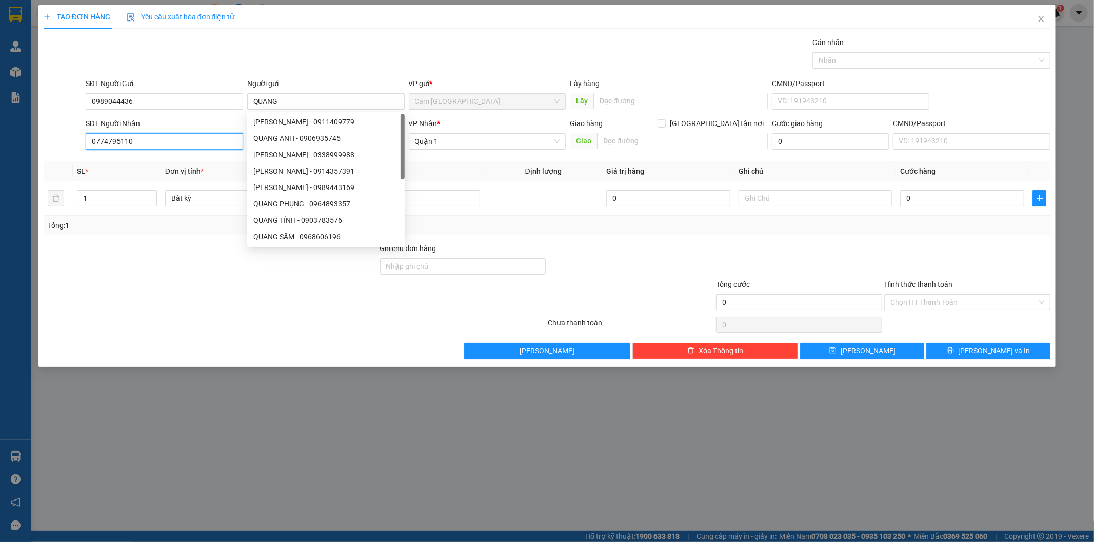
drag, startPoint x: 139, startPoint y: 147, endPoint x: 22, endPoint y: 128, distance: 119.4
click at [21, 128] on div "TẠO ĐƠN HÀNG Yêu cầu xuất hóa đơn điện tử Transit Pickup Surcharge Ids Transit …" at bounding box center [547, 271] width 1094 height 542
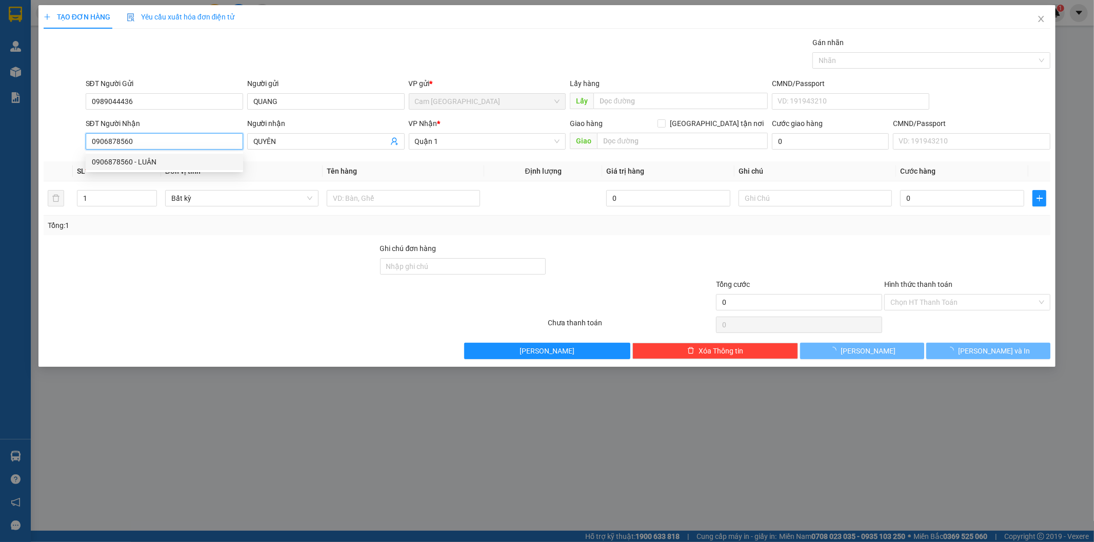
click at [147, 165] on div "0906878560 - LUÂN" at bounding box center [164, 161] width 145 height 11
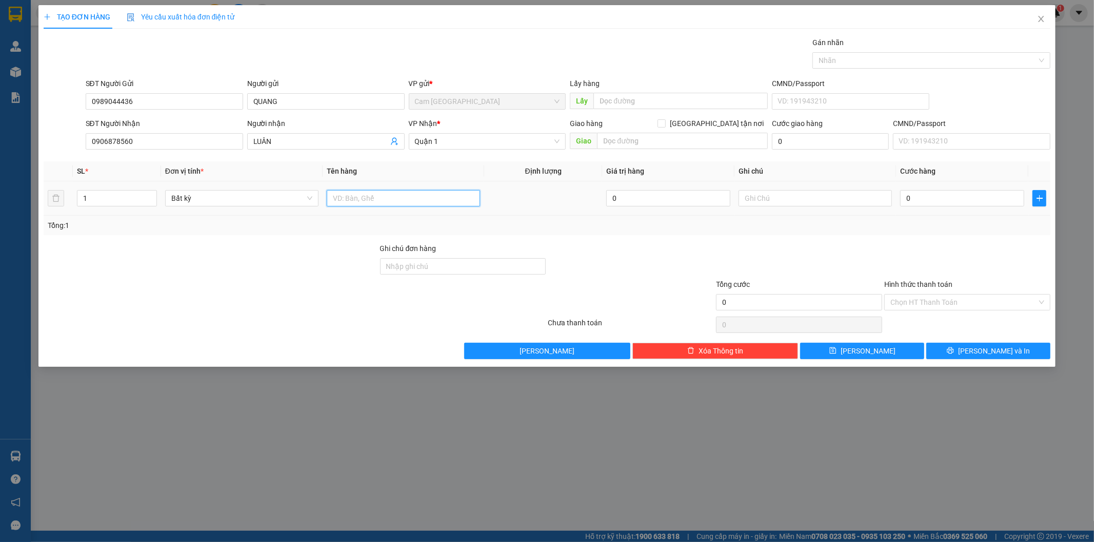
click at [393, 204] on input "text" at bounding box center [403, 198] width 153 height 16
click at [797, 198] on input "text" at bounding box center [814, 198] width 153 height 16
click at [948, 199] on input "0" at bounding box center [962, 198] width 124 height 16
drag, startPoint x: 944, startPoint y: 299, endPoint x: 942, endPoint y: 308, distance: 8.9
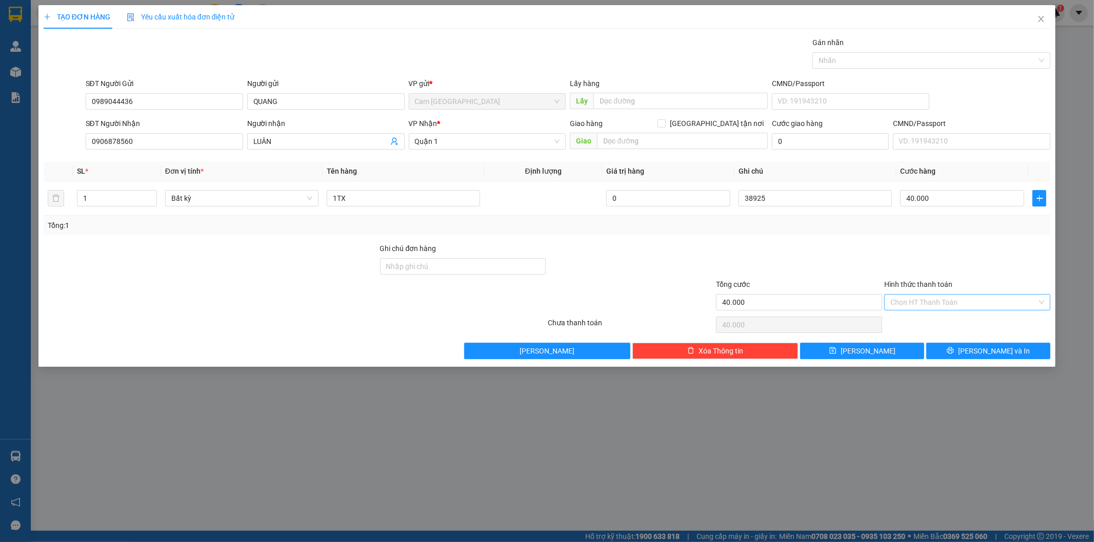
click at [944, 299] on input "Hình thức thanh toán" at bounding box center [963, 302] width 147 height 15
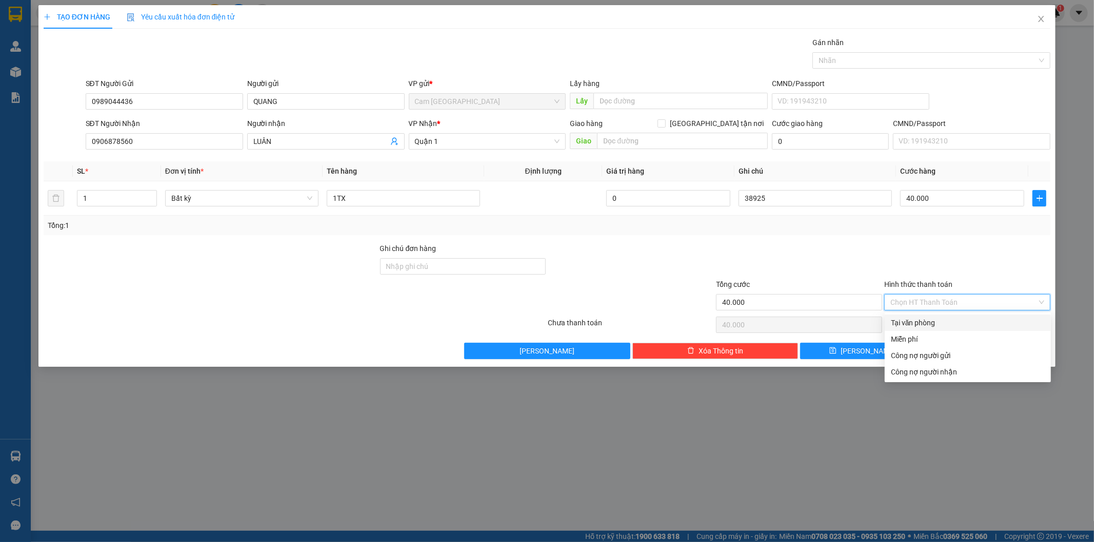
click at [924, 319] on div "Tại văn phòng" at bounding box center [968, 322] width 154 height 11
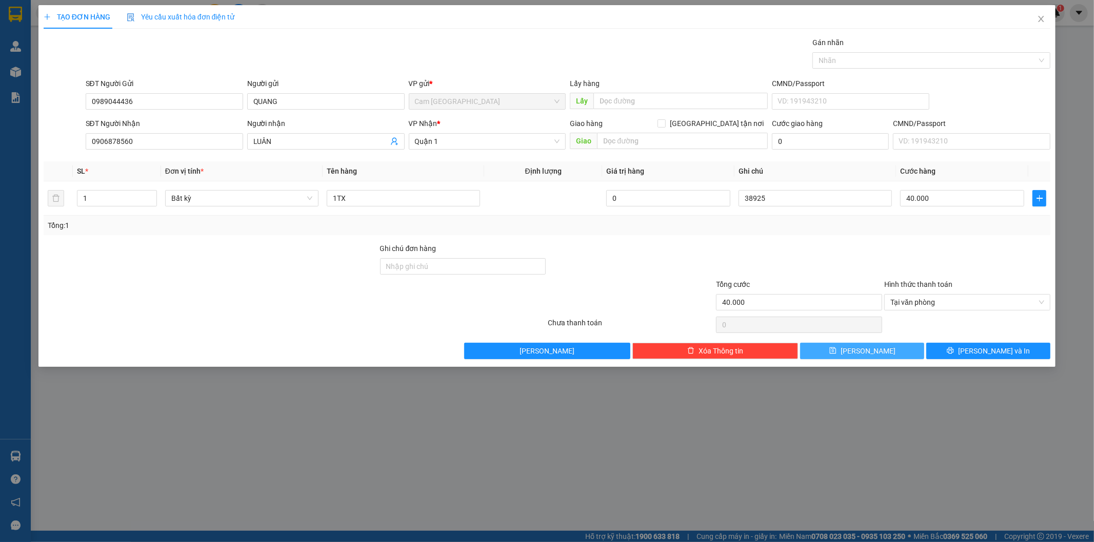
click at [836, 352] on icon "save" at bounding box center [832, 350] width 7 height 7
click at [168, 104] on input "SĐT Người Gửi" at bounding box center [164, 101] width 157 height 16
click at [283, 100] on input "Người gửi" at bounding box center [325, 101] width 157 height 16
click at [128, 144] on input "SĐT Người Nhận" at bounding box center [164, 141] width 157 height 16
click at [269, 144] on input "Người nhận" at bounding box center [320, 141] width 135 height 11
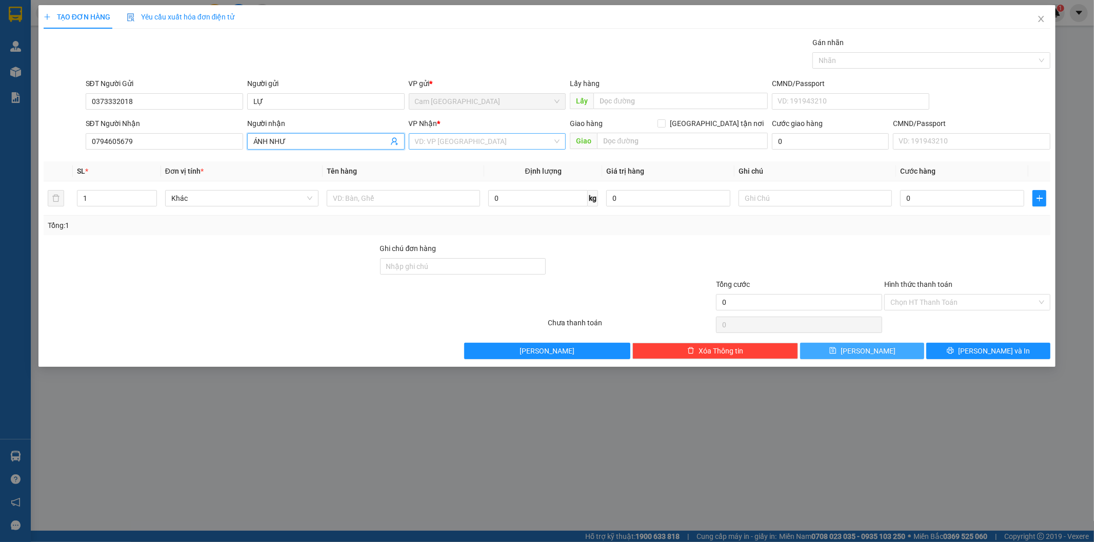
click at [428, 145] on input "search" at bounding box center [484, 141] width 138 height 15
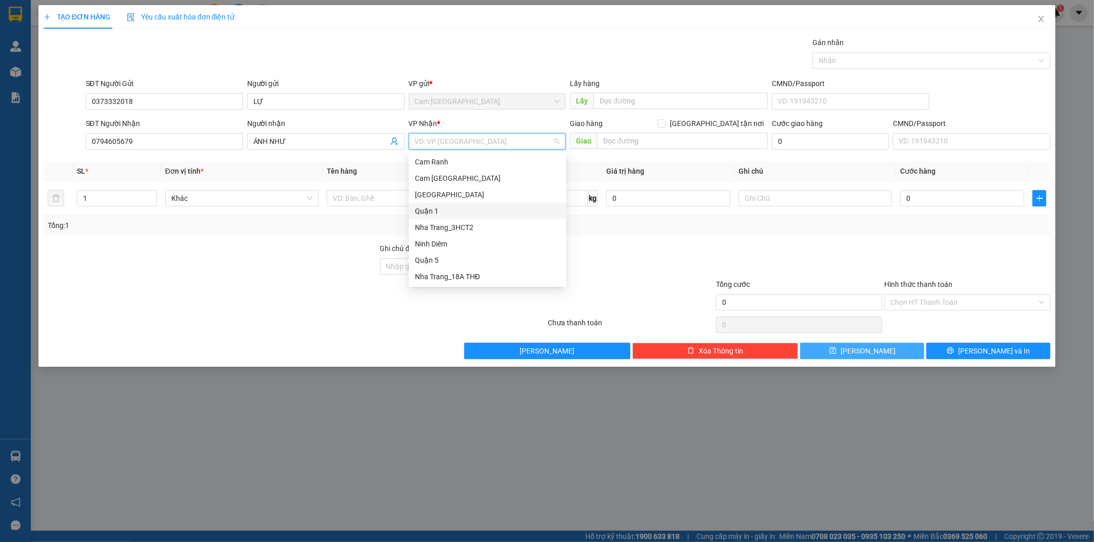
click at [444, 214] on div "Quận 1" at bounding box center [487, 211] width 145 height 11
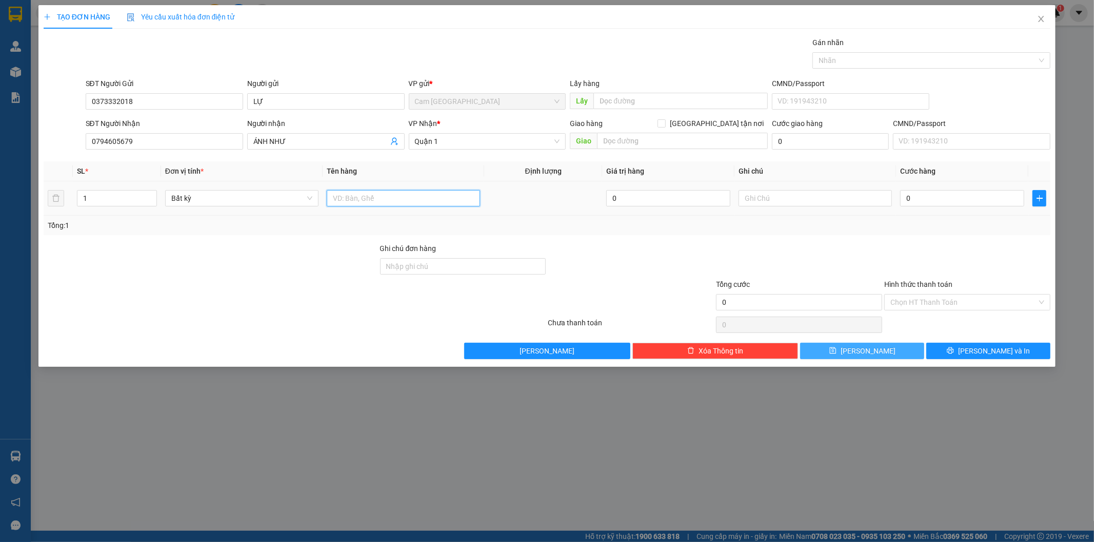
click at [376, 201] on input "text" at bounding box center [403, 198] width 153 height 16
click at [774, 201] on input "text" at bounding box center [814, 198] width 153 height 16
click at [774, 198] on input "text" at bounding box center [814, 198] width 153 height 16
click at [914, 195] on input "0" at bounding box center [962, 198] width 124 height 16
click at [923, 309] on input "Hình thức thanh toán" at bounding box center [963, 302] width 147 height 15
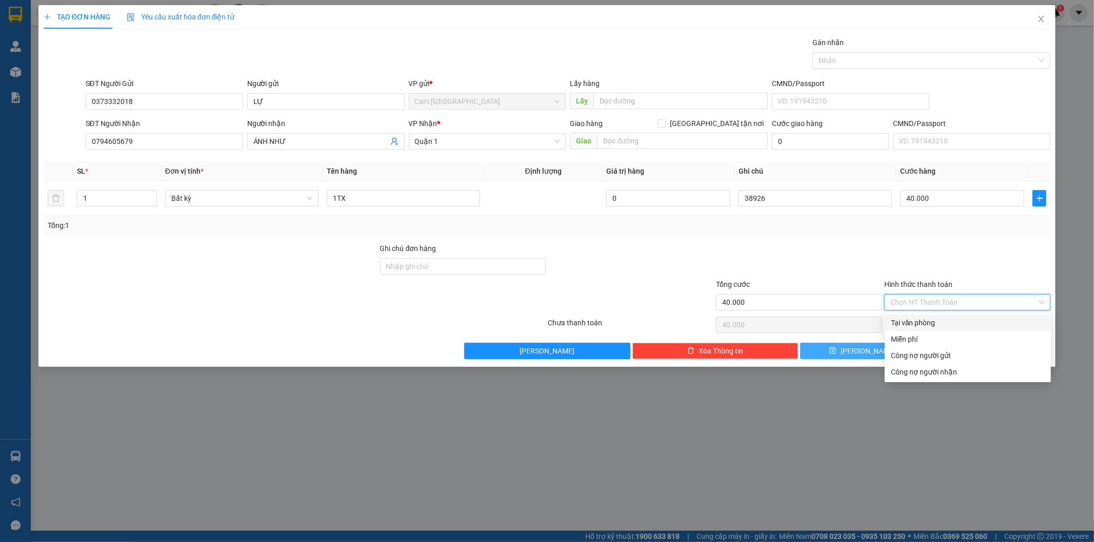
drag, startPoint x: 918, startPoint y: 319, endPoint x: 897, endPoint y: 331, distance: 23.7
click at [917, 319] on div "Tại văn phòng" at bounding box center [968, 322] width 154 height 11
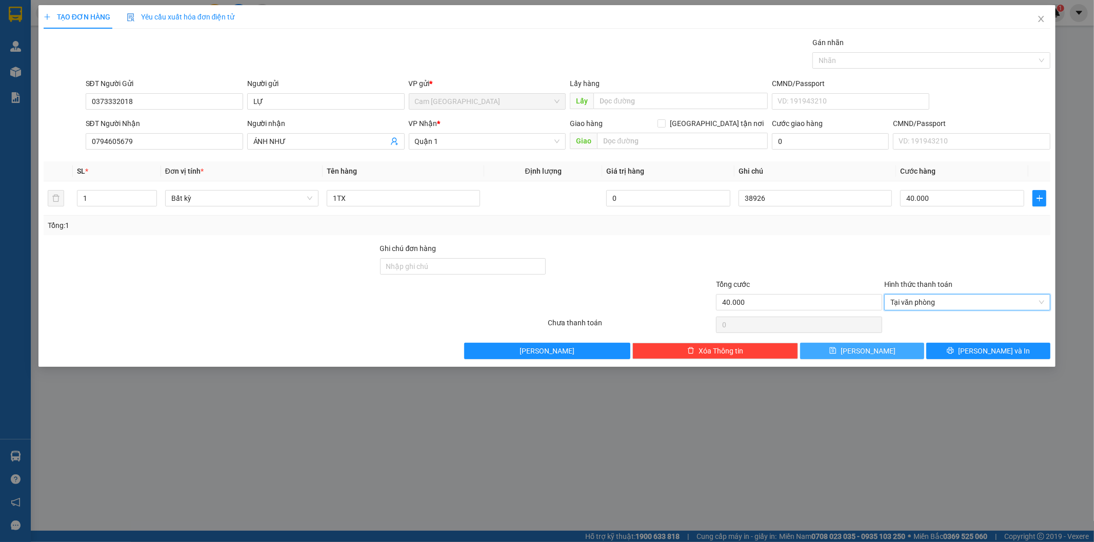
click at [868, 347] on span "[PERSON_NAME]" at bounding box center [867, 351] width 55 height 11
click at [196, 152] on div "SĐT Người Nhận VD: 0377654321" at bounding box center [164, 136] width 157 height 36
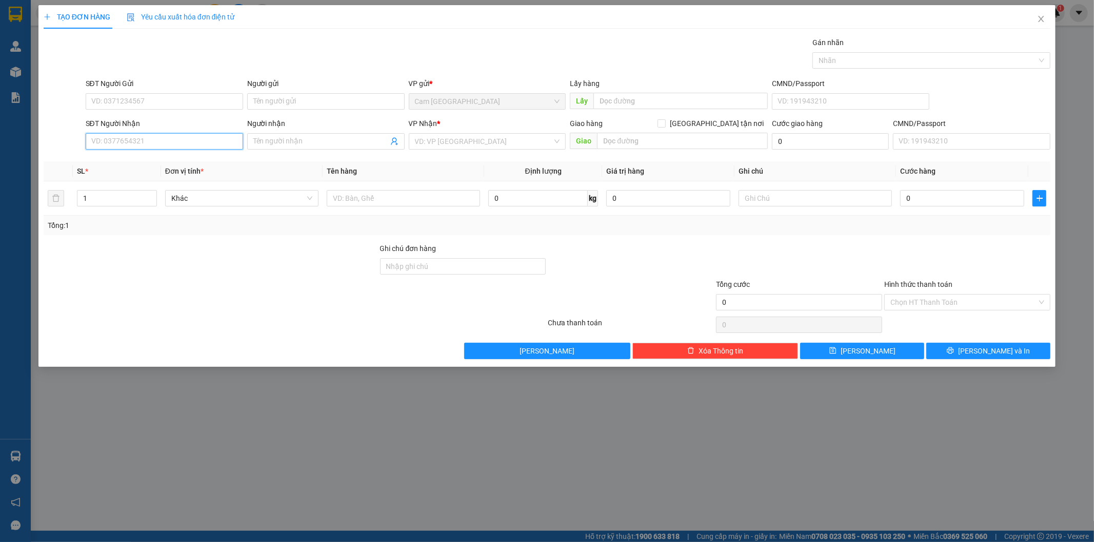
click at [200, 143] on input "SĐT Người Nhận" at bounding box center [164, 141] width 157 height 16
click at [198, 160] on div "0847800184 - HIỀN" at bounding box center [164, 161] width 145 height 11
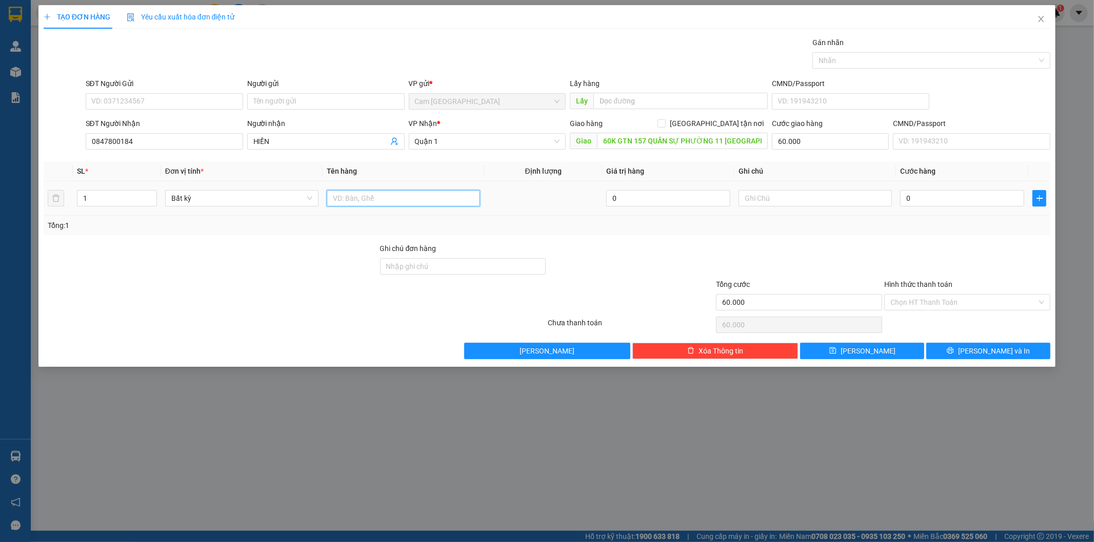
click at [350, 199] on input "text" at bounding box center [403, 198] width 153 height 16
click at [440, 204] on input "text" at bounding box center [403, 198] width 153 height 16
click at [772, 199] on input "text" at bounding box center [814, 198] width 153 height 16
click at [788, 204] on input "text" at bounding box center [814, 198] width 153 height 16
click at [790, 201] on input "text" at bounding box center [814, 198] width 153 height 16
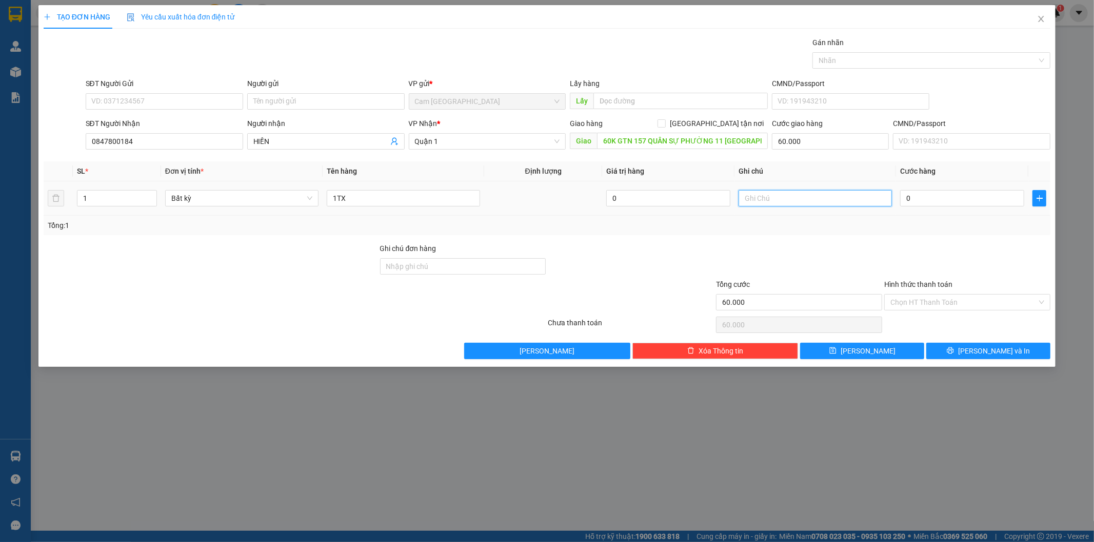
click at [821, 197] on input "text" at bounding box center [814, 198] width 153 height 16
click at [918, 200] on input "0" at bounding box center [962, 198] width 124 height 16
click at [913, 303] on input "Hình thức thanh toán" at bounding box center [963, 302] width 147 height 15
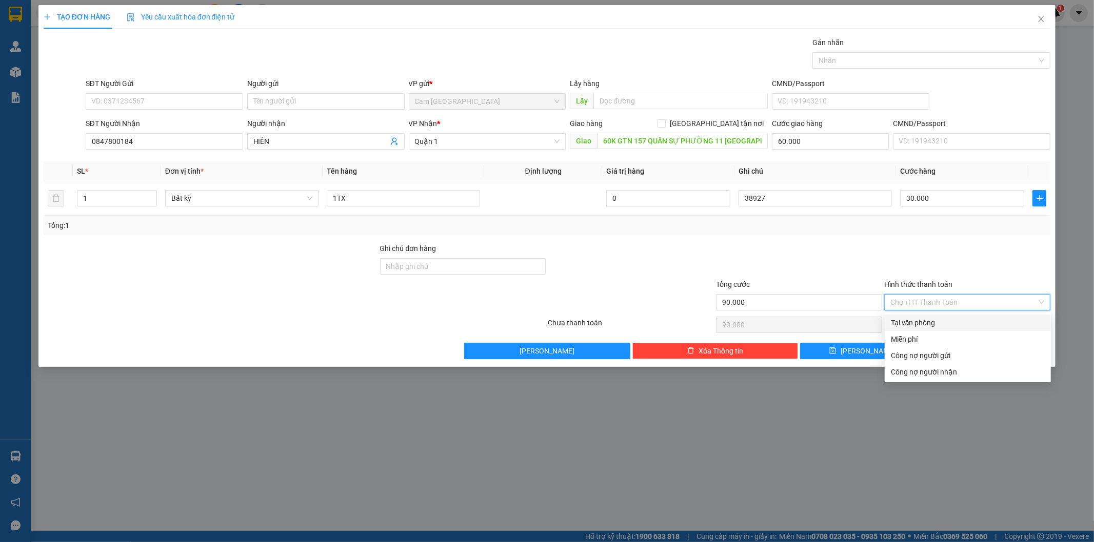
drag, startPoint x: 912, startPoint y: 318, endPoint x: 894, endPoint y: 333, distance: 23.6
click at [912, 318] on div "Tại văn phòng" at bounding box center [968, 322] width 154 height 11
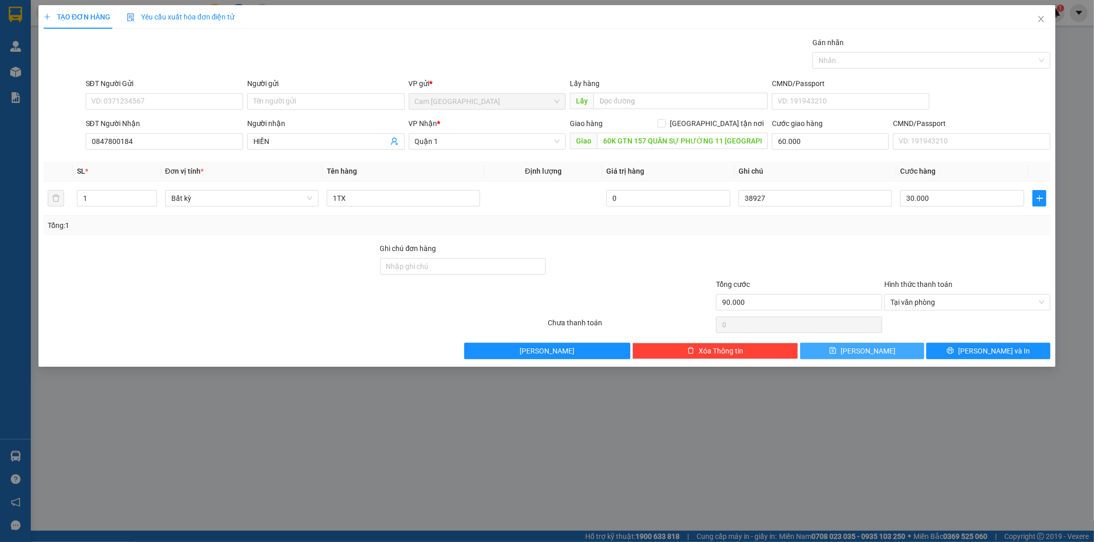
click at [877, 348] on button "[PERSON_NAME]" at bounding box center [862, 351] width 124 height 16
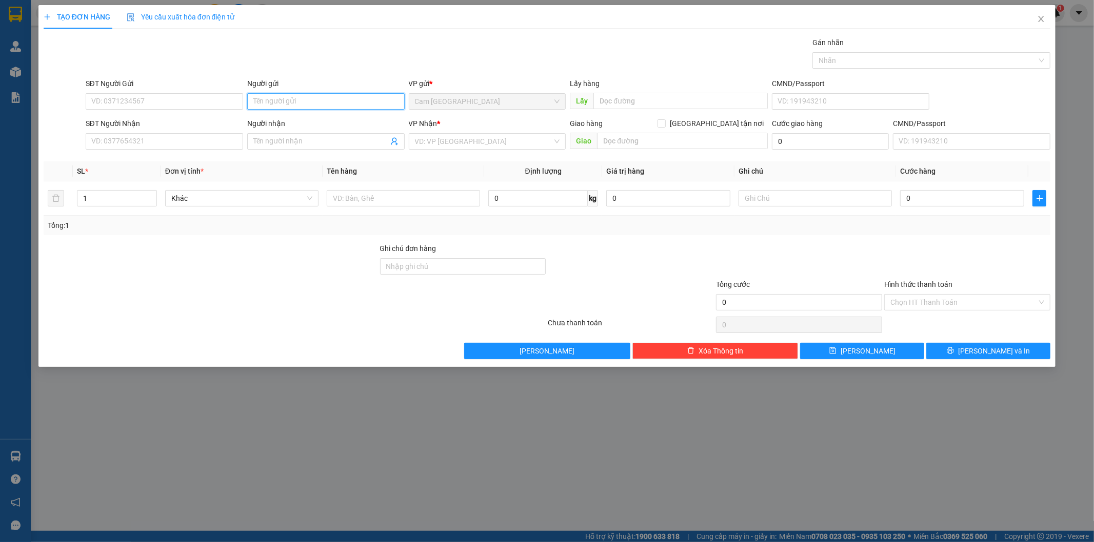
click at [301, 95] on input "Người gửi" at bounding box center [325, 101] width 157 height 16
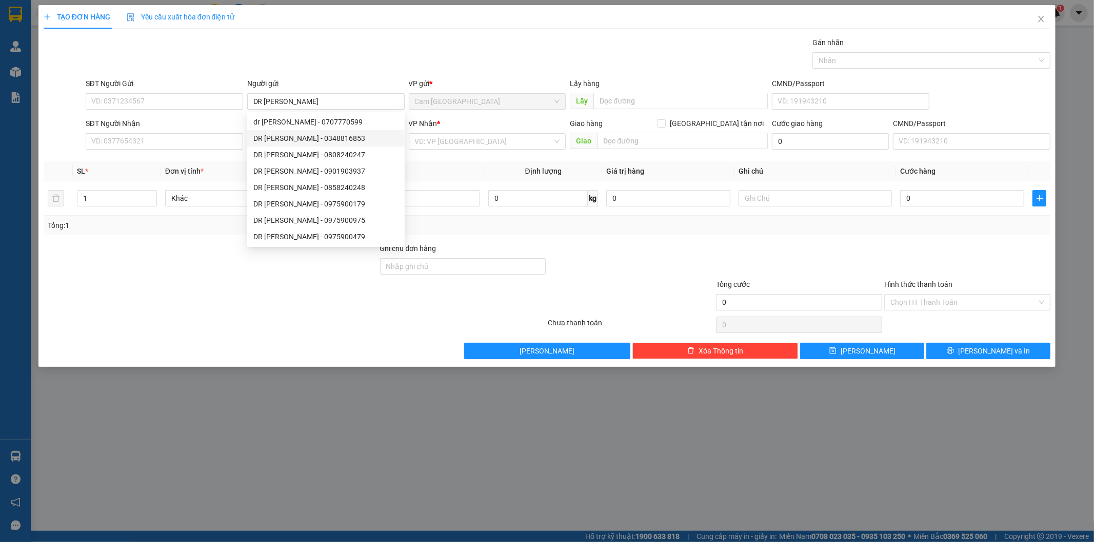
click at [185, 127] on div "SĐT Người Nhận" at bounding box center [164, 123] width 157 height 11
click at [185, 133] on input "SĐT Người Nhận" at bounding box center [164, 141] width 157 height 16
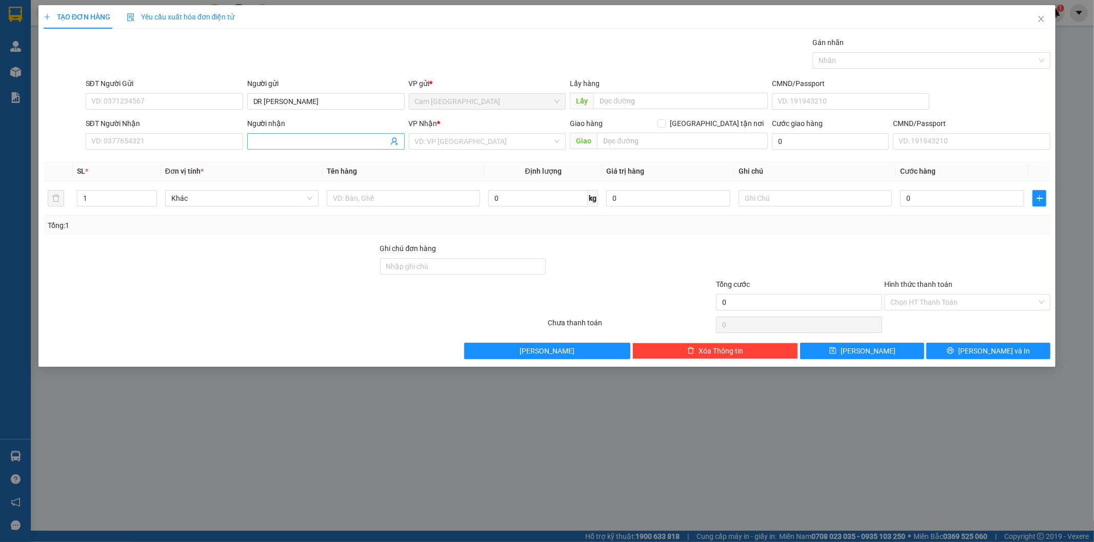
click at [278, 136] on input "Người nhận" at bounding box center [320, 141] width 135 height 11
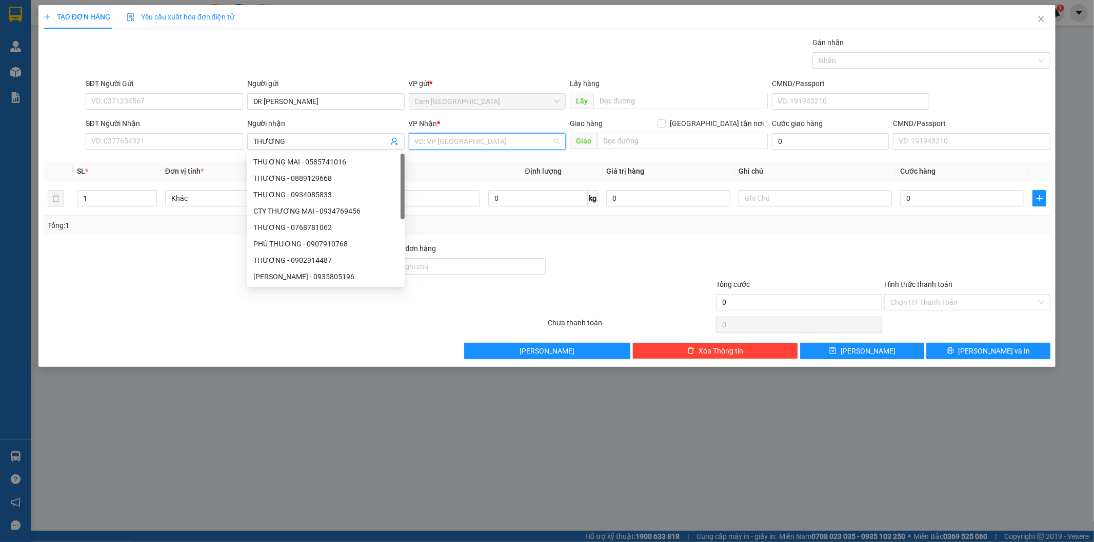
click at [458, 141] on input "search" at bounding box center [484, 141] width 138 height 15
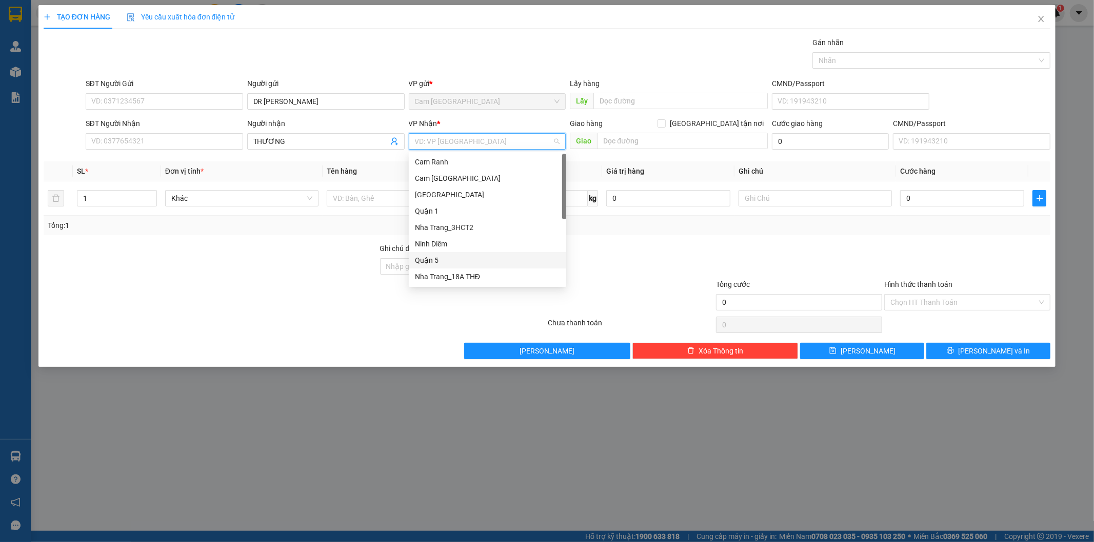
click at [459, 252] on div "Quận 5" at bounding box center [487, 260] width 157 height 16
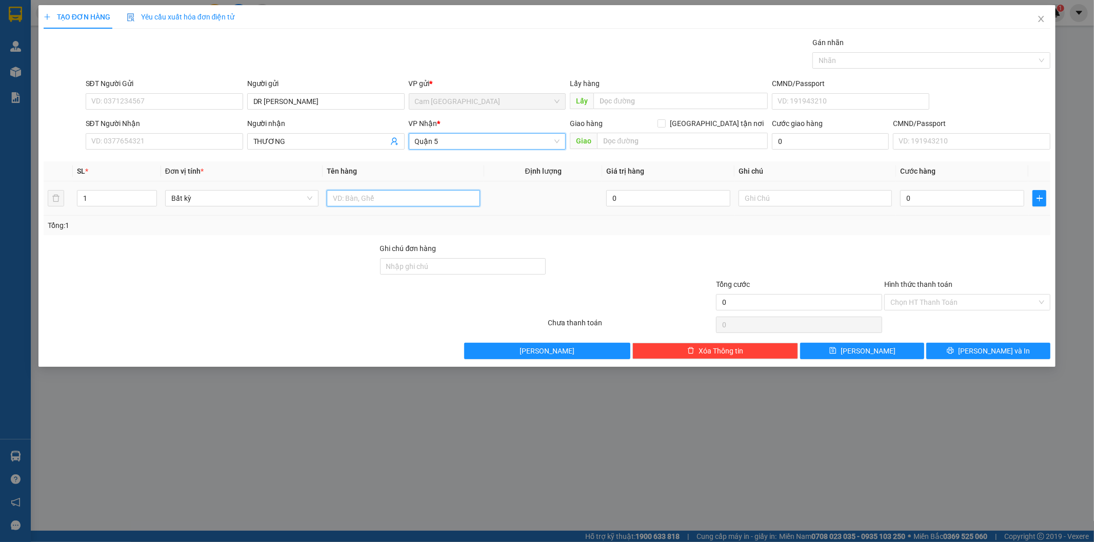
click at [424, 195] on input "text" at bounding box center [403, 198] width 153 height 16
click at [828, 196] on input "text" at bounding box center [814, 198] width 153 height 16
click at [907, 195] on input "0" at bounding box center [962, 198] width 124 height 16
click at [918, 301] on input "Hình thức thanh toán" at bounding box center [963, 302] width 147 height 15
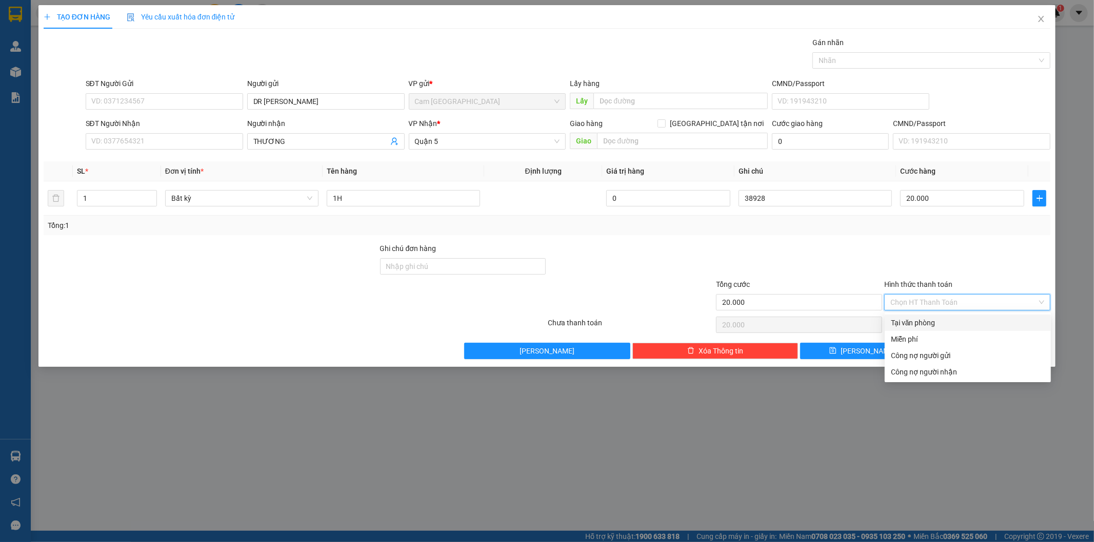
click at [906, 326] on div "Tại văn phòng" at bounding box center [968, 322] width 154 height 11
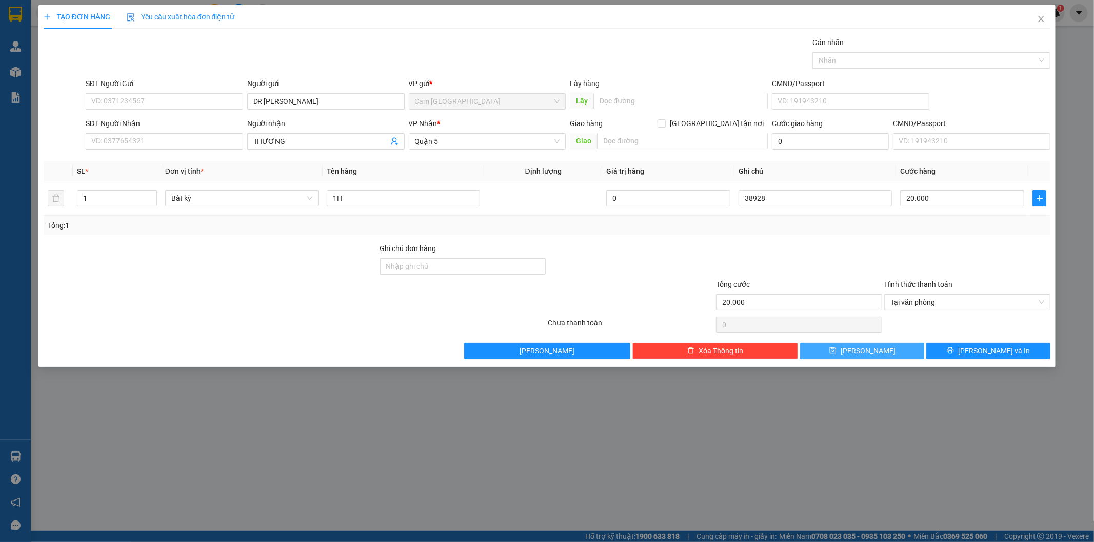
click at [895, 353] on button "[PERSON_NAME]" at bounding box center [862, 351] width 124 height 16
click at [1038, 18] on icon "close" at bounding box center [1041, 19] width 8 height 8
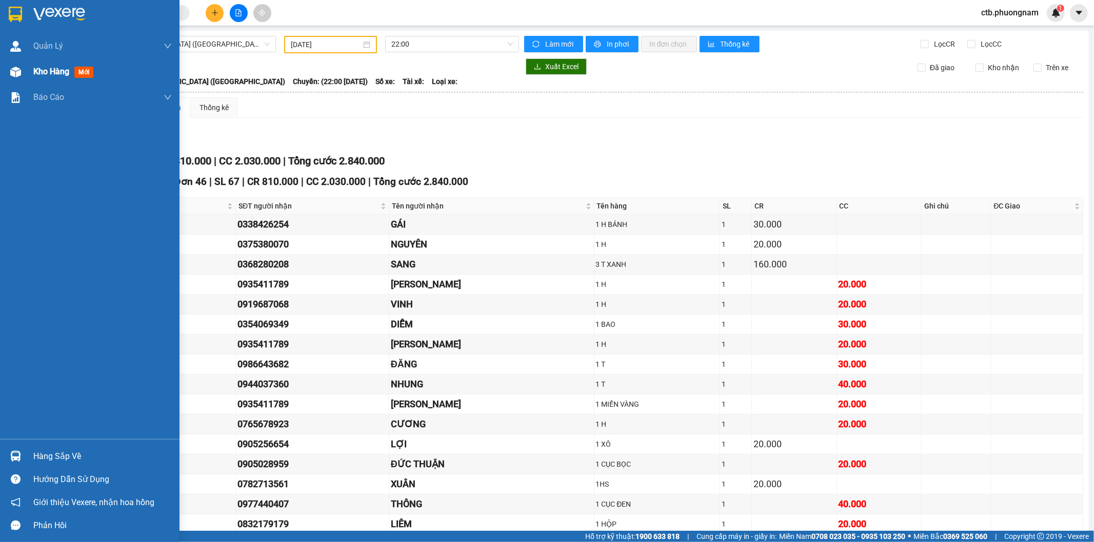
click at [23, 72] on div at bounding box center [16, 72] width 18 height 18
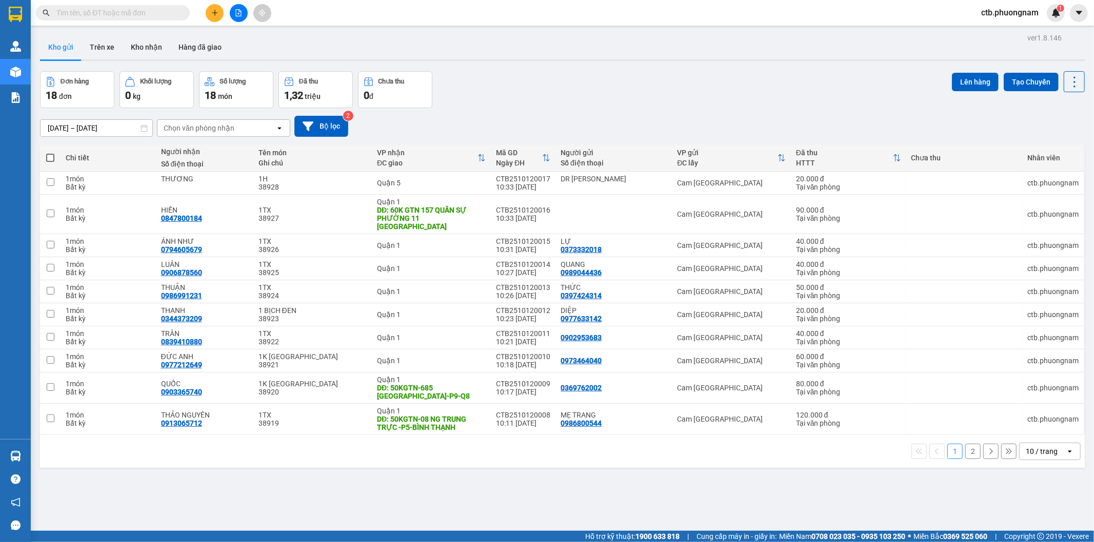
click at [965, 447] on button "2" at bounding box center [972, 451] width 15 height 15
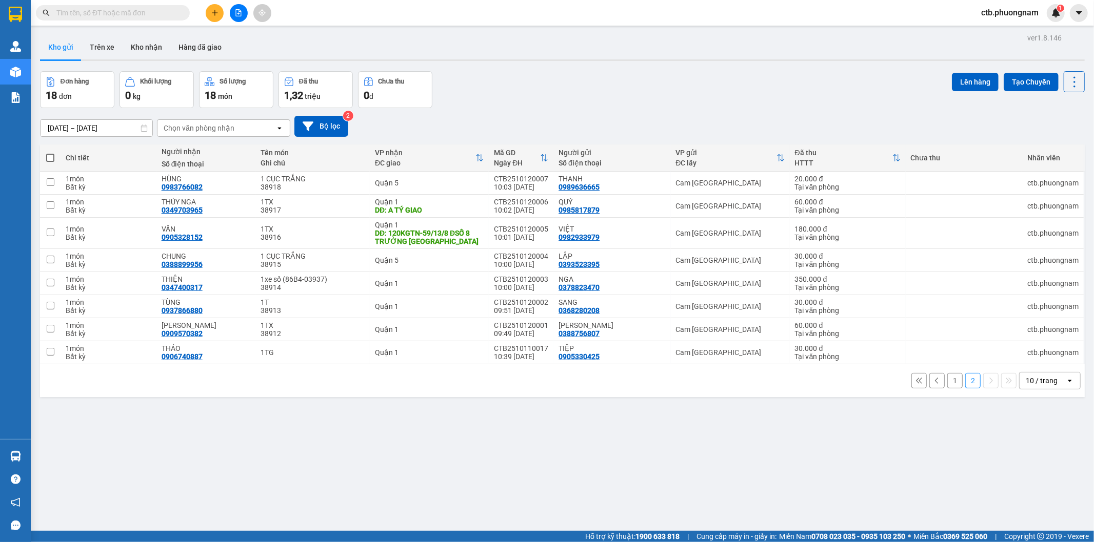
click at [48, 157] on span at bounding box center [50, 158] width 8 height 8
click at [50, 153] on input "checkbox" at bounding box center [50, 153] width 0 height 0
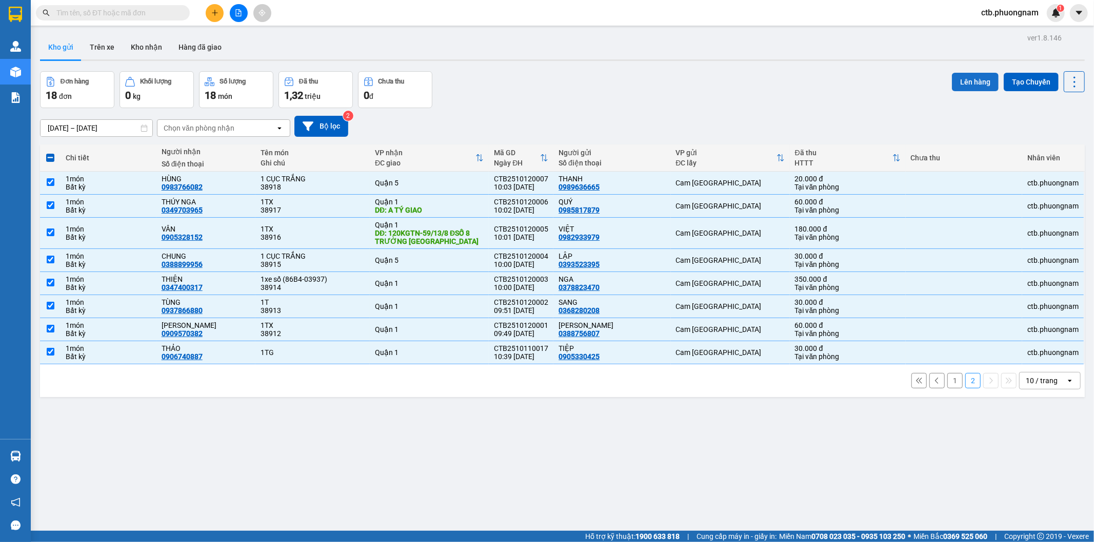
click at [957, 83] on button "Lên hàng" at bounding box center [975, 82] width 47 height 18
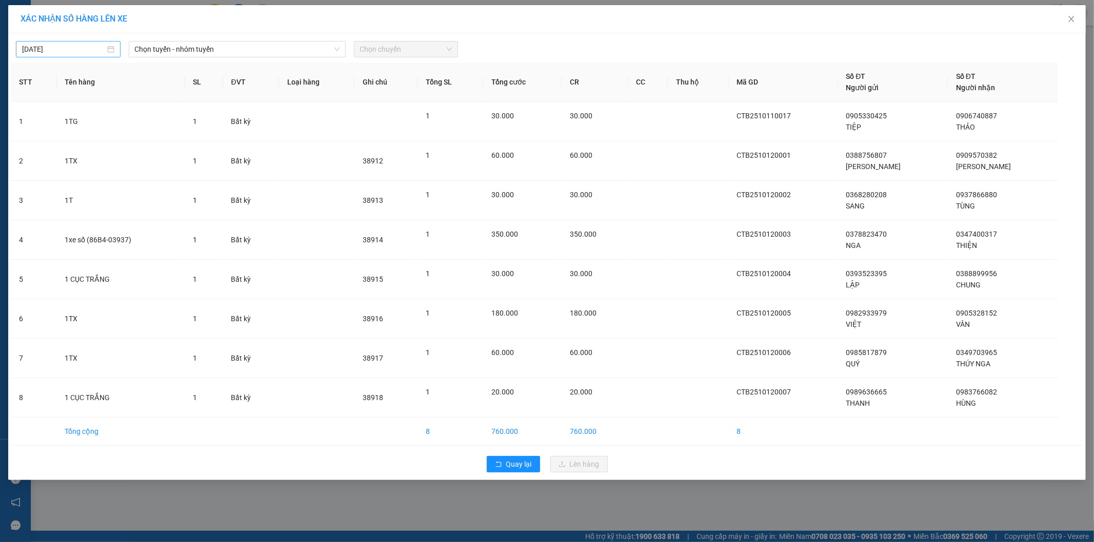
click at [62, 50] on input "[DATE]" at bounding box center [63, 49] width 83 height 11
click at [138, 119] on div "11" at bounding box center [142, 124] width 12 height 12
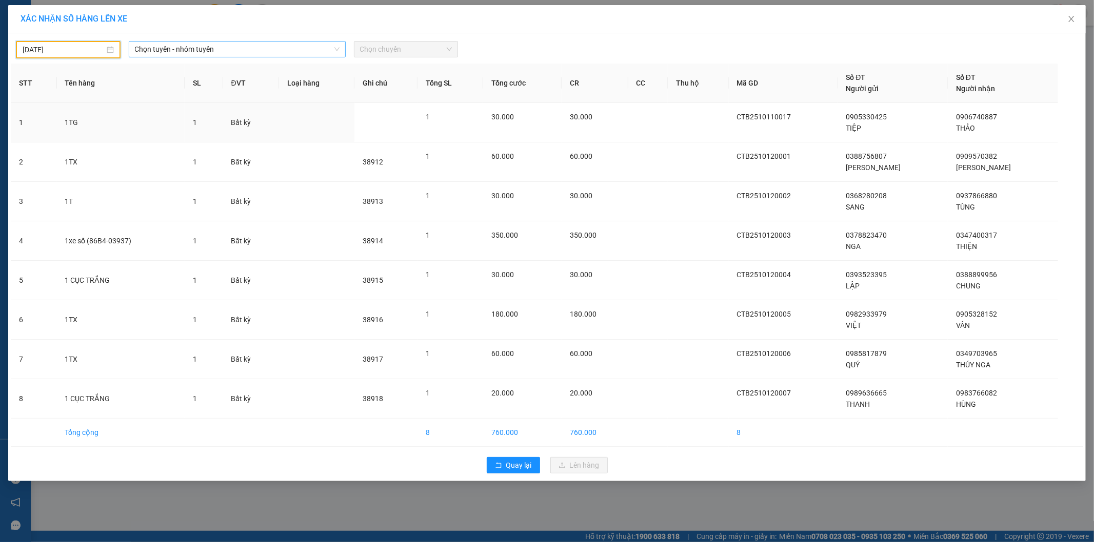
click at [201, 48] on span "Chọn tuyến - nhóm tuyến" at bounding box center [237, 49] width 205 height 15
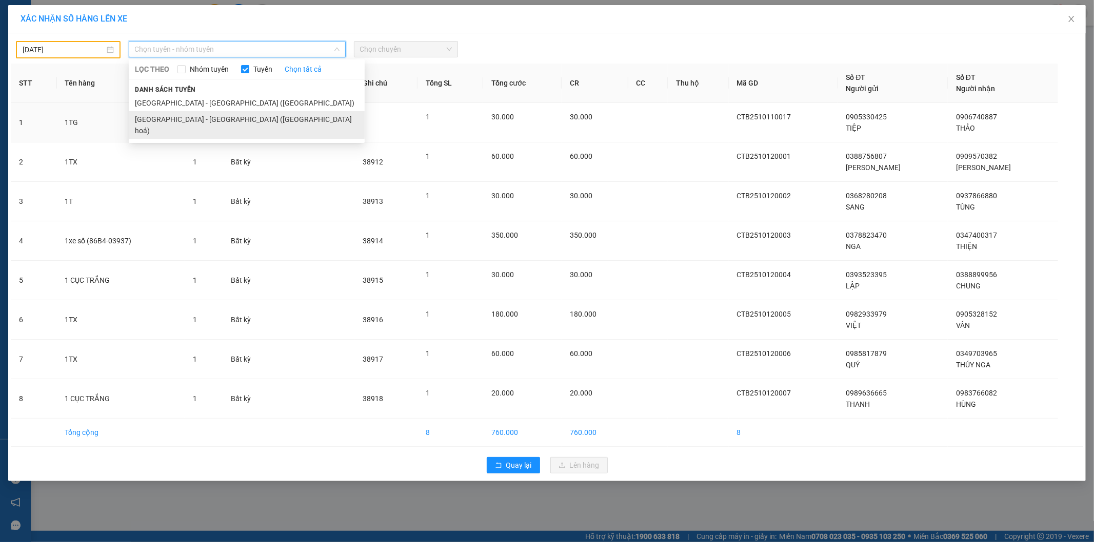
click at [208, 121] on li "[GEOGRAPHIC_DATA] - [GEOGRAPHIC_DATA] ([GEOGRAPHIC_DATA] hoá)" at bounding box center [247, 125] width 236 height 28
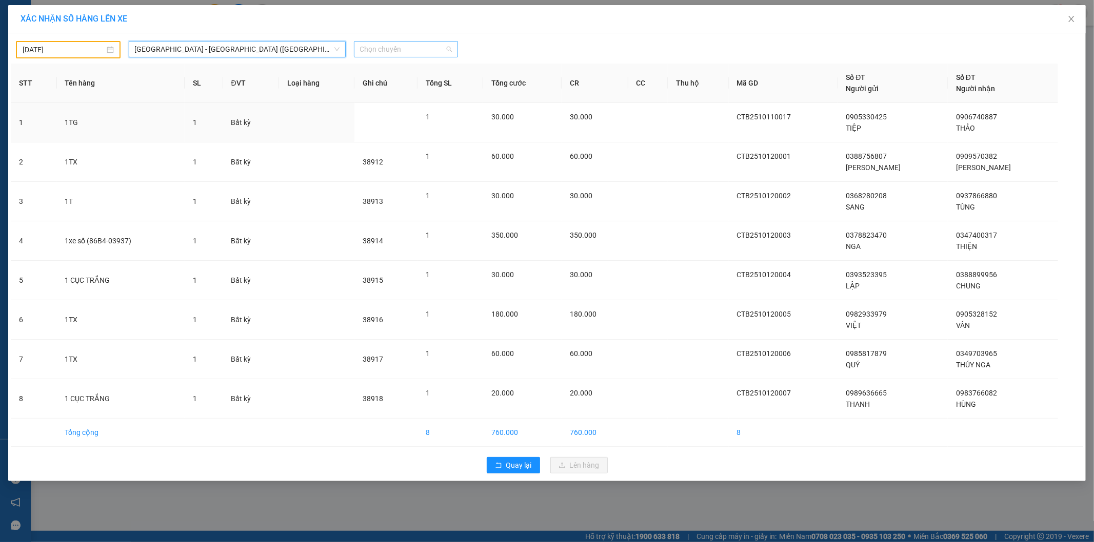
click at [367, 50] on span "Chọn chuyến" at bounding box center [406, 49] width 92 height 15
click at [367, 87] on div "22:00" at bounding box center [400, 85] width 80 height 11
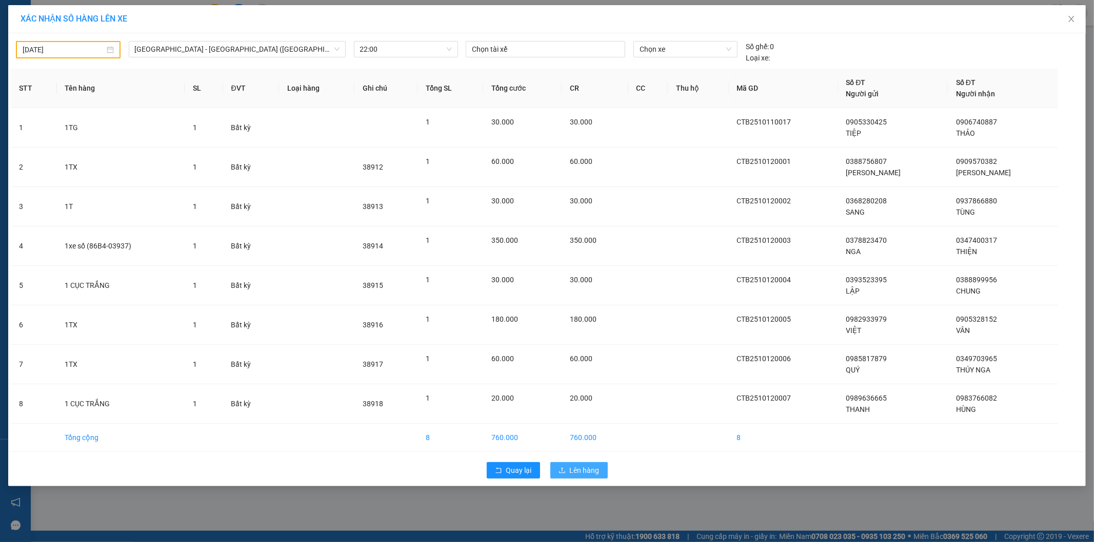
click at [557, 464] on button "Lên hàng" at bounding box center [578, 470] width 57 height 16
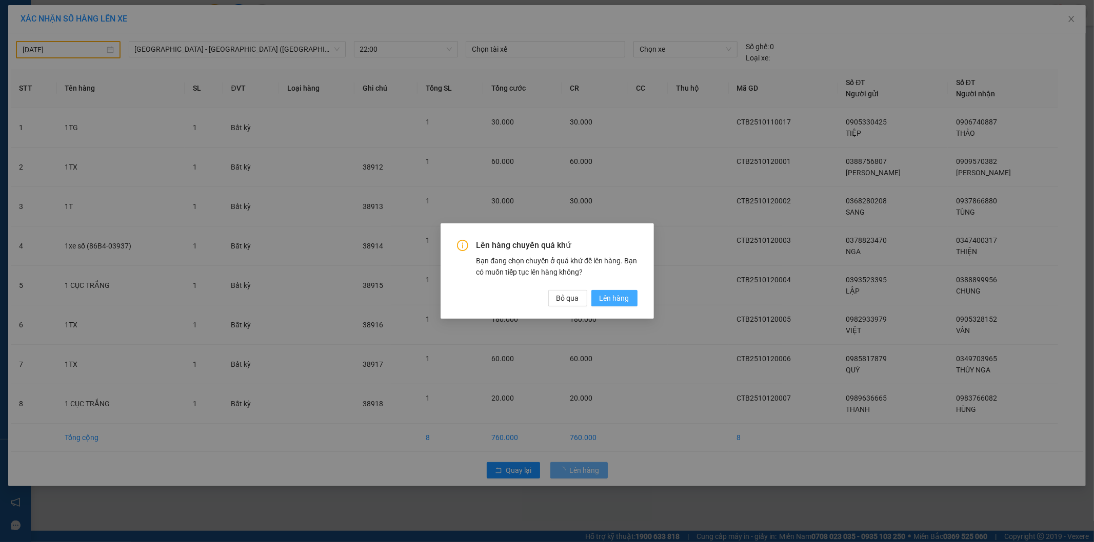
click at [613, 304] on span "Lên hàng" at bounding box center [614, 298] width 30 height 11
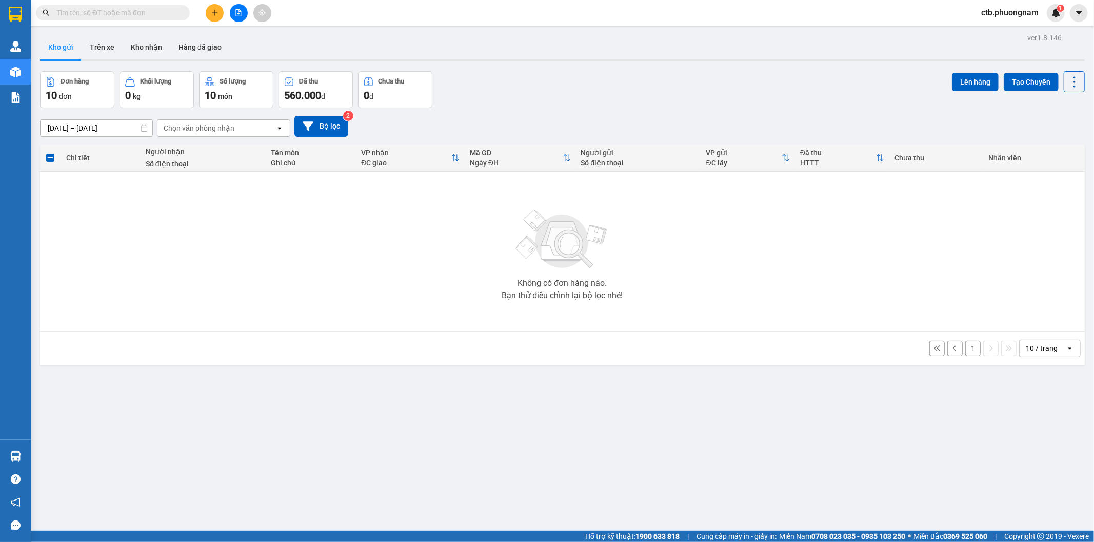
click at [965, 352] on button "1" at bounding box center [972, 348] width 15 height 15
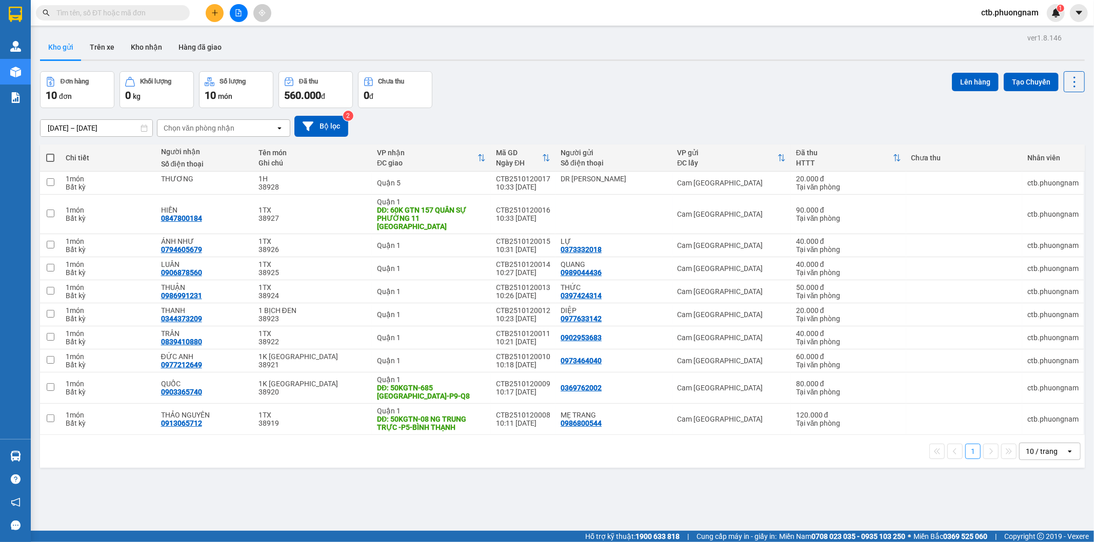
click at [50, 160] on span at bounding box center [50, 158] width 8 height 8
click at [50, 153] on input "checkbox" at bounding box center [50, 153] width 0 height 0
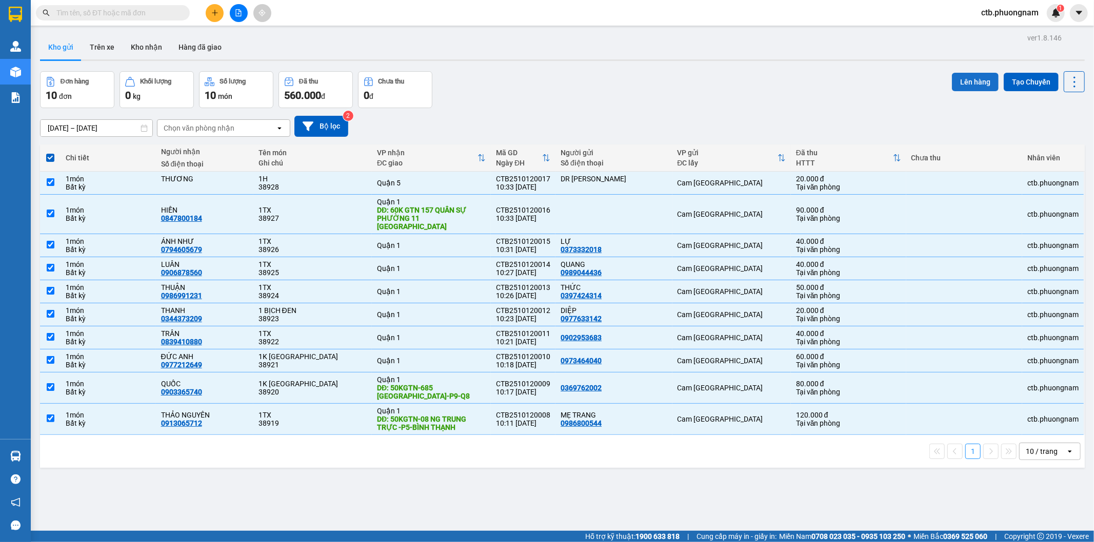
click at [952, 82] on button "Lên hàng" at bounding box center [975, 82] width 47 height 18
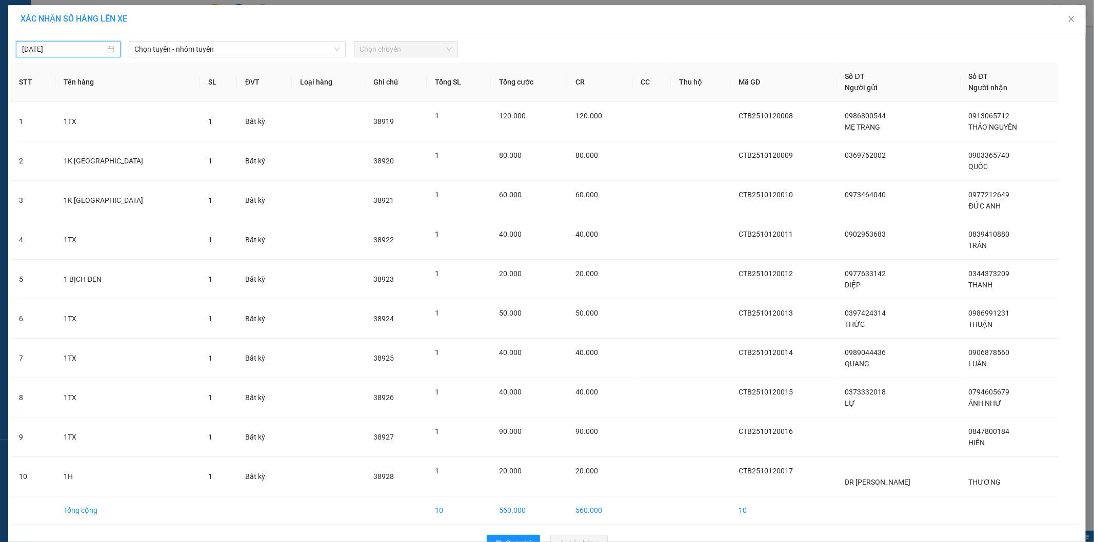
click at [76, 53] on input "[DATE]" at bounding box center [63, 49] width 83 height 11
click at [137, 127] on div "11" at bounding box center [139, 124] width 12 height 12
drag, startPoint x: 227, startPoint y: 42, endPoint x: 229, endPoint y: 52, distance: 10.4
click at [228, 42] on span "Chọn tuyến - nhóm tuyến" at bounding box center [237, 49] width 205 height 15
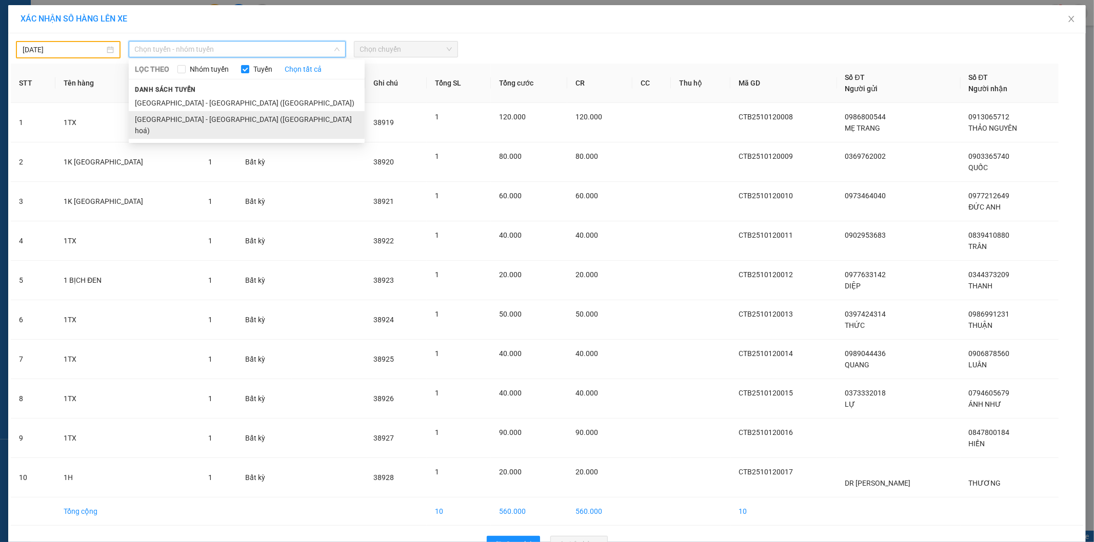
click at [231, 117] on li "[GEOGRAPHIC_DATA] - [GEOGRAPHIC_DATA] ([GEOGRAPHIC_DATA] hoá)" at bounding box center [247, 125] width 236 height 28
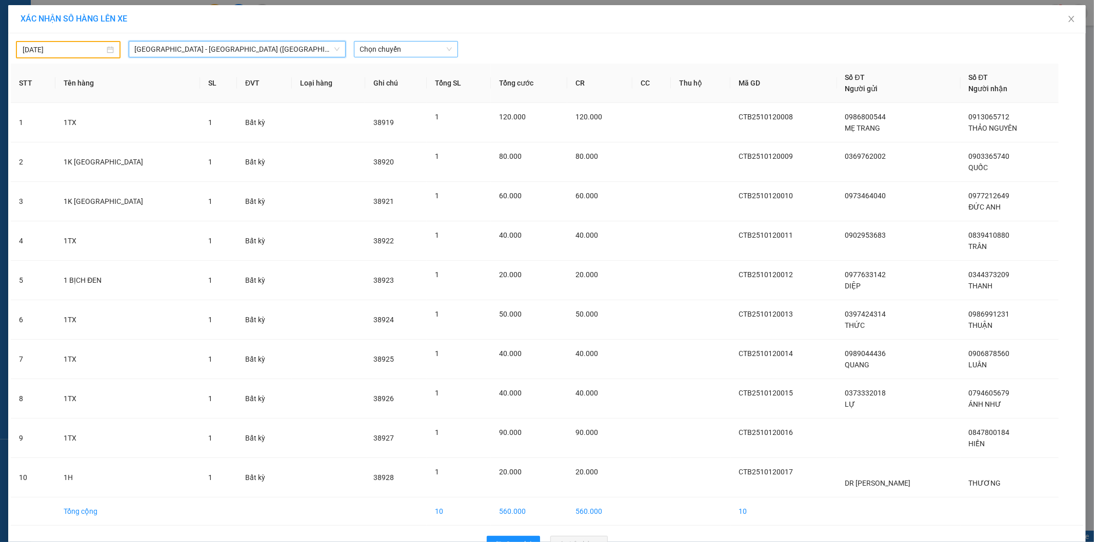
click at [414, 50] on span "Chọn chuyến" at bounding box center [406, 49] width 92 height 15
drag, startPoint x: 394, startPoint y: 85, endPoint x: 396, endPoint y: 105, distance: 20.1
click at [395, 87] on div "22:00" at bounding box center [396, 85] width 80 height 11
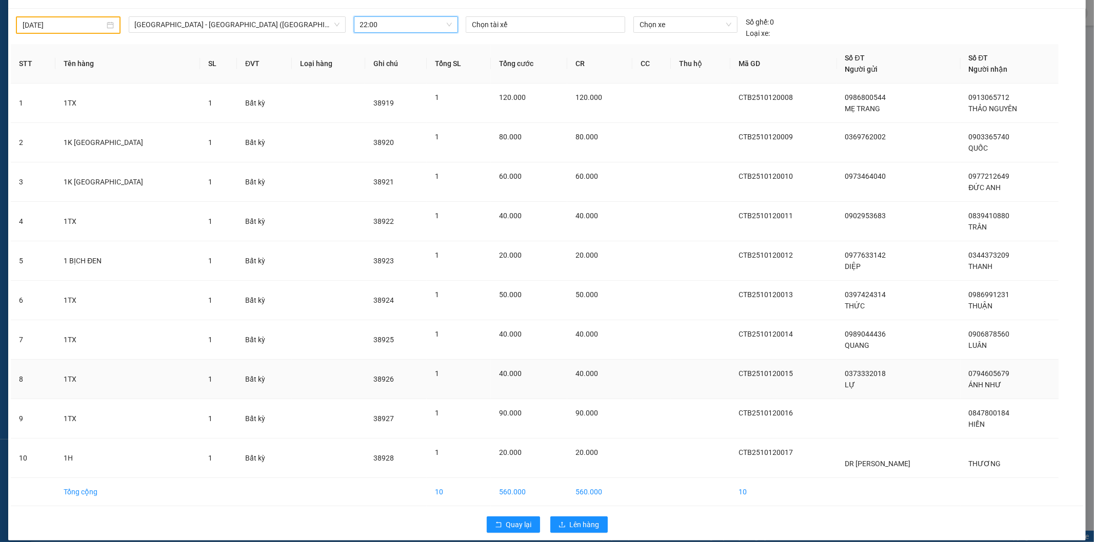
scroll to position [35, 0]
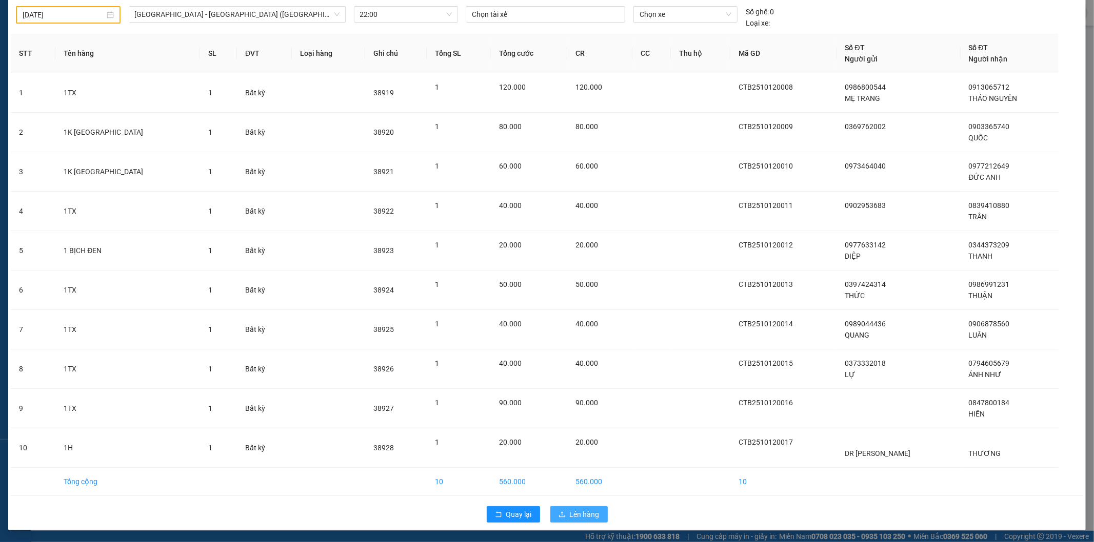
click at [576, 515] on span "Lên hàng" at bounding box center [585, 514] width 30 height 11
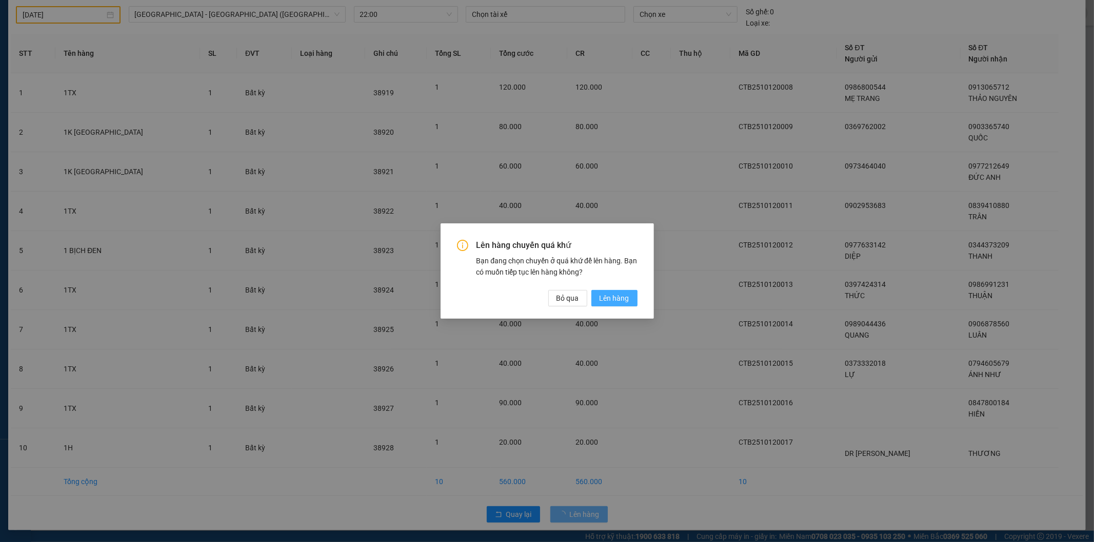
click at [608, 295] on span "Lên hàng" at bounding box center [614, 298] width 30 height 11
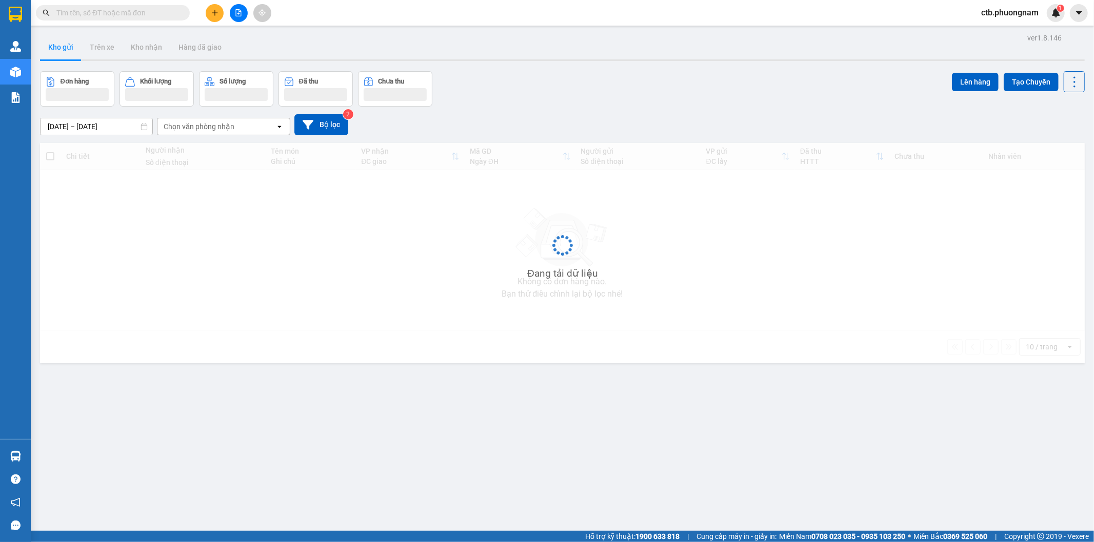
click at [141, 14] on input "text" at bounding box center [116, 12] width 121 height 11
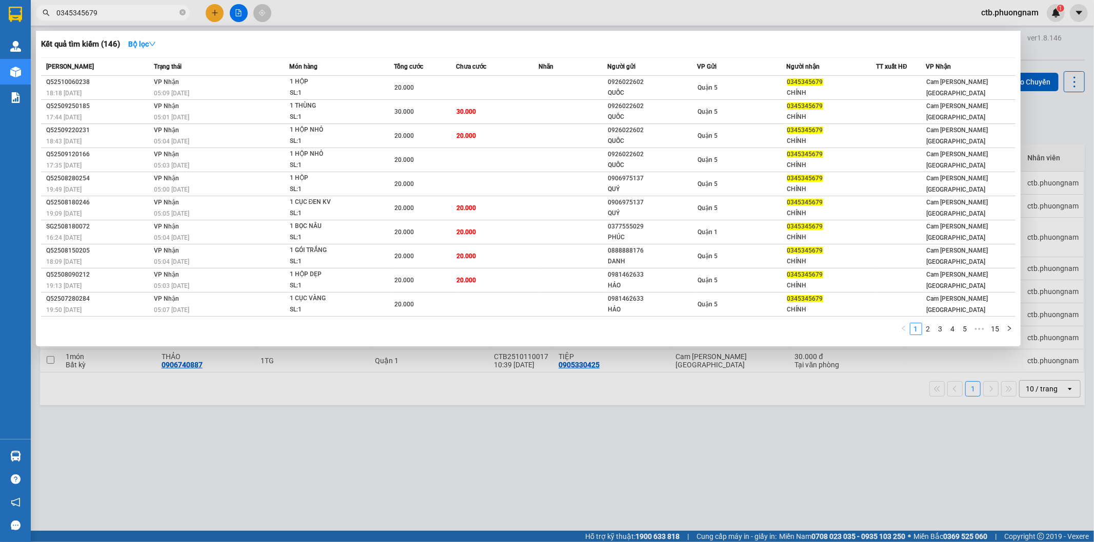
type input "0345345679"
